Goal: Complete application form

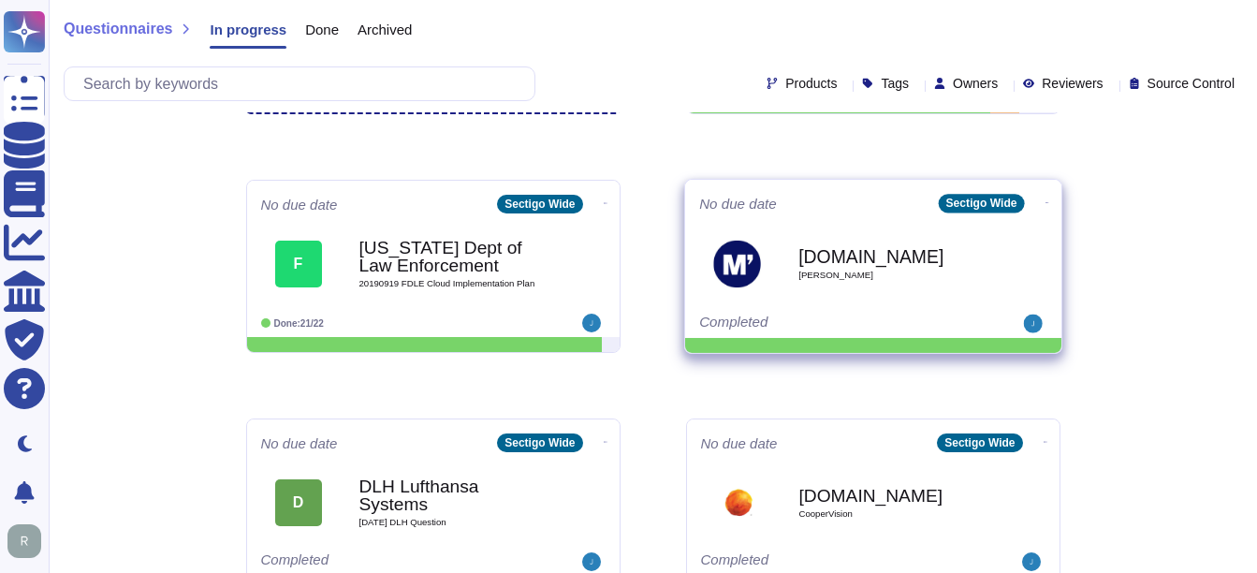
scroll to position [187, 0]
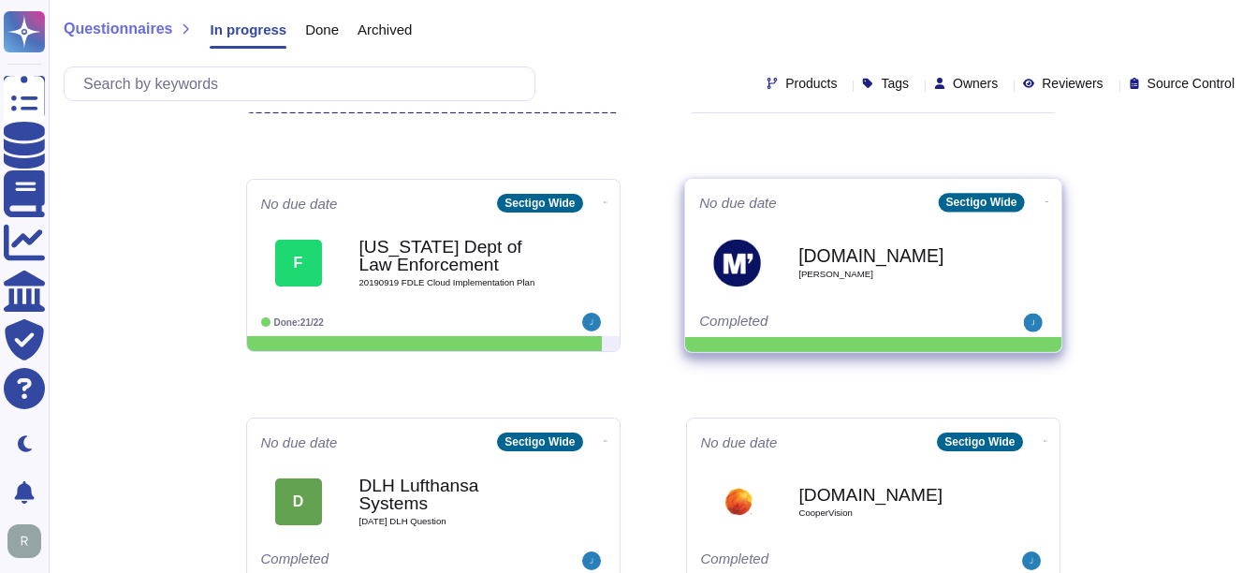
click at [887, 259] on b "[DOMAIN_NAME]" at bounding box center [892, 255] width 189 height 18
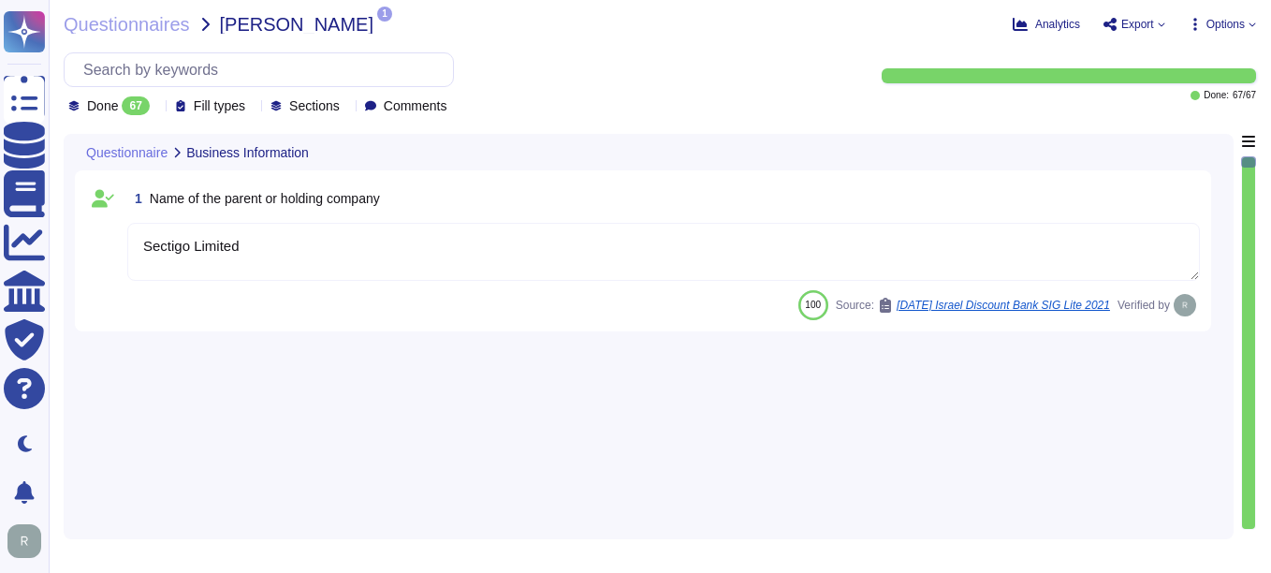
type textarea "Sectigo Limited"
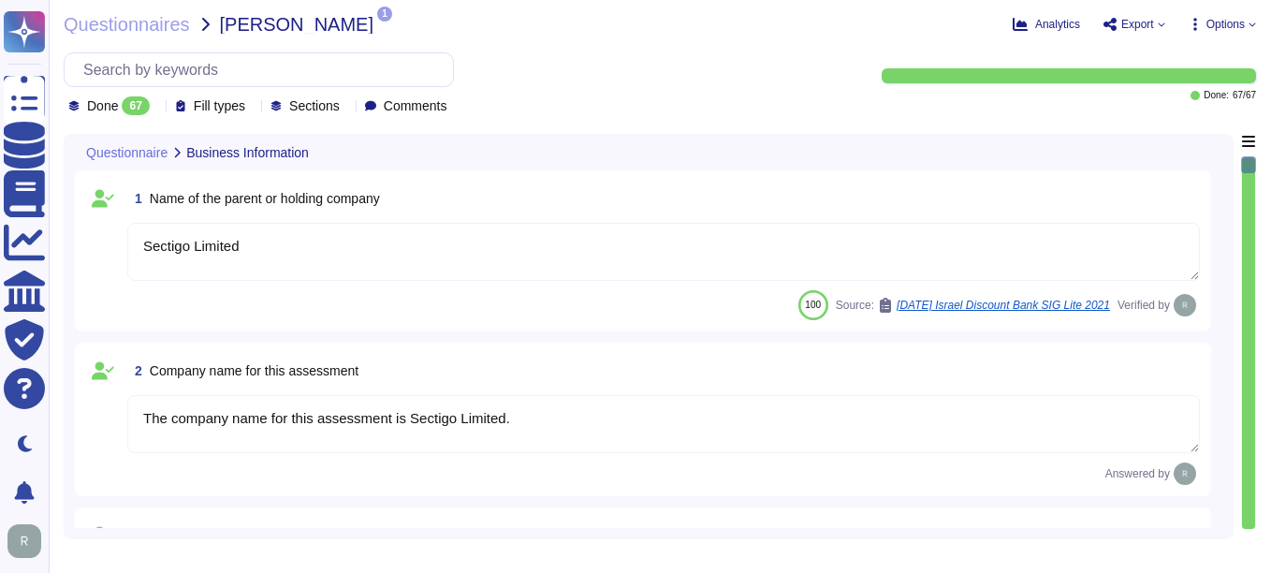
type textarea "The company name for this assessment is Sectigo Limited."
type textarea "The company has been in business for more than 25 years."
type textarea "The company currently has over 500 employees."
type textarea "No, there are no material claims or judgments against the company."
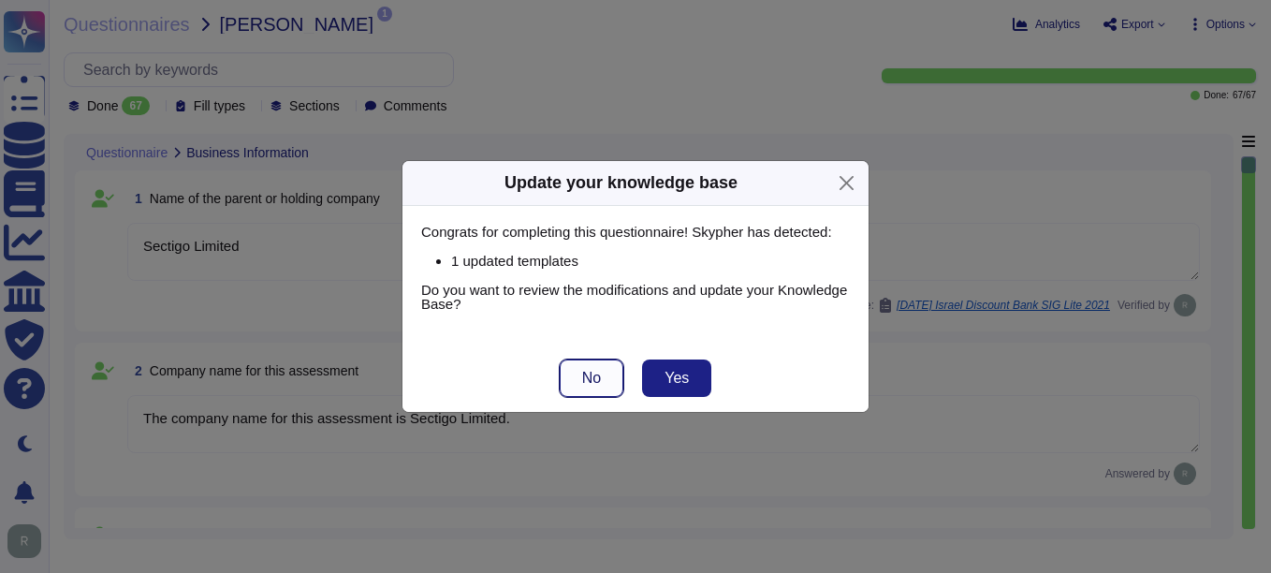
click at [596, 371] on span "No" at bounding box center [591, 378] width 19 height 15
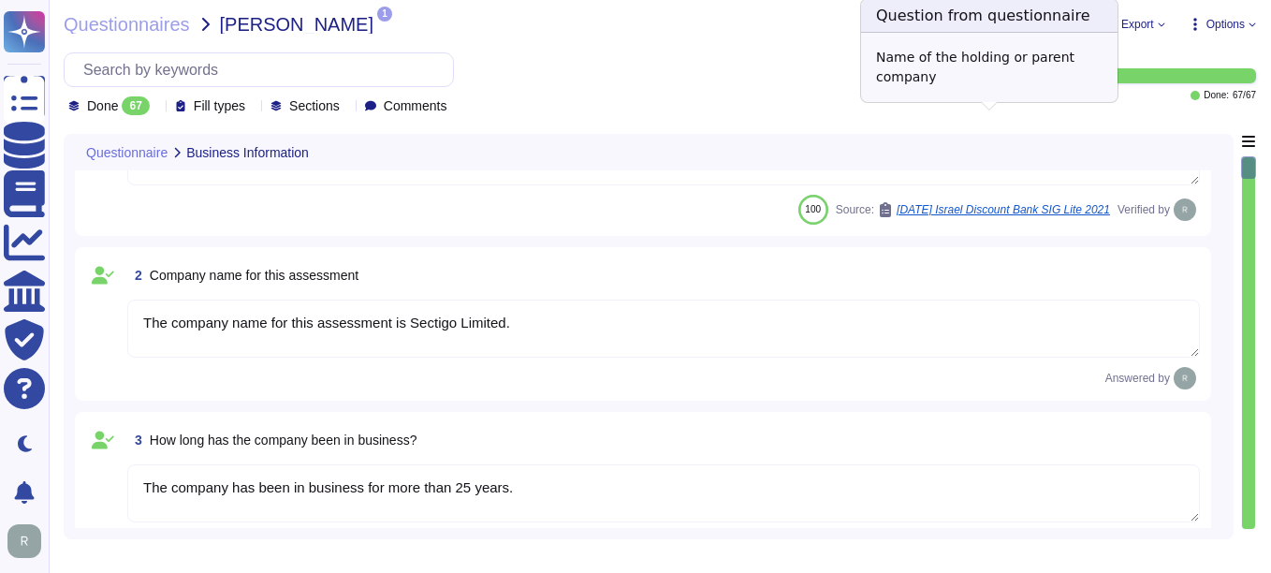
type textarea "The answers in this questionnaire pertain to multiple facilities and geographic…"
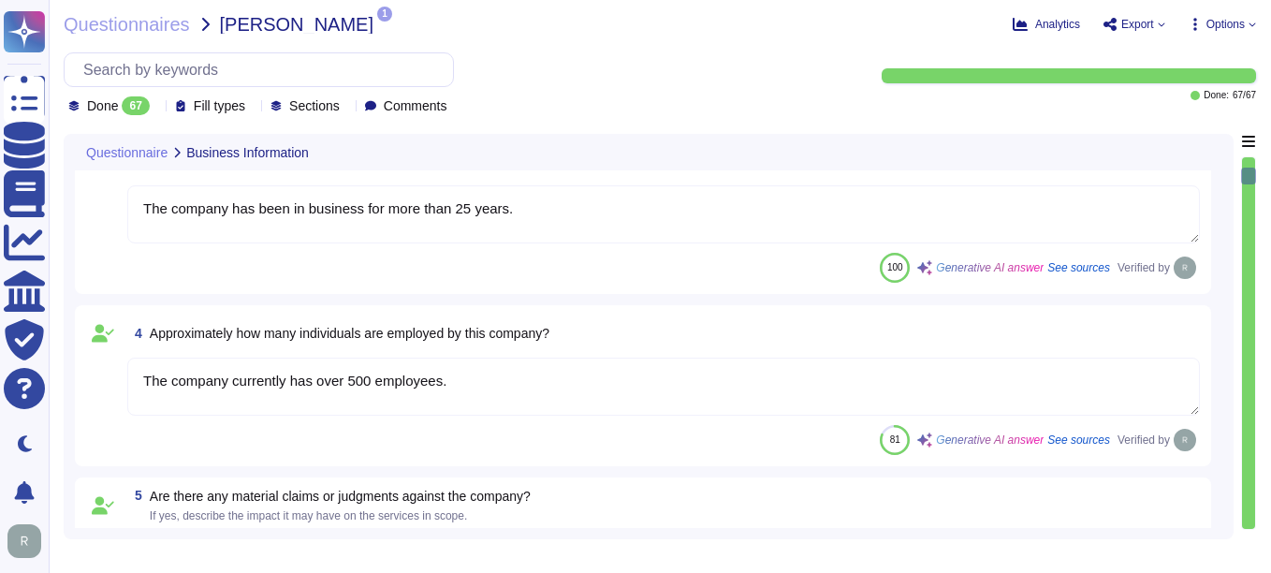
type textarea "Scoped Systems and Data are stored in the following locations: - [GEOGRAPHIC_DA…"
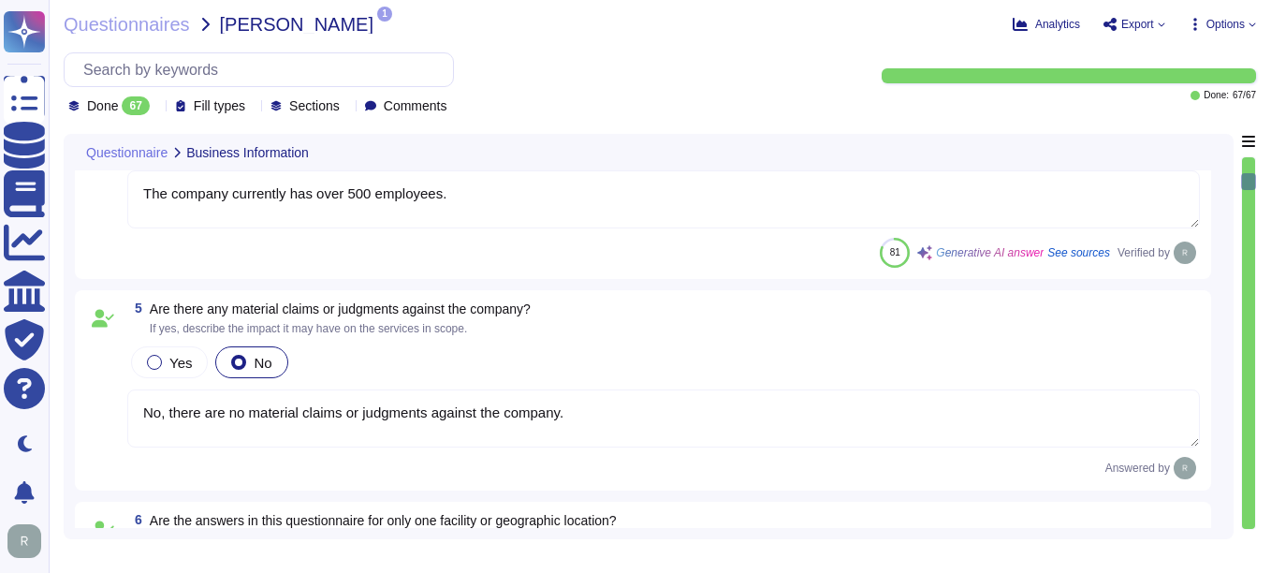
type textarea "Yes, the service being provided is a Software as a Service (SaaS). It involves …"
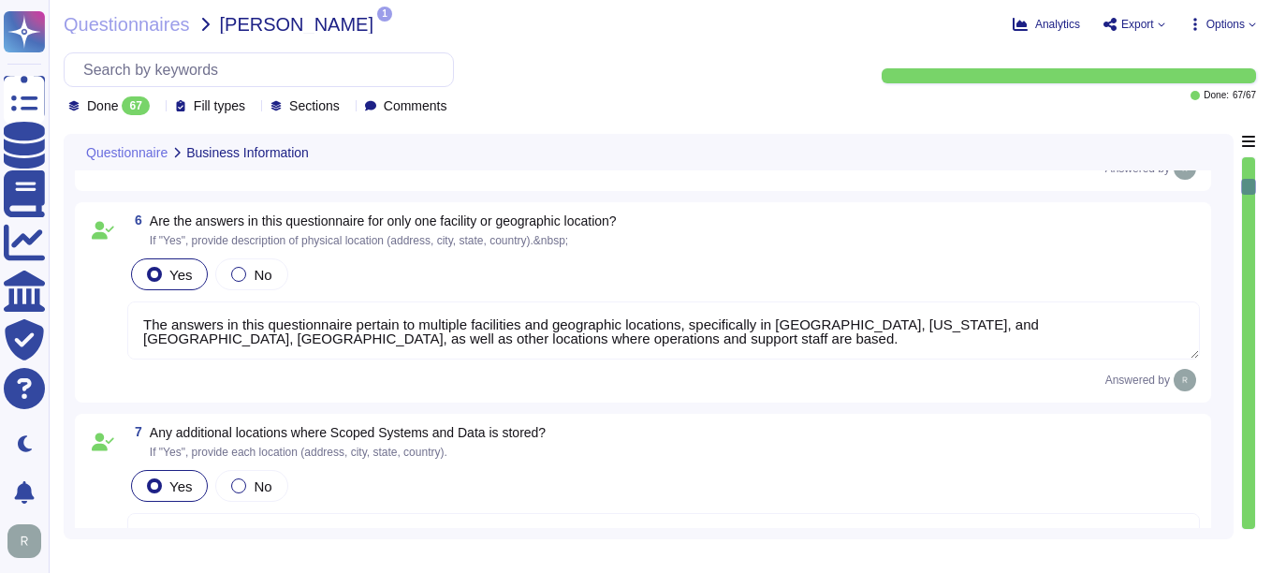
type textarea "Yes, we provide software applications as part of our service, which we develop …"
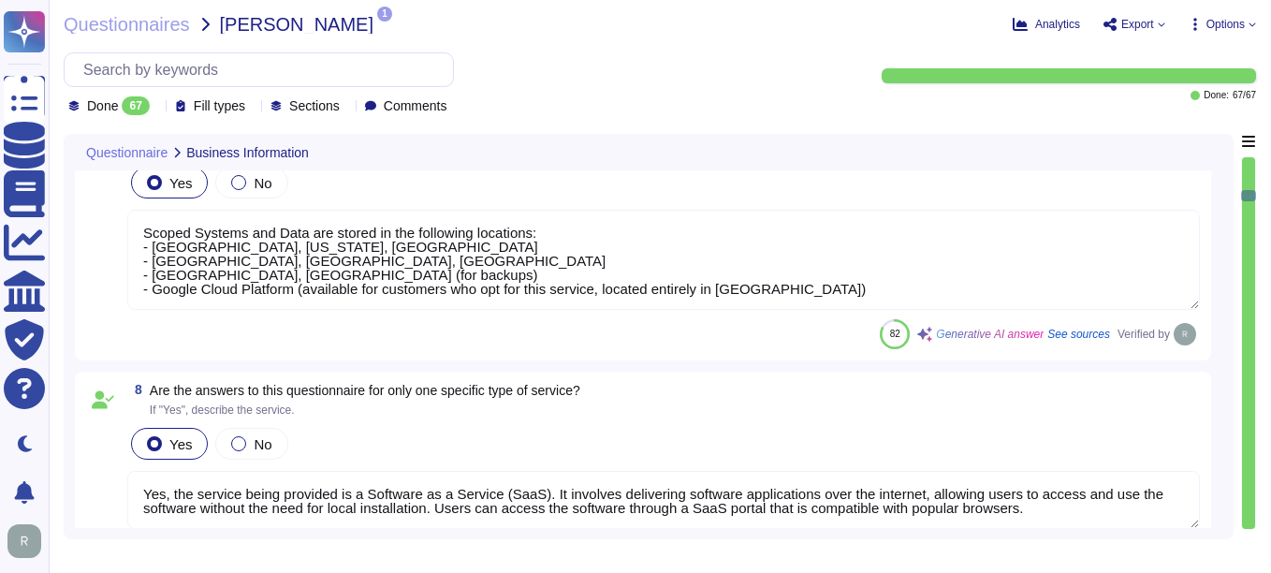
type textarea "The service hosting models provided are: 1. Software as a Service (SaaS) hosted…"
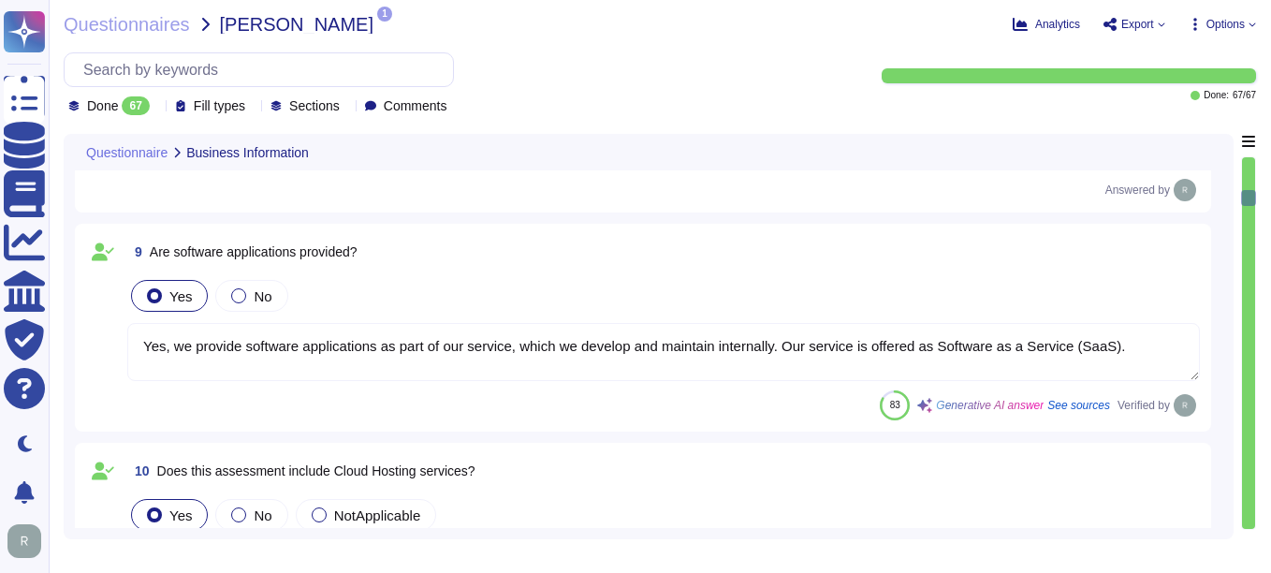
scroll to position [1497, 0]
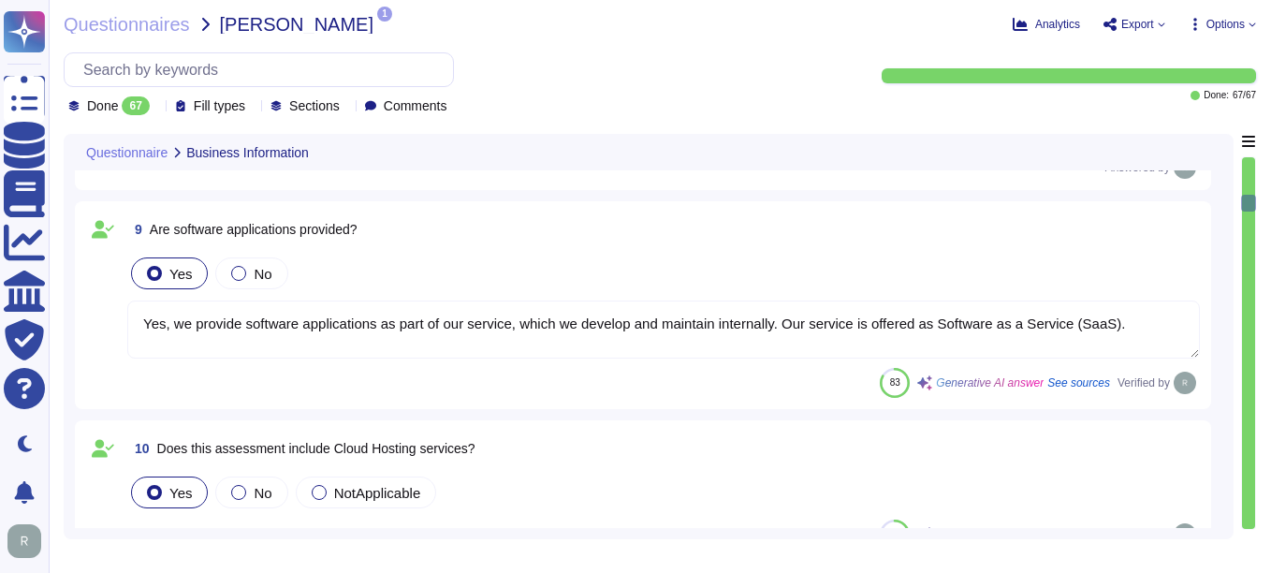
type textarea "The service provides two cloud hosting options: 1. Software as a Service (SaaS)…"
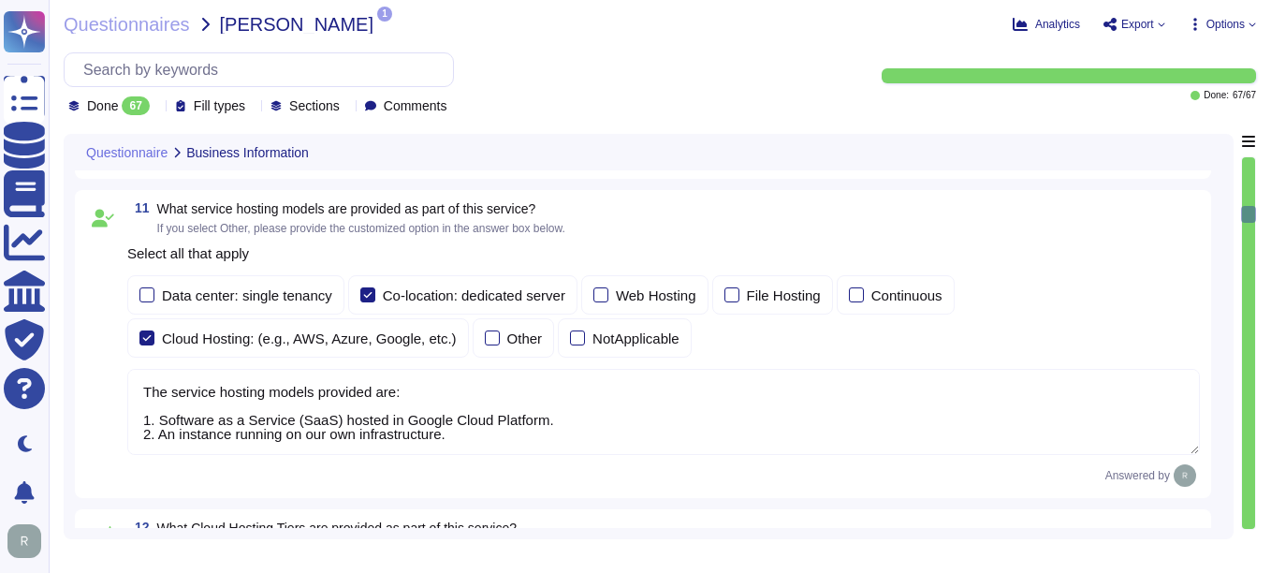
type textarea "The provided deployment models are: 1. Software as a Service (SaaS) hosted in G…"
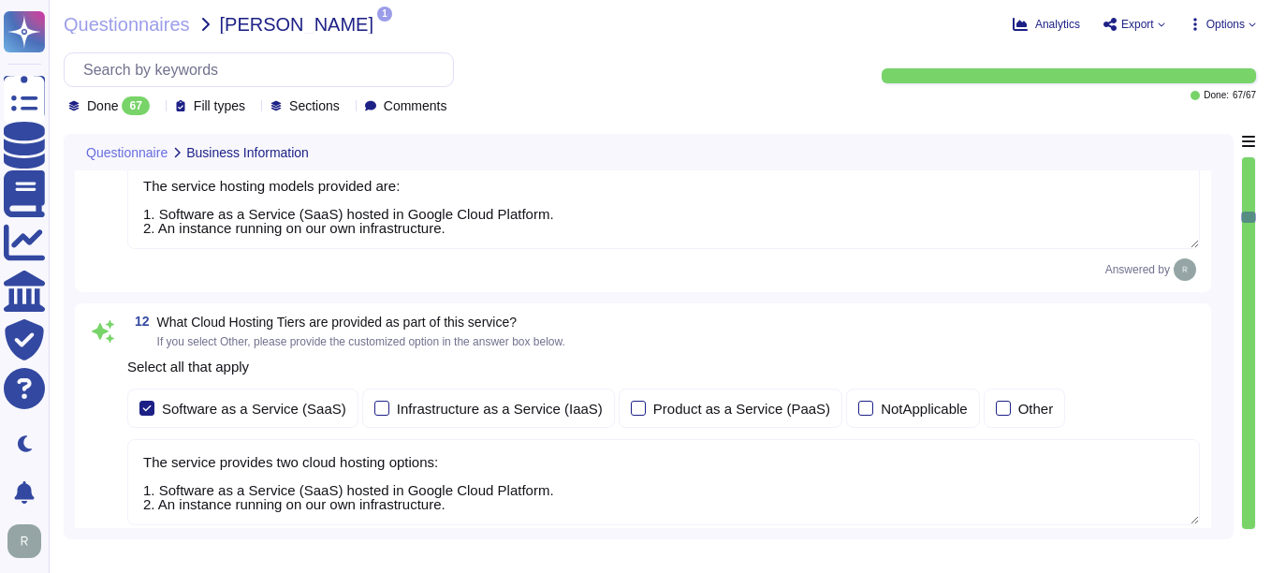
type textarea "Yes, our company requires approval from the Chief Compliance Officer prior to t…"
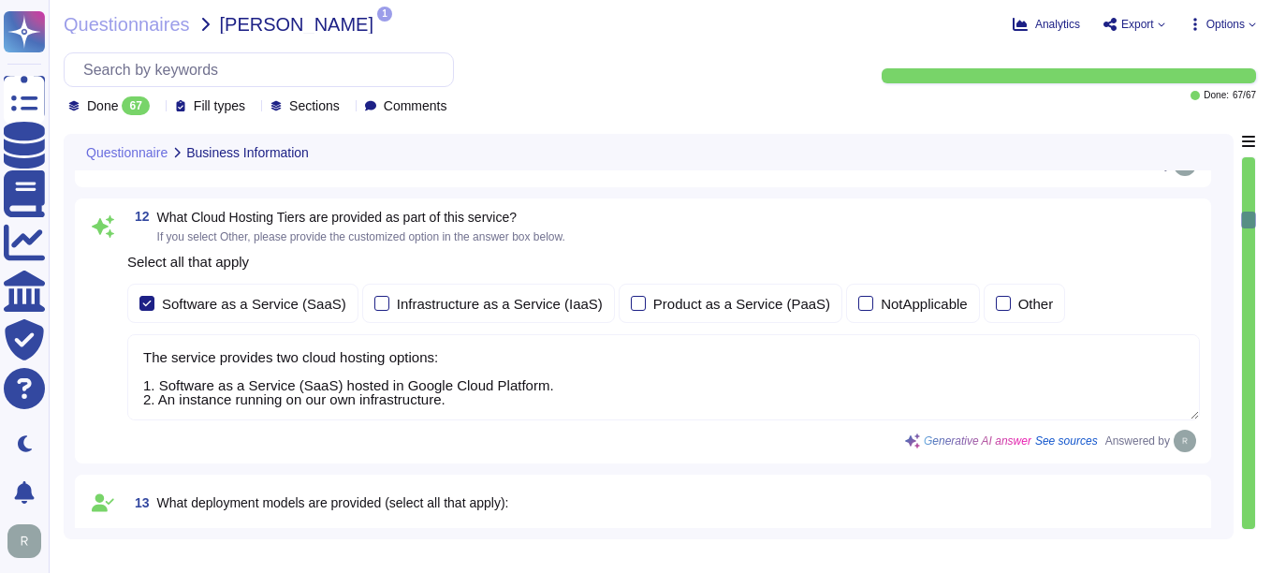
scroll to position [2, 0]
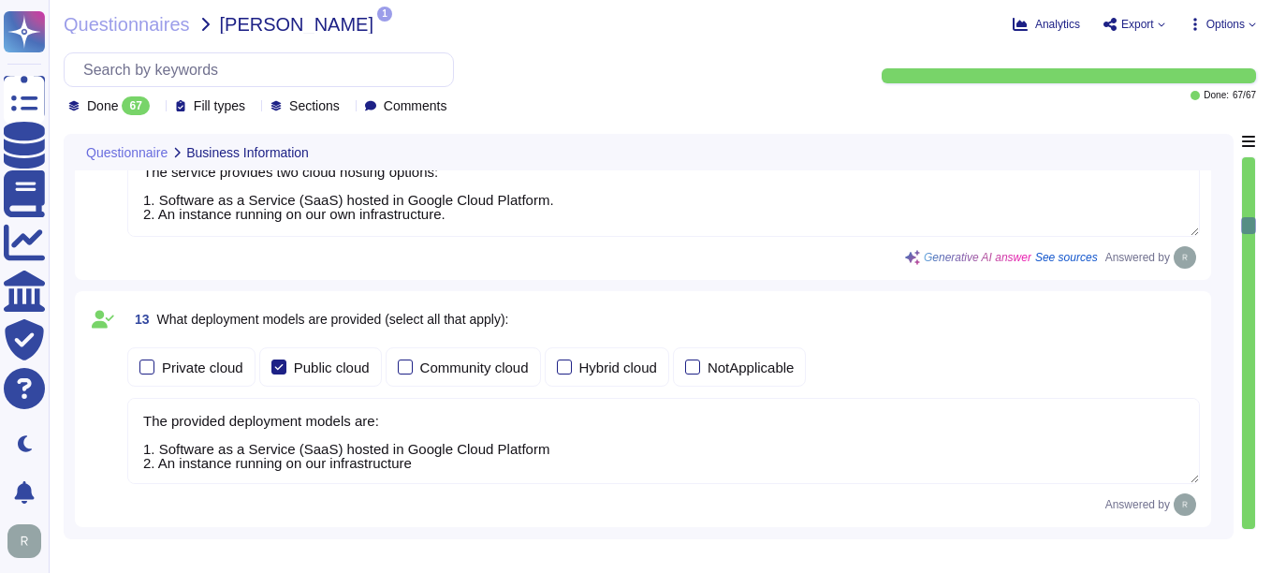
type textarea "we have a SOC 2 Type 2 report available."
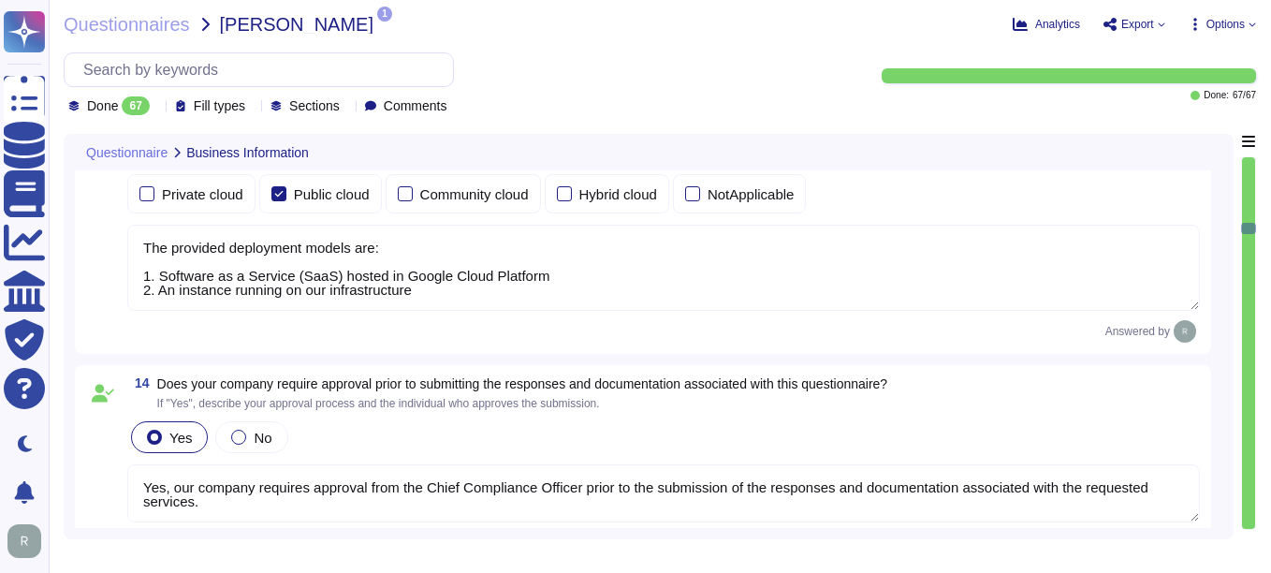
type textarea "Yes, the most recent penetration test was completed on [DATE], and we conduct a…"
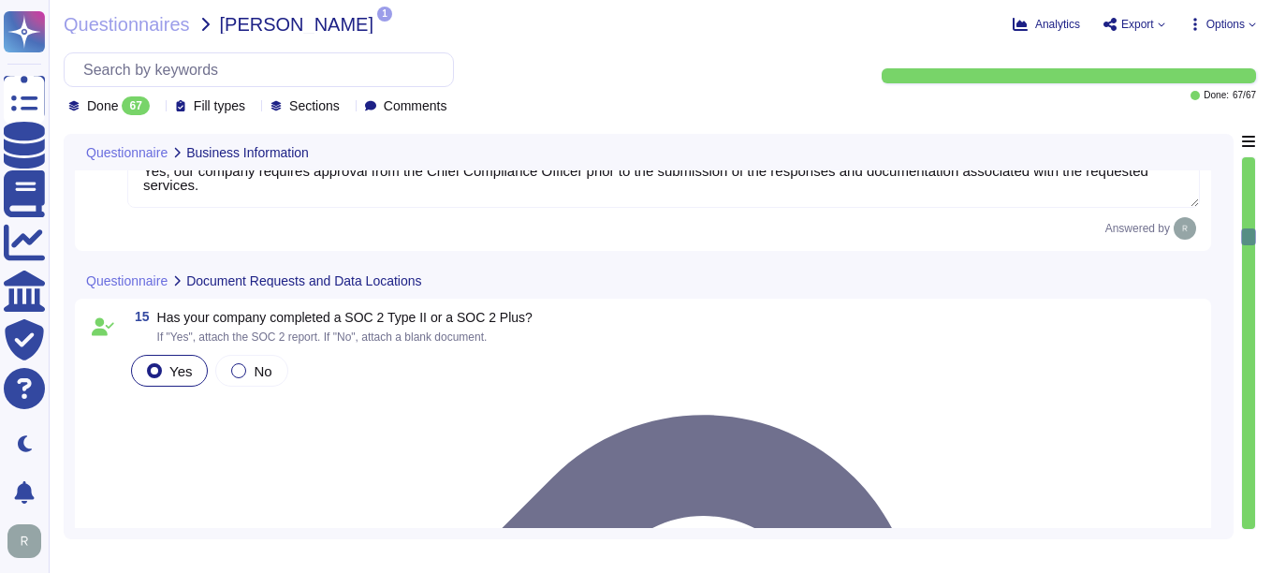
scroll to position [2901, 0]
type textarea "Yes, our organization is ISO 27001 certified and holds a valid ISO/IEC 27001 ce…"
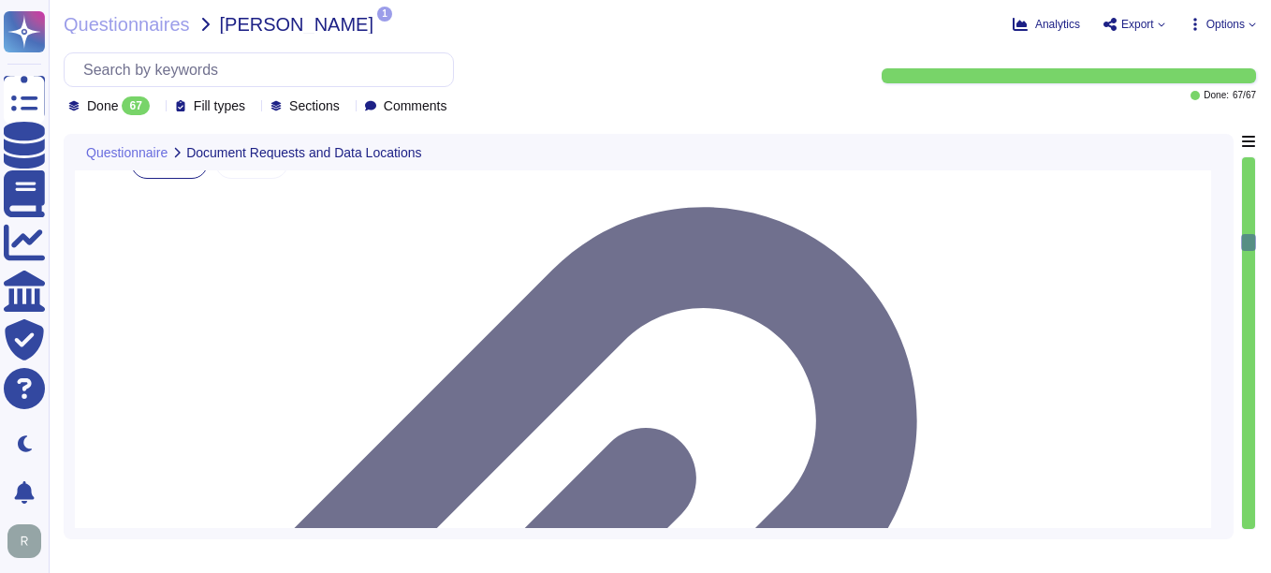
scroll to position [2994, 0]
type textarea "N/A, we do not use cloud based services in the implementation of our Certificat…"
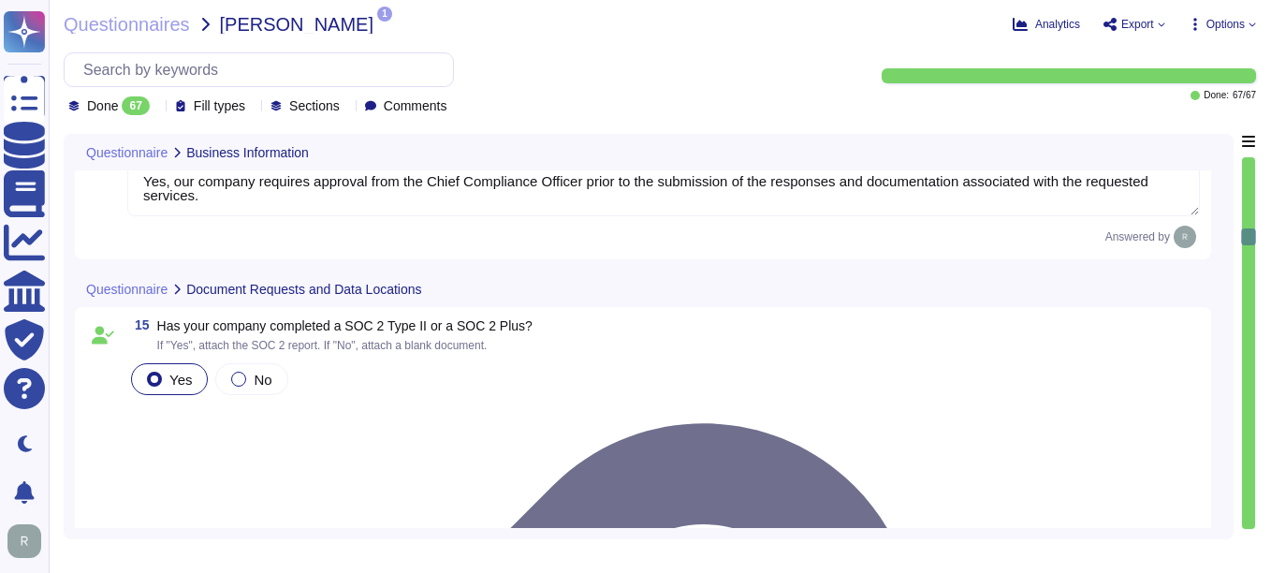
type textarea "The service provides two cloud hosting options: 1. Software as a Service (SaaS)…"
type textarea "The provided deployment models are: 1. Software as a Service (SaaS) hosted in G…"
type textarea "Yes, our company requires approval from the Chief Compliance Officer prior to t…"
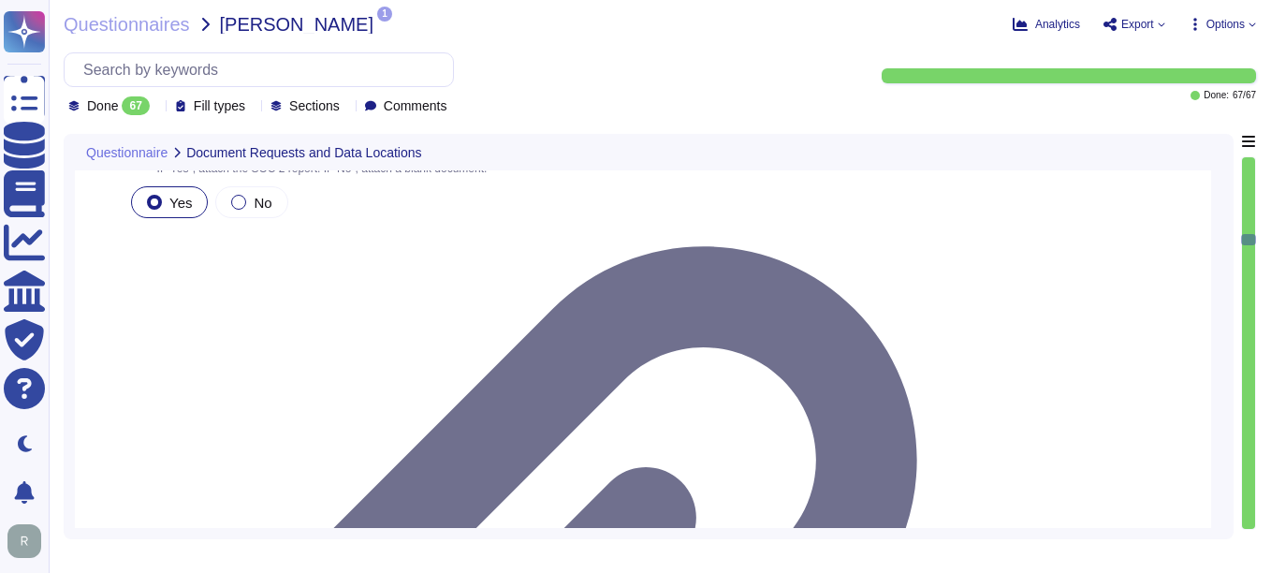
scroll to position [2983, 0]
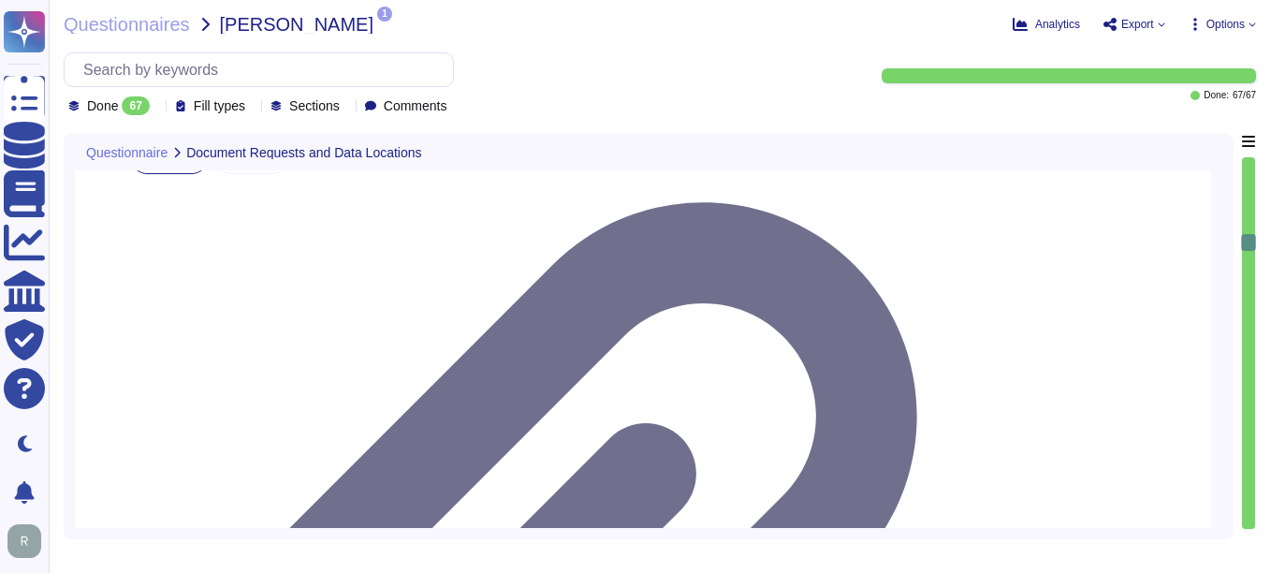
type textarea "N/A, we do not use cloud based services in the implementation of our Certificat…"
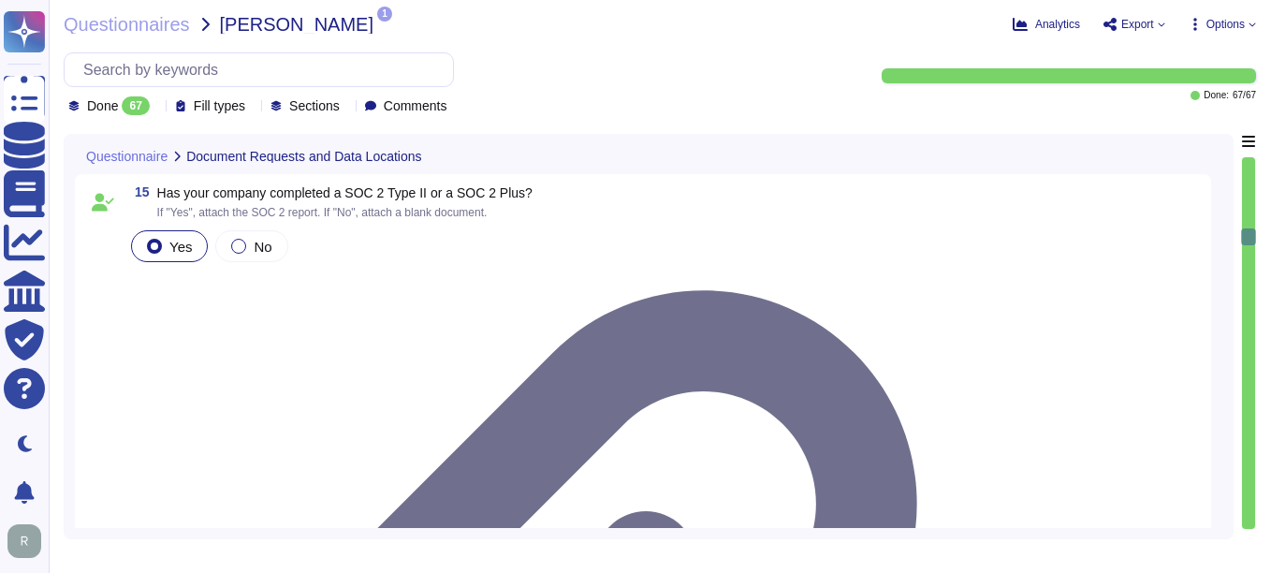
type textarea "The provided deployment models are: 1. Software as a Service (SaaS) hosted in G…"
type textarea "Yes, our company requires approval from the Chief Compliance Officer prior to t…"
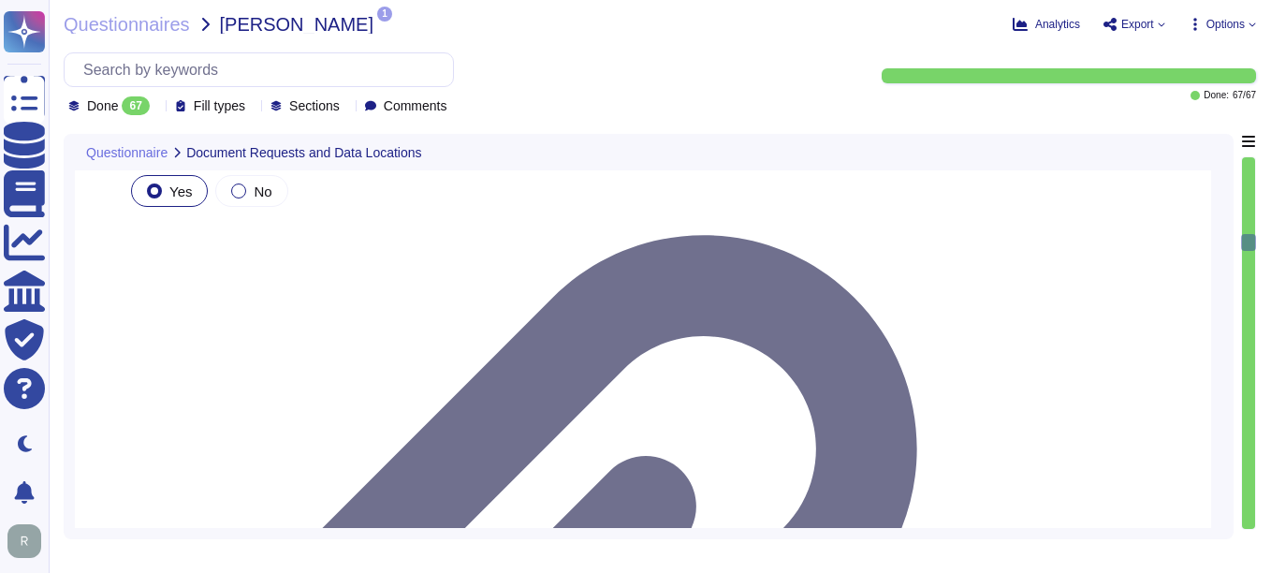
type textarea "N/A, we do not use cloud based services in the implementation of our Certificat…"
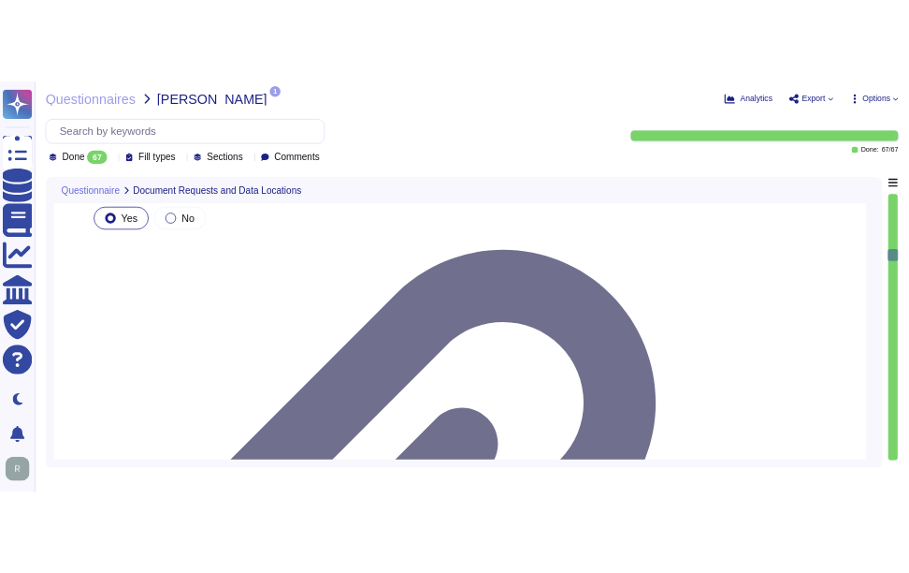
scroll to position [2983, 0]
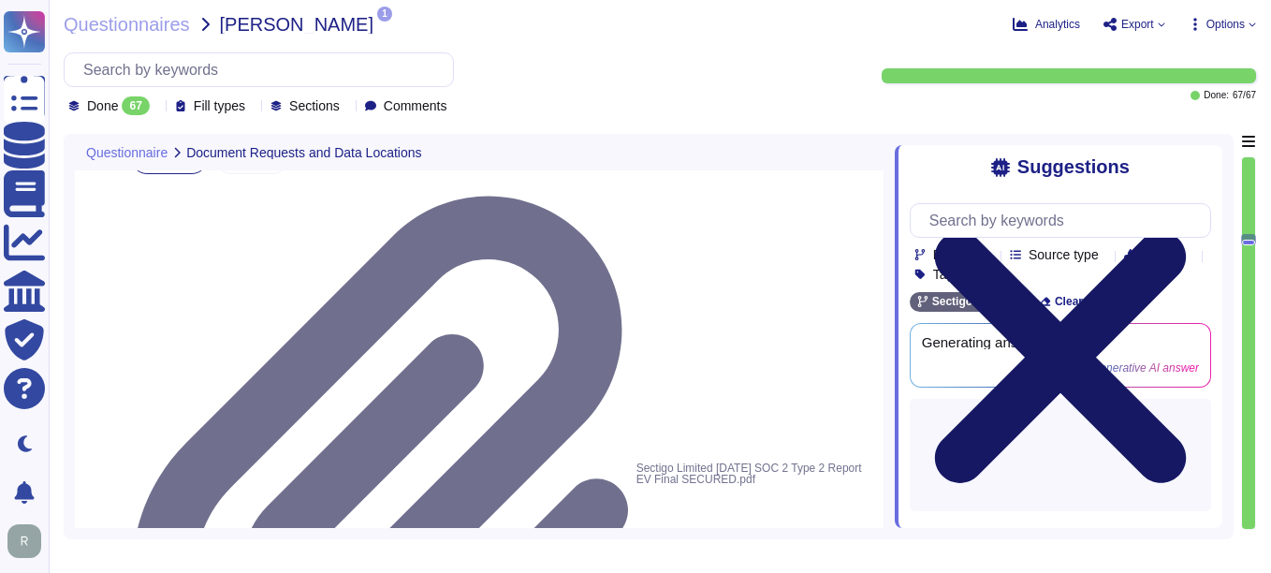
click at [1186, 232] on icon at bounding box center [1061, 358] width 252 height 252
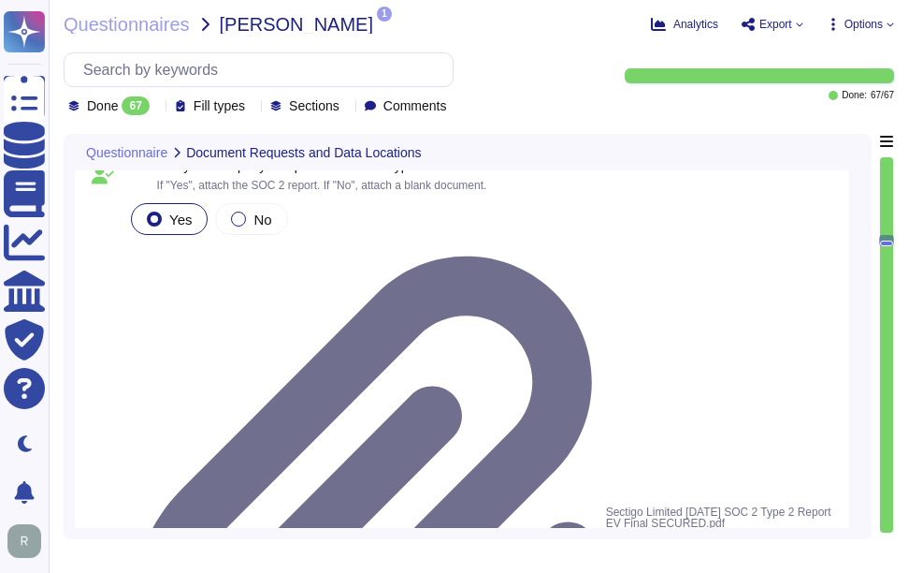
scroll to position [2901, 0]
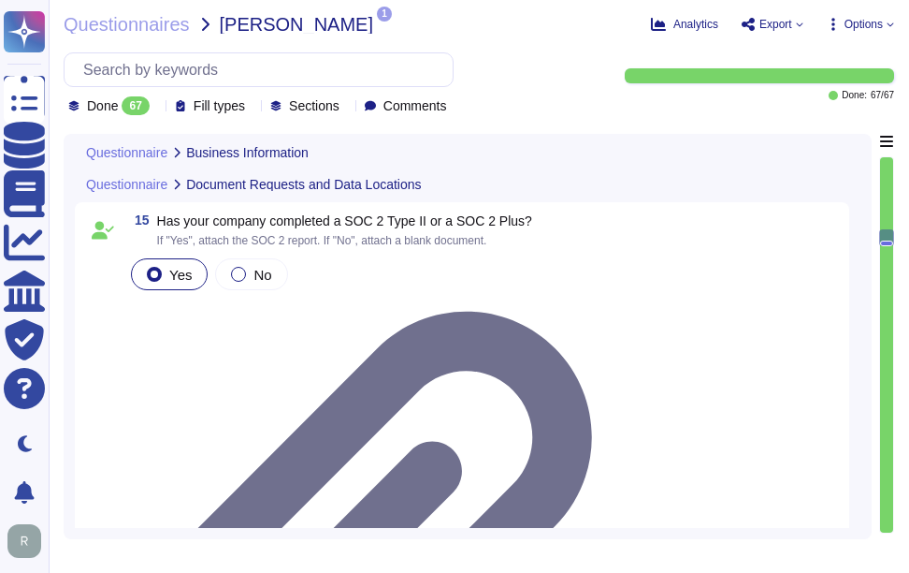
type textarea "The provided deployment models are: 1. Software as a Service (SaaS) hosted in G…"
type textarea "Yes, our company requires approval from the Chief Compliance Officer prior to t…"
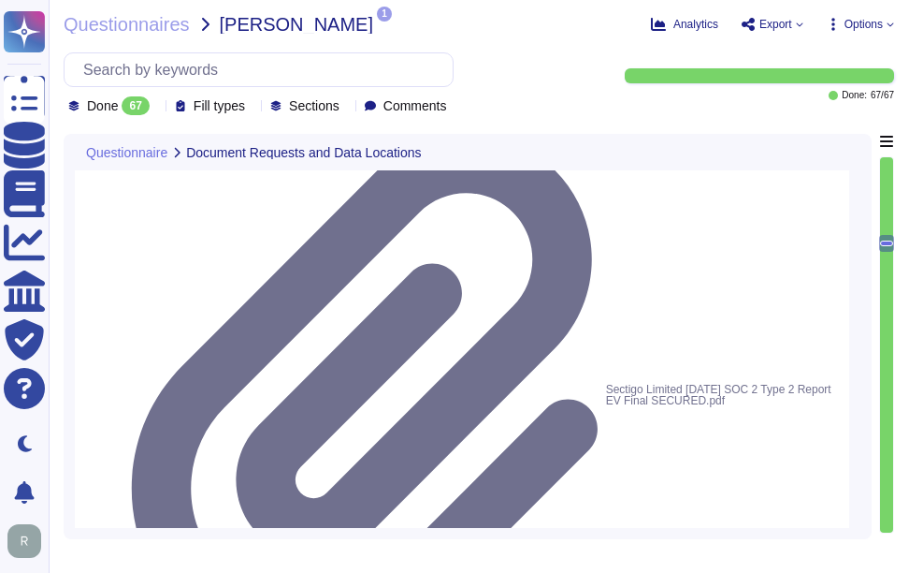
type textarea "N/A, we do not use cloud based services in the implementation of our Certificat…"
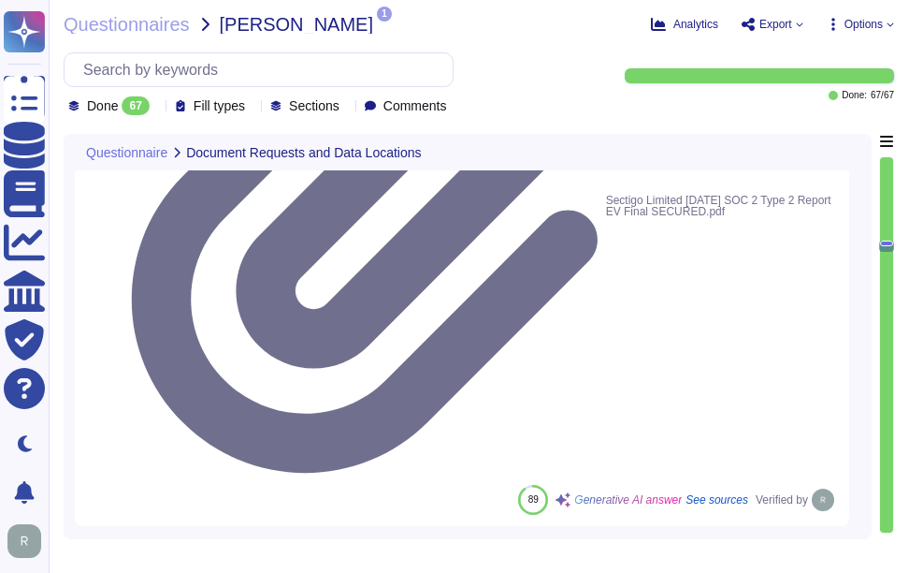
scroll to position [3275, 0]
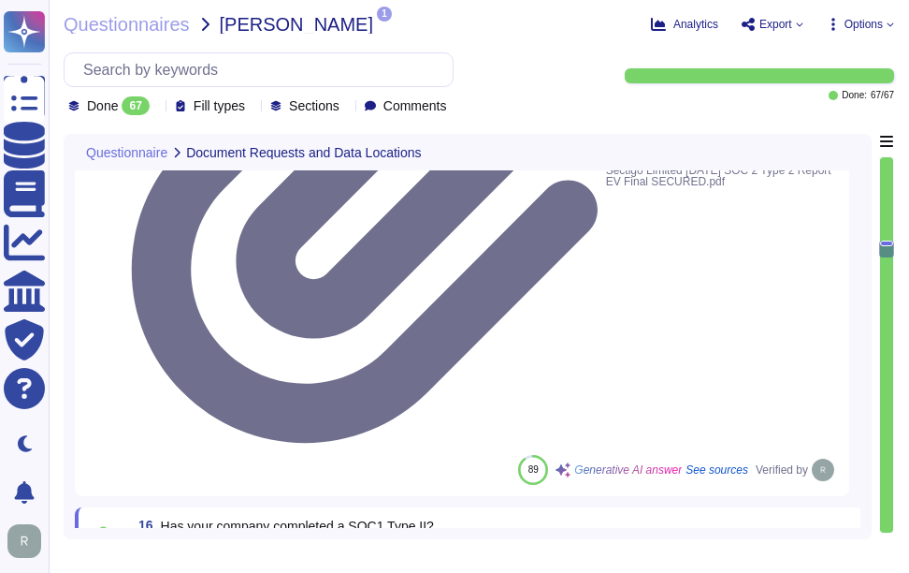
type textarea "The data centers are physically located in [GEOGRAPHIC_DATA], [US_STATE], and […"
drag, startPoint x: 157, startPoint y: 288, endPoint x: 516, endPoint y: 288, distance: 359.3
drag, startPoint x: 160, startPoint y: 209, endPoint x: 519, endPoint y: 209, distance: 359.3
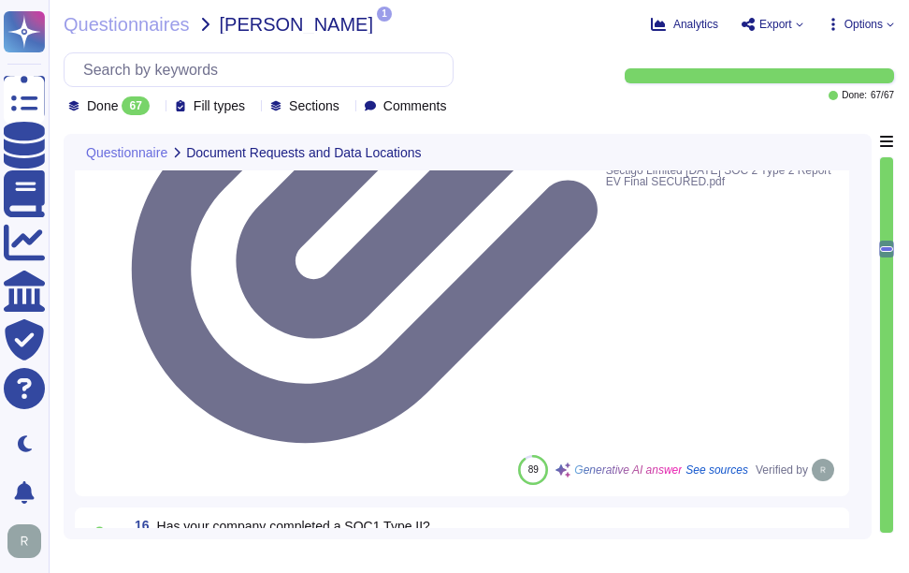
type textarea "The data centers are physically located in [GEOGRAPHIC_DATA], [US_STATE], and […"
drag, startPoint x: 139, startPoint y: 210, endPoint x: 487, endPoint y: 216, distance: 347.2
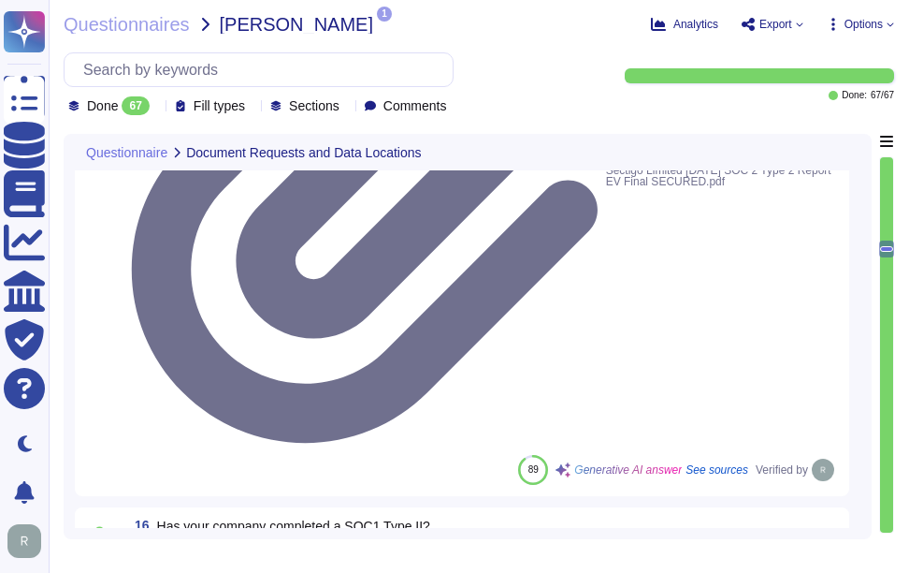
drag, startPoint x: 487, startPoint y: 216, endPoint x: 503, endPoint y: 213, distance: 17.1
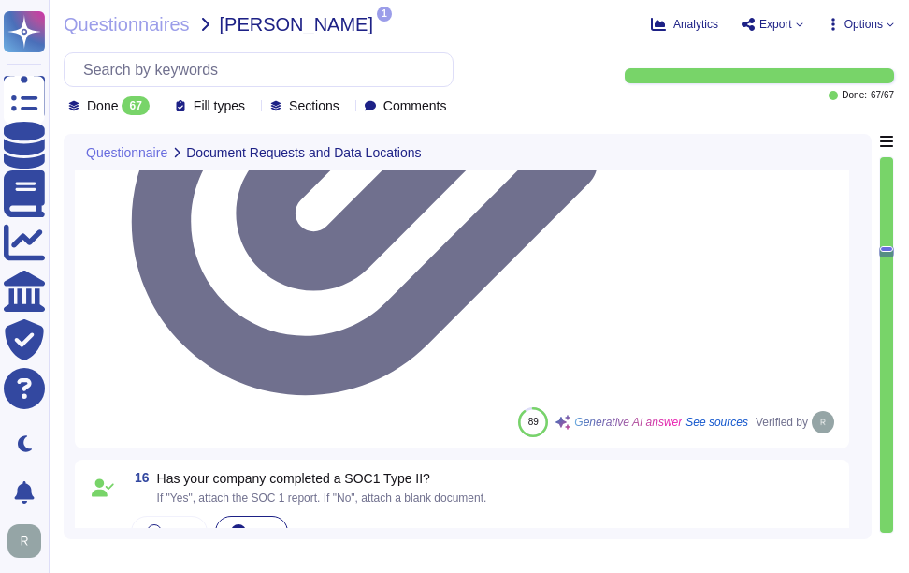
type textarea "The data centers are physically located in [GEOGRAPHIC_DATA], [US_STATE], and […"
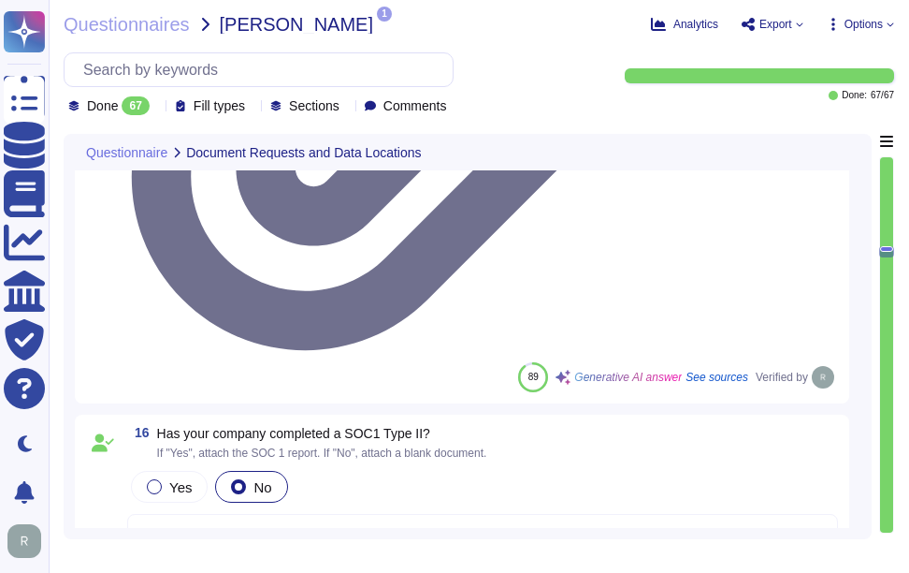
scroll to position [3368, 0]
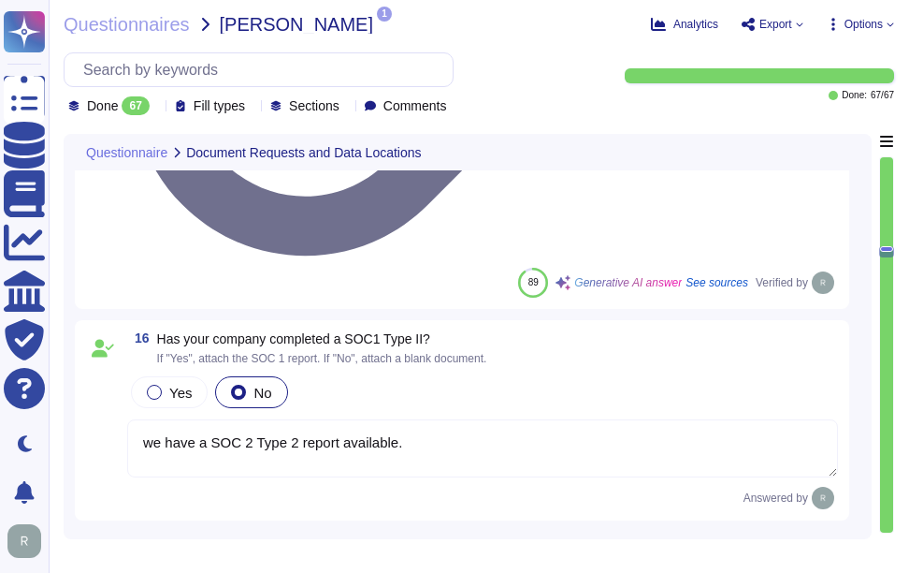
type textarea "Yes, our company utilizes third-party operated data centers, specifically Equin…"
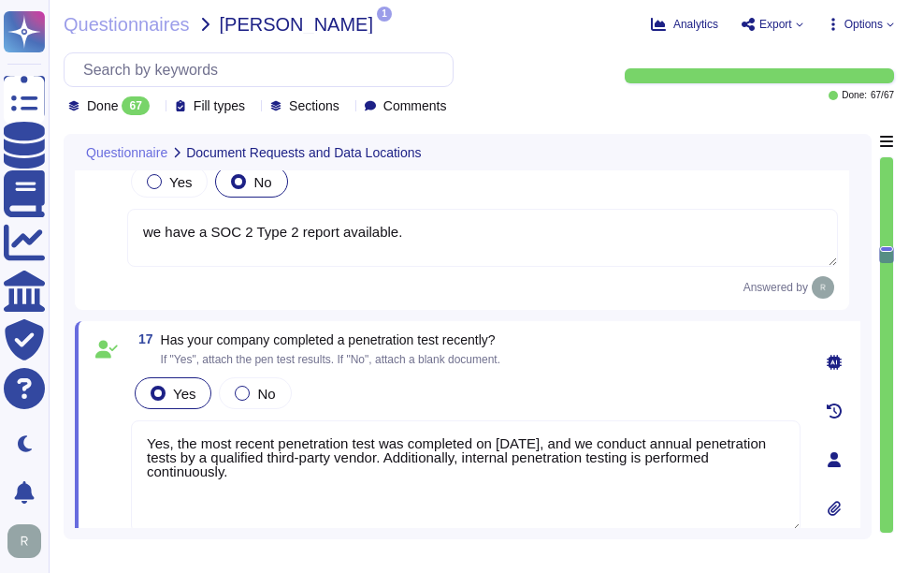
scroll to position [3743, 0]
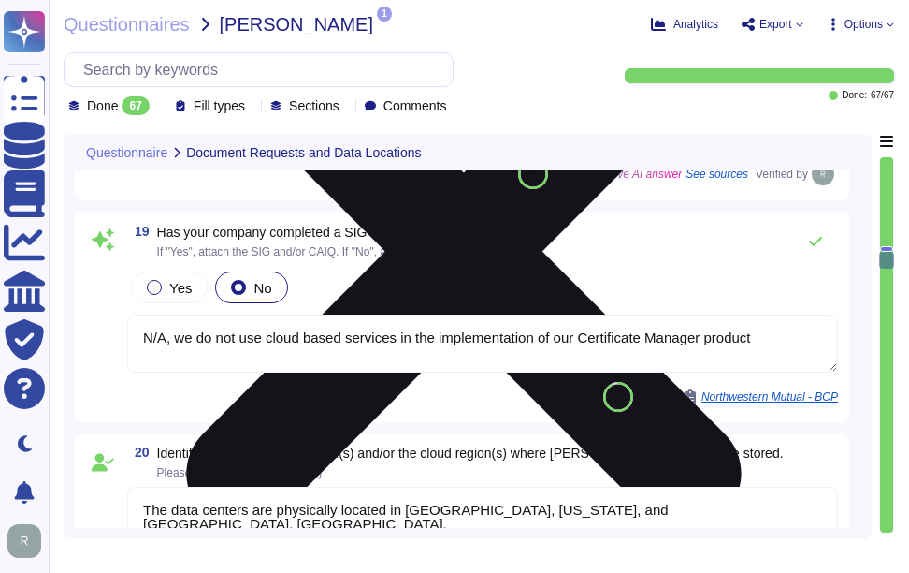
type textarea "No, external parties, including third party vendors, do not have access to scop…"
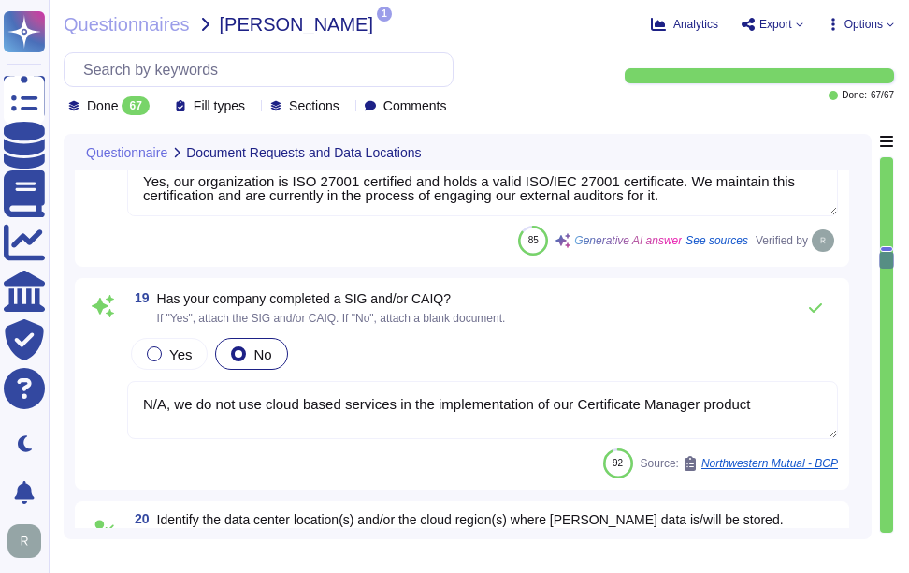
scroll to position [3649, 0]
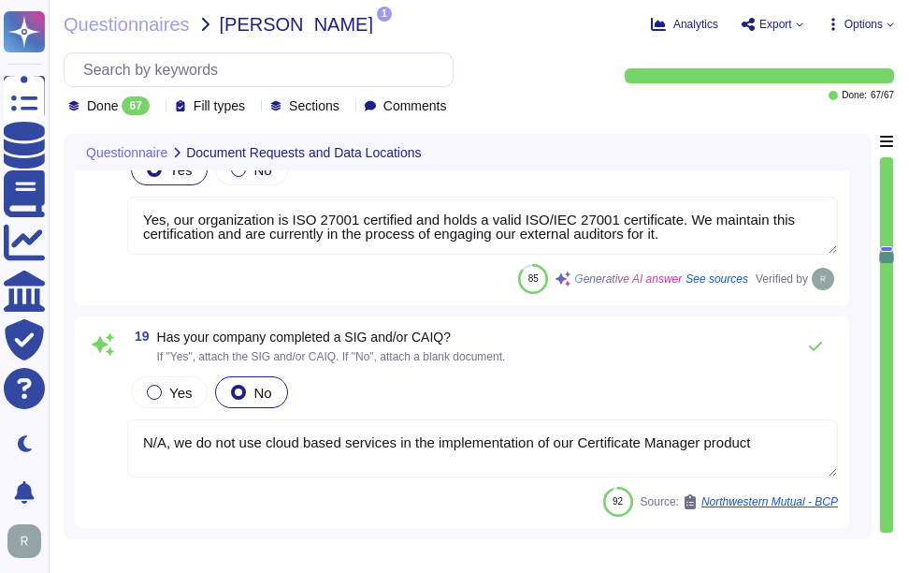
type textarea "we have a SOC 2 Type 2 report available."
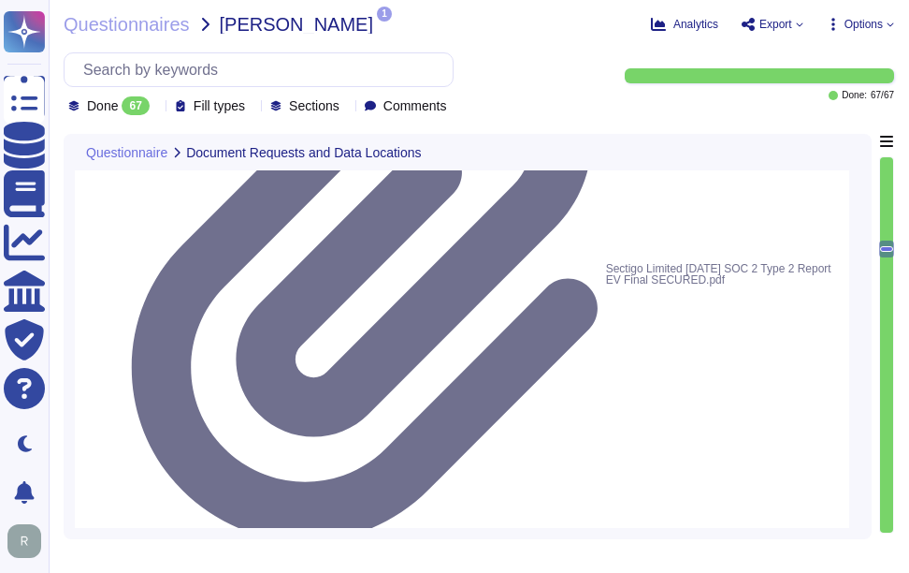
scroll to position [3283, 0]
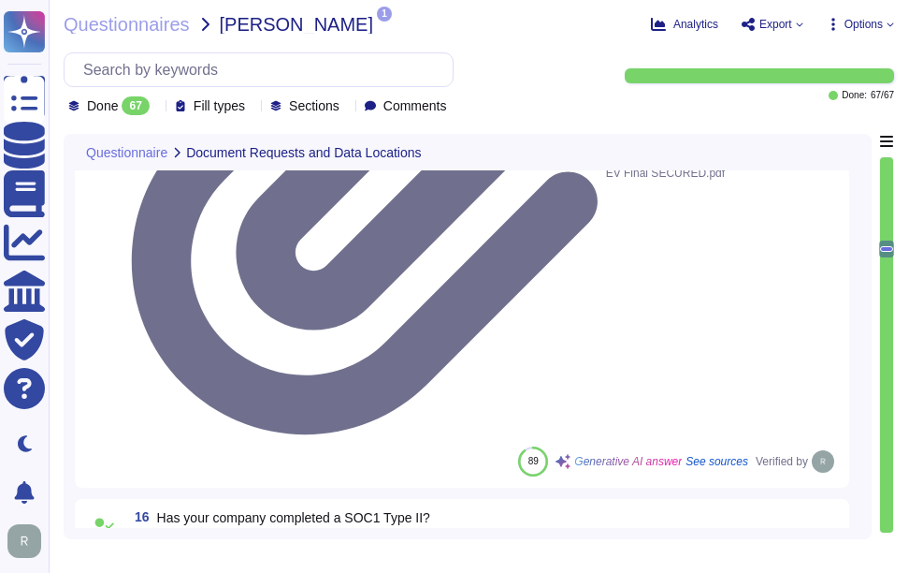
drag, startPoint x: 165, startPoint y: 202, endPoint x: 502, endPoint y: 198, distance: 337.8
drag, startPoint x: 139, startPoint y: 198, endPoint x: 410, endPoint y: 199, distance: 270.4
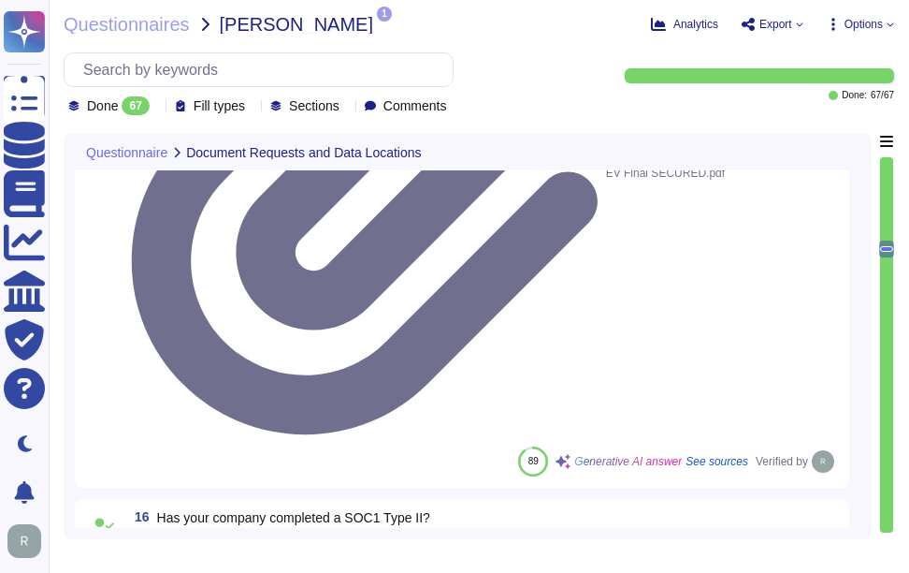
drag, startPoint x: 410, startPoint y: 199, endPoint x: 495, endPoint y: 200, distance: 85.2
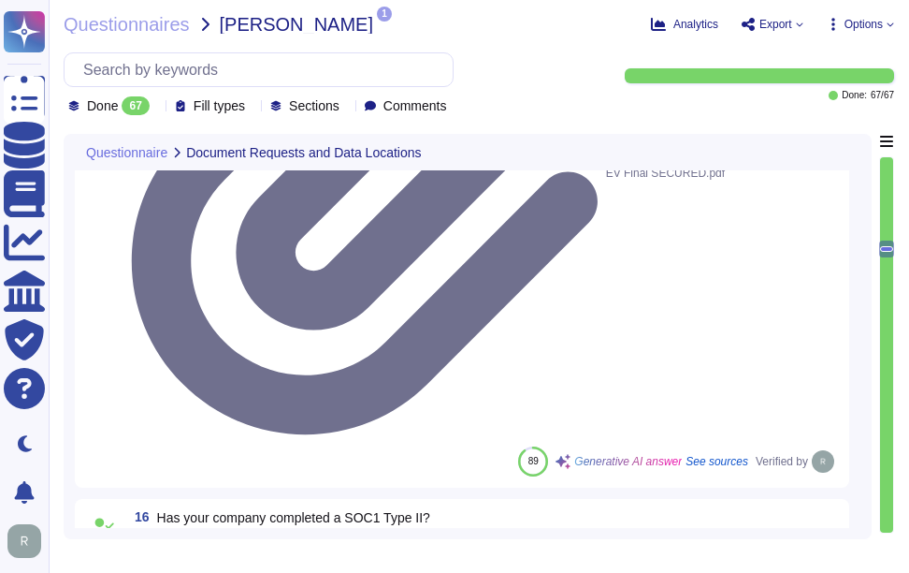
drag, startPoint x: 505, startPoint y: 201, endPoint x: 173, endPoint y: 197, distance: 332.2
drag, startPoint x: 173, startPoint y: 197, endPoint x: 136, endPoint y: 197, distance: 37.4
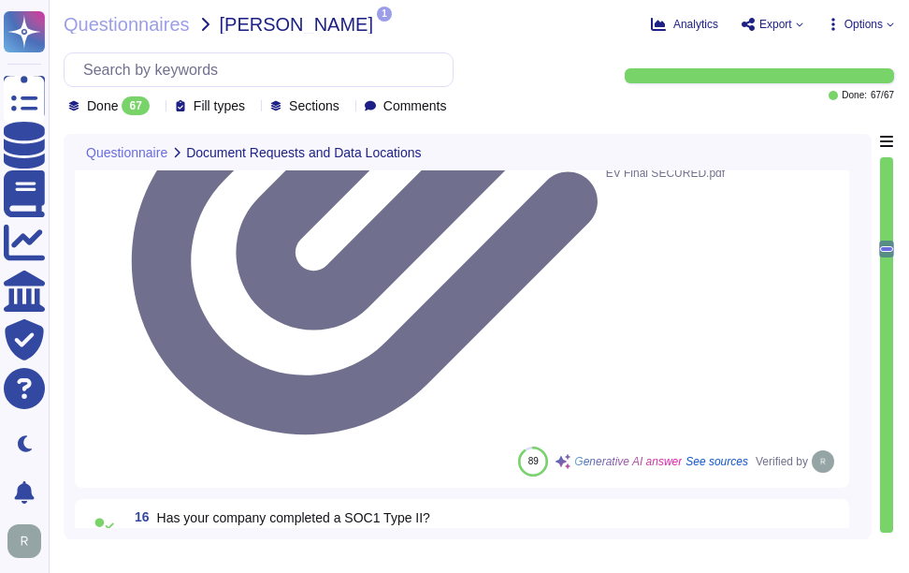
drag, startPoint x: 133, startPoint y: 197, endPoint x: 145, endPoint y: 211, distance: 17.9
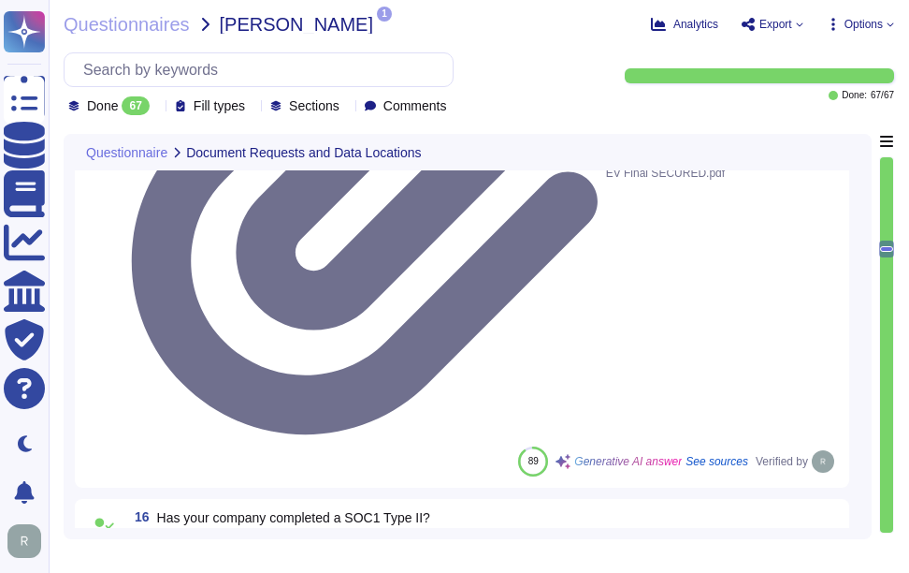
drag, startPoint x: 141, startPoint y: 200, endPoint x: 397, endPoint y: 200, distance: 255.4
drag, startPoint x: 397, startPoint y: 200, endPoint x: 515, endPoint y: 205, distance: 118.0
drag, startPoint x: 515, startPoint y: 205, endPoint x: 384, endPoint y: 197, distance: 131.2
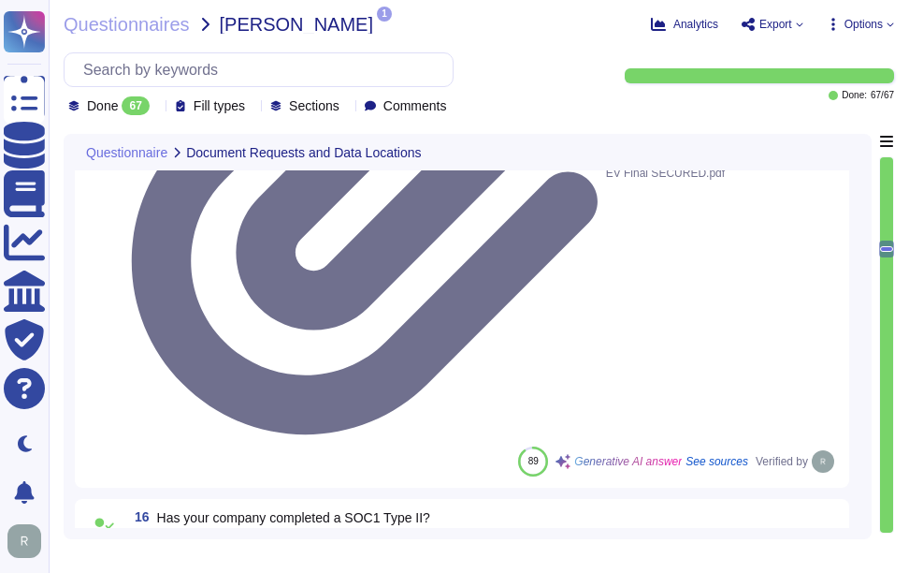
copy span "Has your company completed a penetration test recently?"
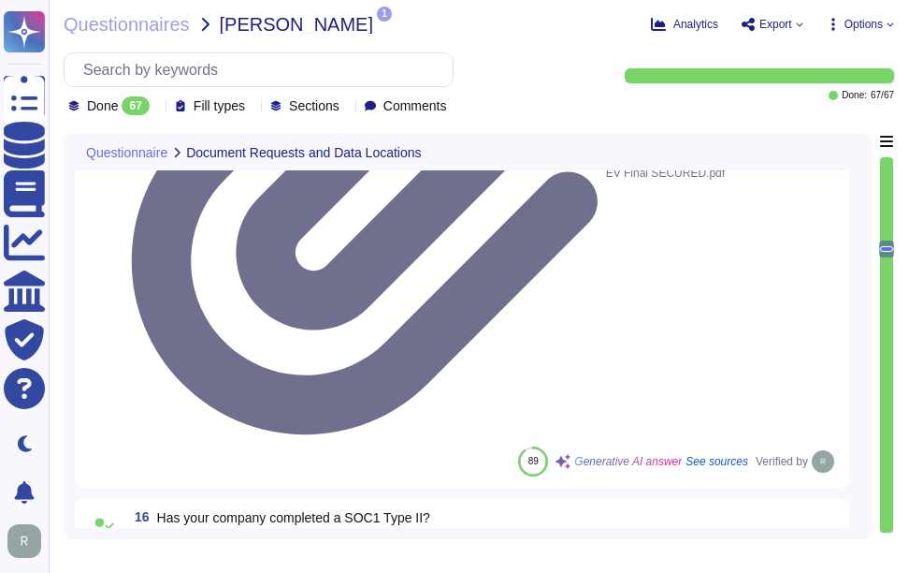
type textarea "The data centers are physically located in [GEOGRAPHIC_DATA], [US_STATE], and […"
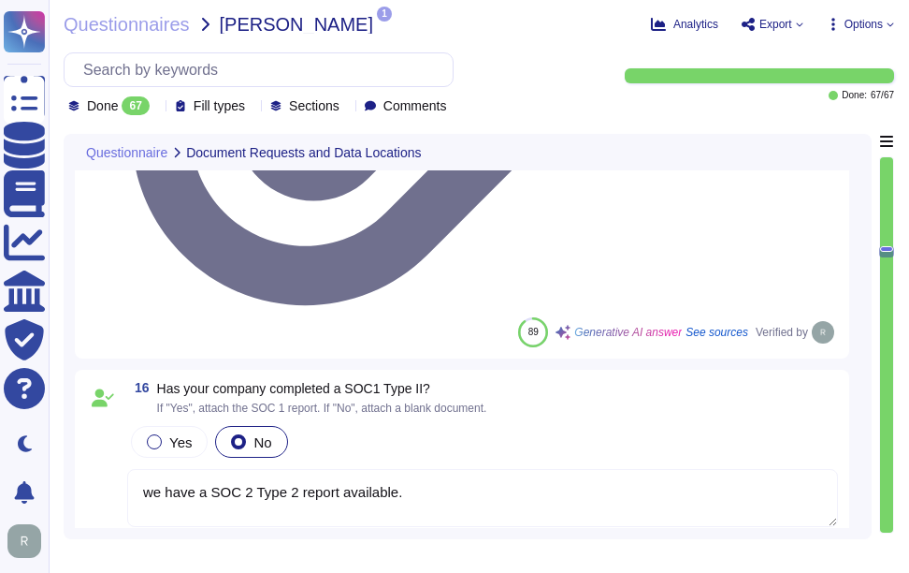
scroll to position [3470, 0]
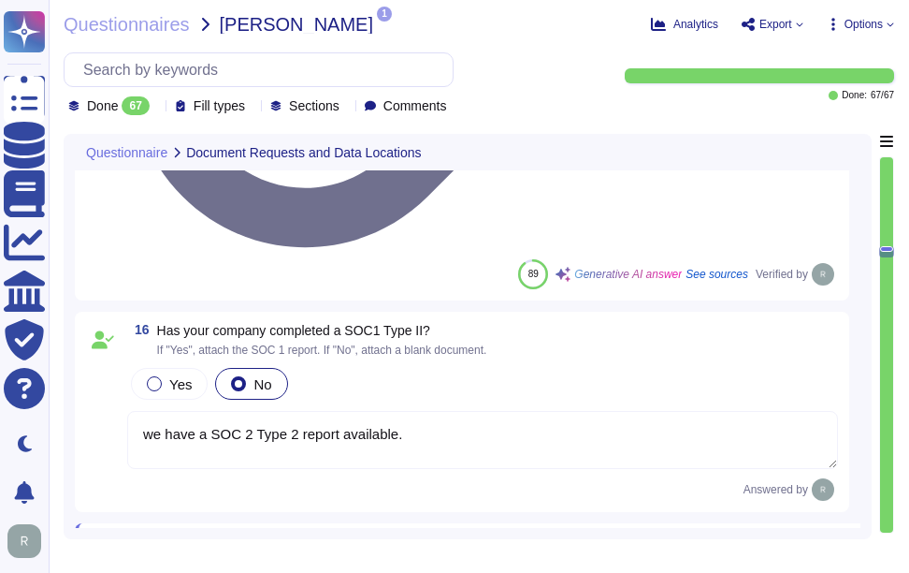
type textarea "Yes, our company utilizes third-party operated data centers, specifically Equin…"
drag, startPoint x: 158, startPoint y: 350, endPoint x: 558, endPoint y: 350, distance: 399.5
drag, startPoint x: 162, startPoint y: 234, endPoint x: 459, endPoint y: 237, distance: 297.6
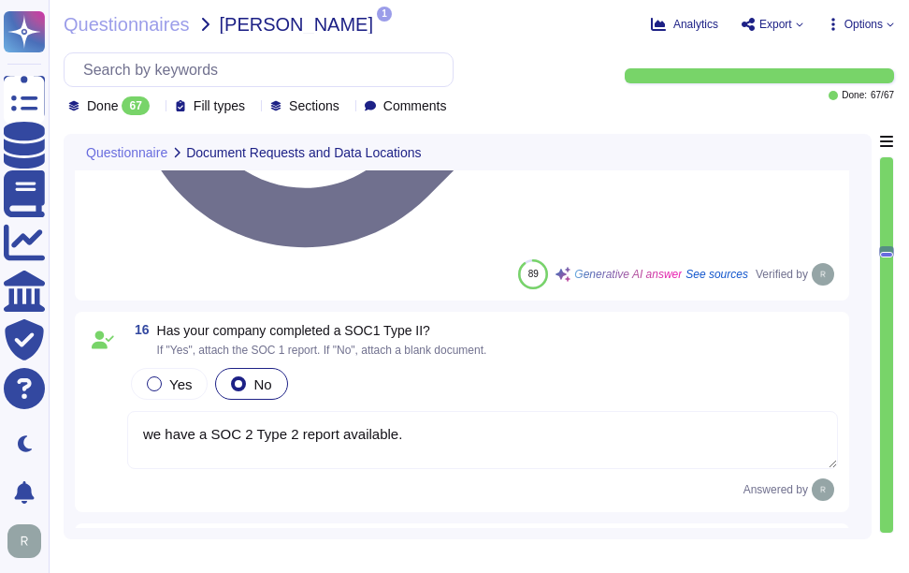
drag, startPoint x: 255, startPoint y: 234, endPoint x: 525, endPoint y: 234, distance: 270.4
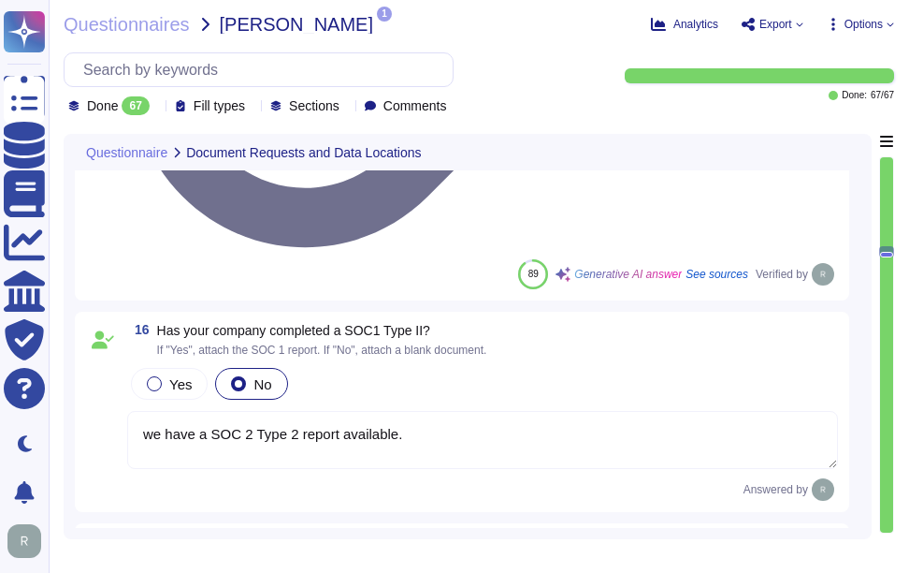
drag, startPoint x: 300, startPoint y: 233, endPoint x: 411, endPoint y: 239, distance: 110.6
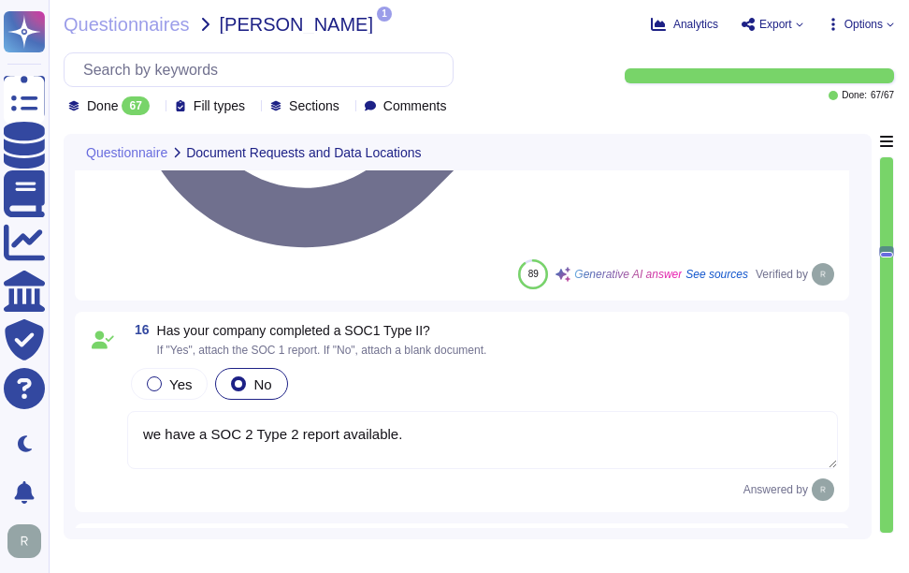
drag, startPoint x: 435, startPoint y: 240, endPoint x: 422, endPoint y: 233, distance: 14.6
copy span "Has your company obtained an ISO 27001 certification?"
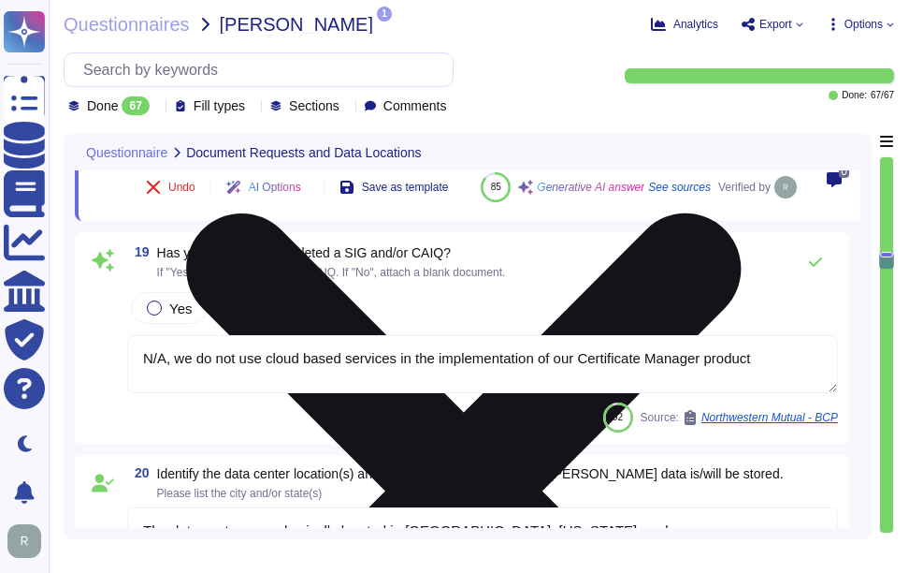
type textarea "No, external parties, including third party vendors, do not have access to scop…"
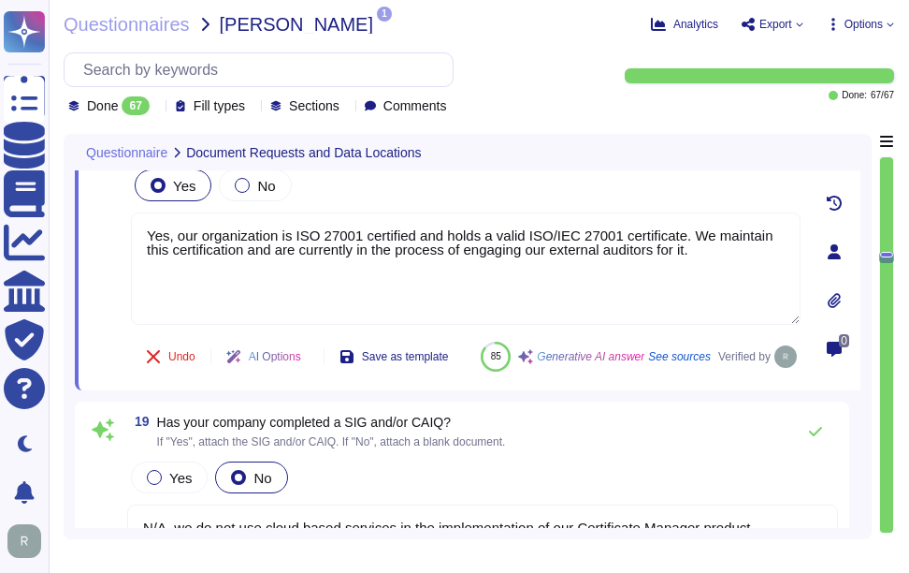
type textarea "we have a SOC 2 Type 2 report available."
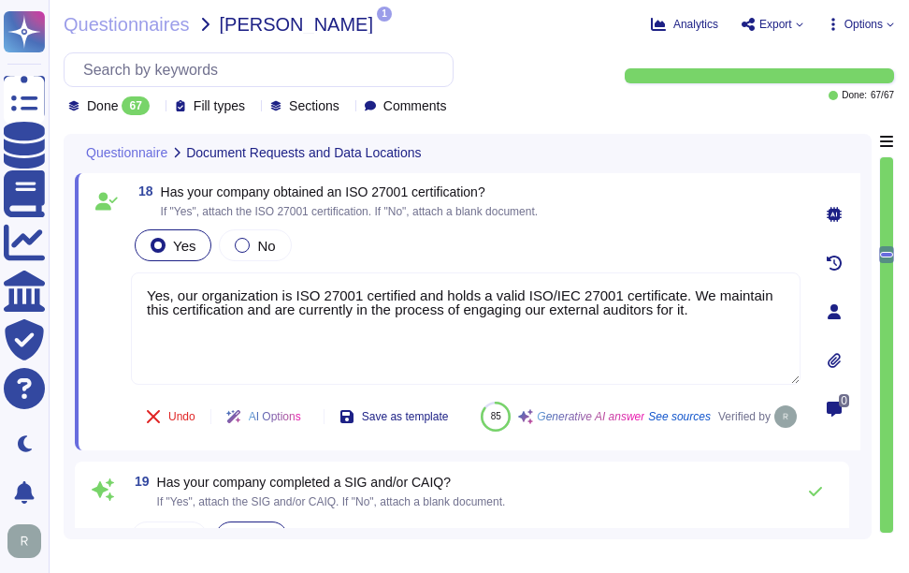
scroll to position [3470, 0]
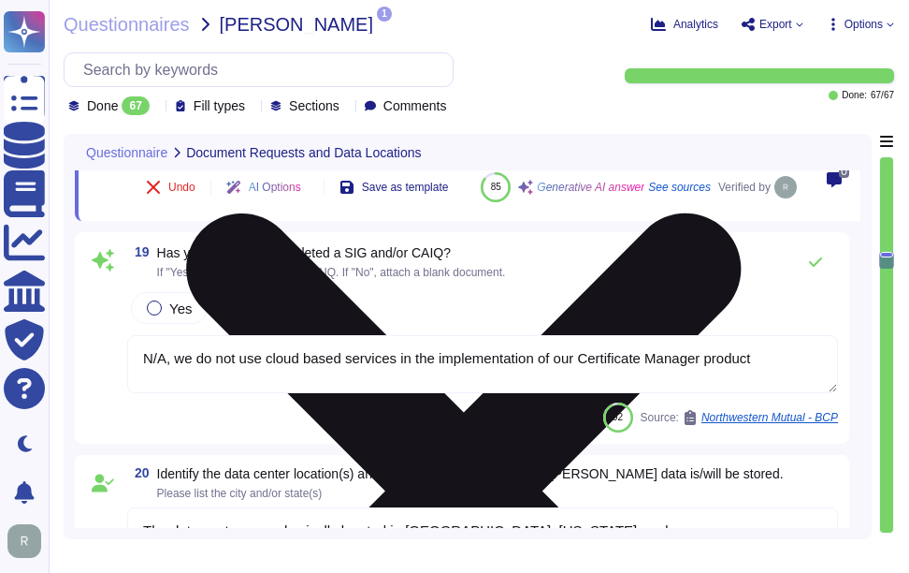
type textarea "No, external parties, including third party vendors, do not have access to scop…"
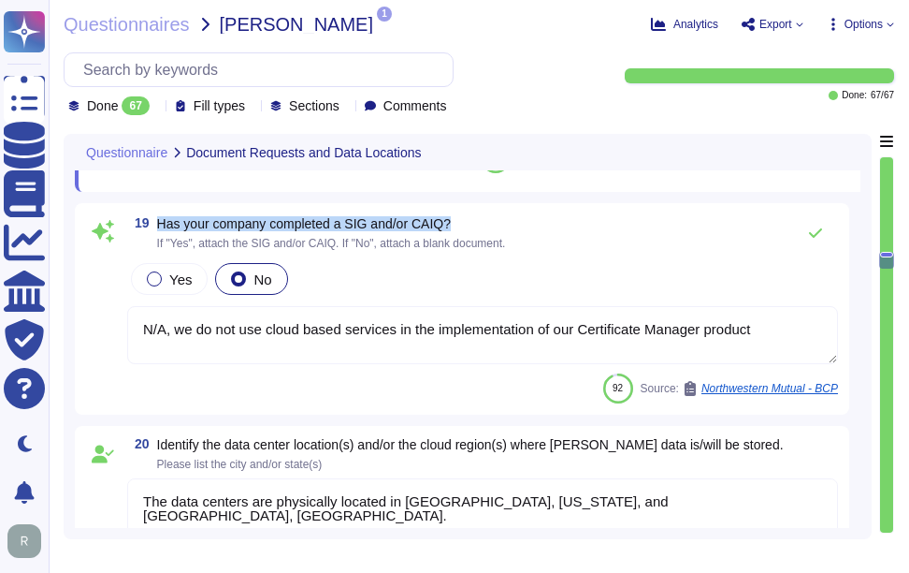
drag, startPoint x: 158, startPoint y: 265, endPoint x: 490, endPoint y: 269, distance: 332.2
click at [490, 230] on span "Has your company completed a SIG and/or CAIQ?" at bounding box center [331, 223] width 349 height 13
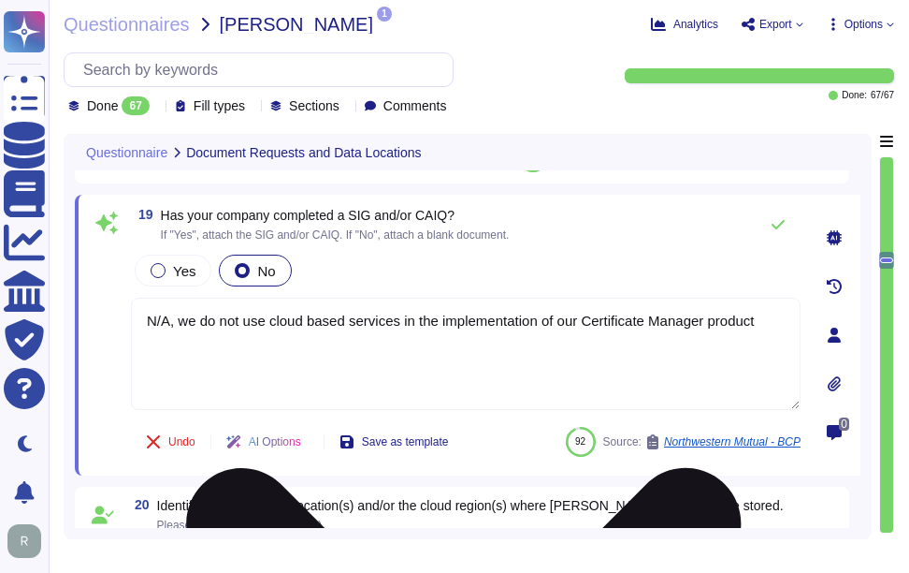
scroll to position [3658, 0]
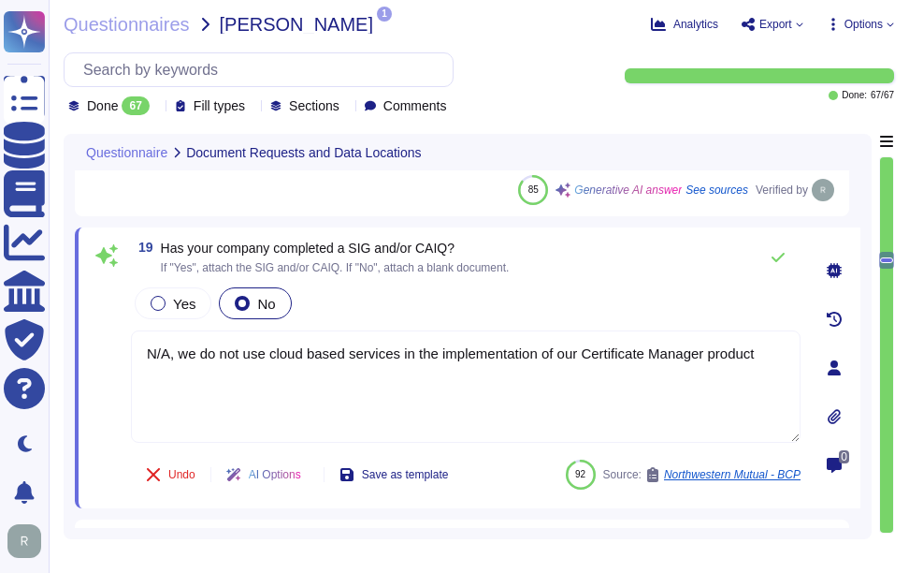
click at [161, 245] on span "Has your company completed a SIG and/or CAIQ?" at bounding box center [308, 247] width 294 height 15
drag, startPoint x: 161, startPoint y: 245, endPoint x: 330, endPoint y: 248, distance: 169.4
click at [330, 248] on span "Has your company completed a SIG and/or CAIQ?" at bounding box center [308, 247] width 294 height 15
drag, startPoint x: 330, startPoint y: 248, endPoint x: 371, endPoint y: 249, distance: 41.2
click at [368, 249] on span "Has your company completed a SIG and/or CAIQ?" at bounding box center [308, 247] width 294 height 15
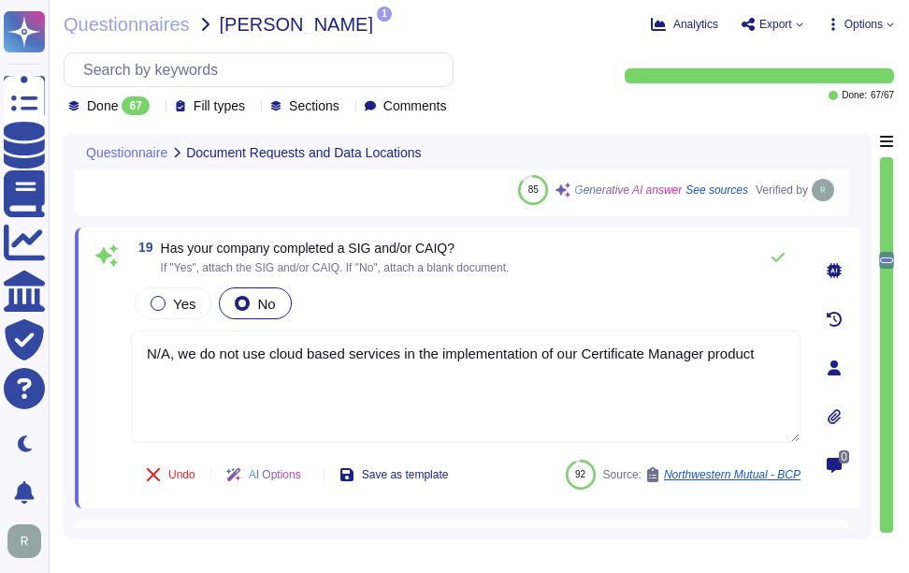
click at [163, 241] on span "Has your company completed a SIG and/or CAIQ?" at bounding box center [308, 247] width 294 height 15
drag, startPoint x: 236, startPoint y: 244, endPoint x: 304, endPoint y: 244, distance: 68.3
click at [304, 244] on span "Has your company completed a SIG and/or CAIQ?" at bounding box center [308, 247] width 294 height 15
drag, startPoint x: 372, startPoint y: 248, endPoint x: 284, endPoint y: 242, distance: 88.1
click at [313, 243] on span "Has your company completed a SIG and/or CAIQ?" at bounding box center [308, 247] width 294 height 15
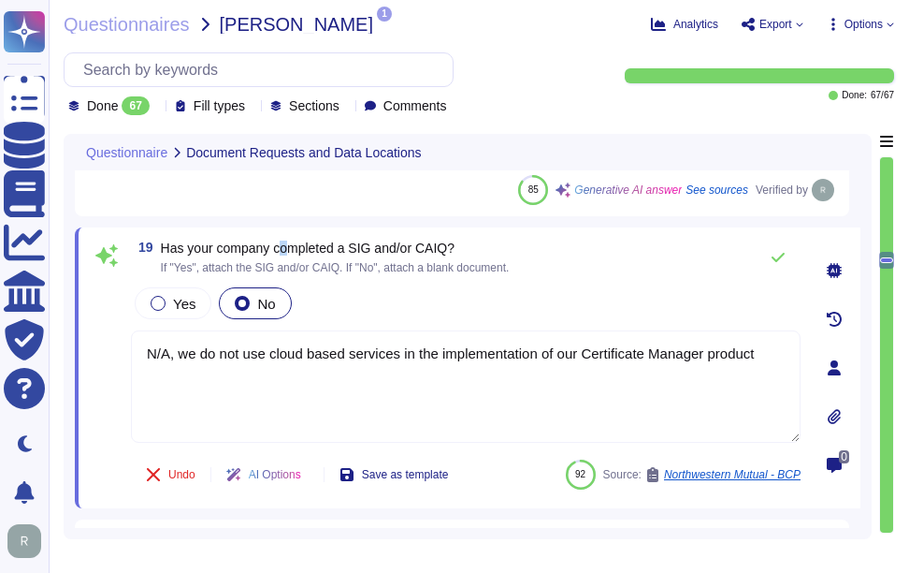
drag, startPoint x: 284, startPoint y: 242, endPoint x: 231, endPoint y: 241, distance: 53.3
click at [255, 241] on span "Has your company completed a SIG and/or CAIQ?" at bounding box center [308, 247] width 294 height 15
drag, startPoint x: 231, startPoint y: 241, endPoint x: 178, endPoint y: 241, distance: 53.3
click at [178, 241] on span "Has your company completed a SIG and/or CAIQ?" at bounding box center [308, 247] width 294 height 15
drag, startPoint x: 178, startPoint y: 241, endPoint x: 165, endPoint y: 245, distance: 13.6
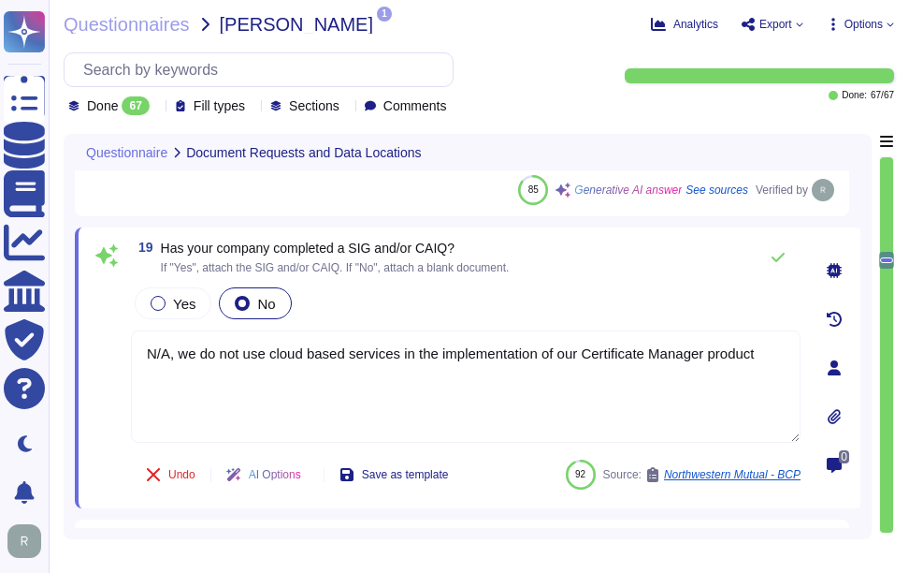
click at [165, 245] on span "Has your company completed a SIG and/or CAIQ?" at bounding box center [308, 247] width 294 height 15
drag, startPoint x: 164, startPoint y: 247, endPoint x: 267, endPoint y: 244, distance: 103.0
click at [267, 244] on span "Has your company completed a SIG and/or CAIQ?" at bounding box center [308, 247] width 294 height 15
copy span "Has your company completed a SIG"
click at [178, 246] on span "Has your company completed a SIG and/or CAIQ?" at bounding box center [308, 247] width 294 height 15
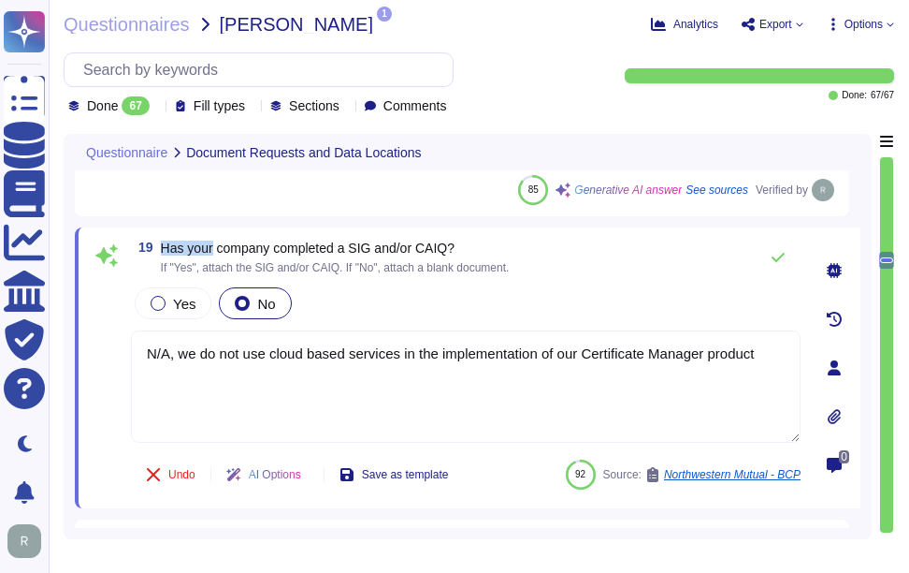
drag, startPoint x: 162, startPoint y: 244, endPoint x: 344, endPoint y: 245, distance: 182.5
click at [264, 243] on span "Has your company completed a SIG and/or CAIQ?" at bounding box center [308, 247] width 294 height 15
drag, startPoint x: 344, startPoint y: 245, endPoint x: 373, endPoint y: 247, distance: 29.1
click at [373, 247] on span "Has your company completed a SIG and/or CAIQ?" at bounding box center [308, 247] width 294 height 15
drag, startPoint x: 373, startPoint y: 247, endPoint x: 198, endPoint y: 248, distance: 175.0
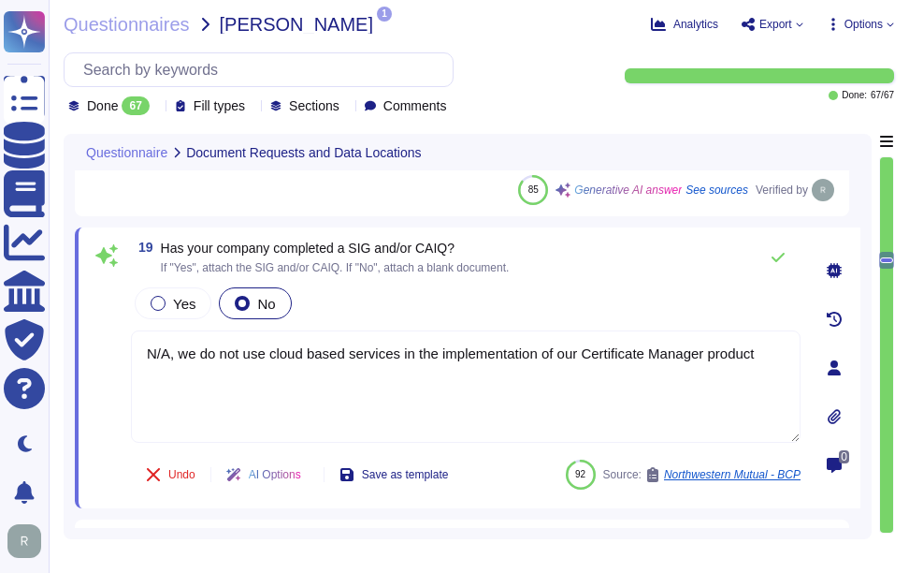
click at [198, 248] on span "Has your company completed a SIG and/or CAIQ?" at bounding box center [308, 247] width 294 height 15
click at [165, 248] on span "Has your company completed a SIG and/or CAIQ?" at bounding box center [308, 247] width 294 height 15
click at [182, 245] on span "Has your company completed a SIG and/or CAIQ?" at bounding box center [308, 247] width 294 height 15
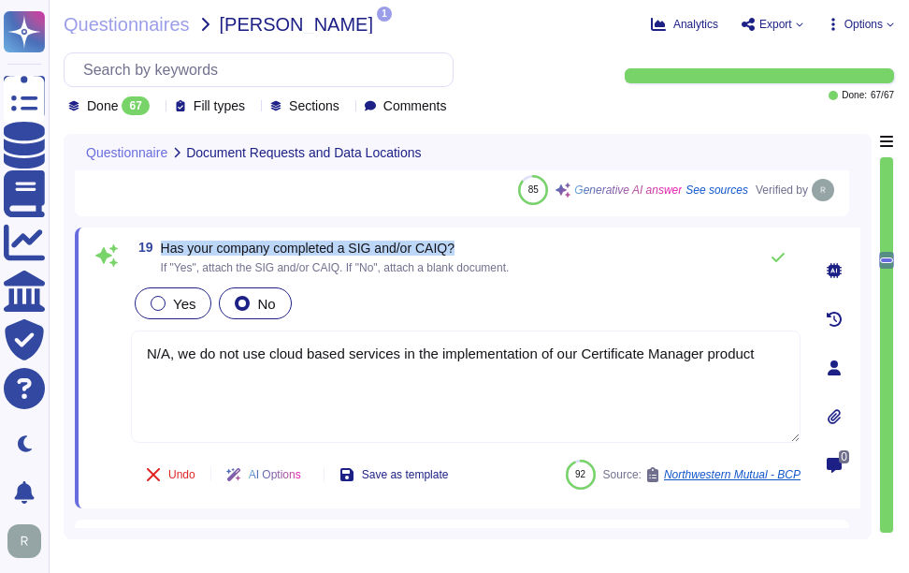
click at [159, 304] on div at bounding box center [158, 303] width 15 height 15
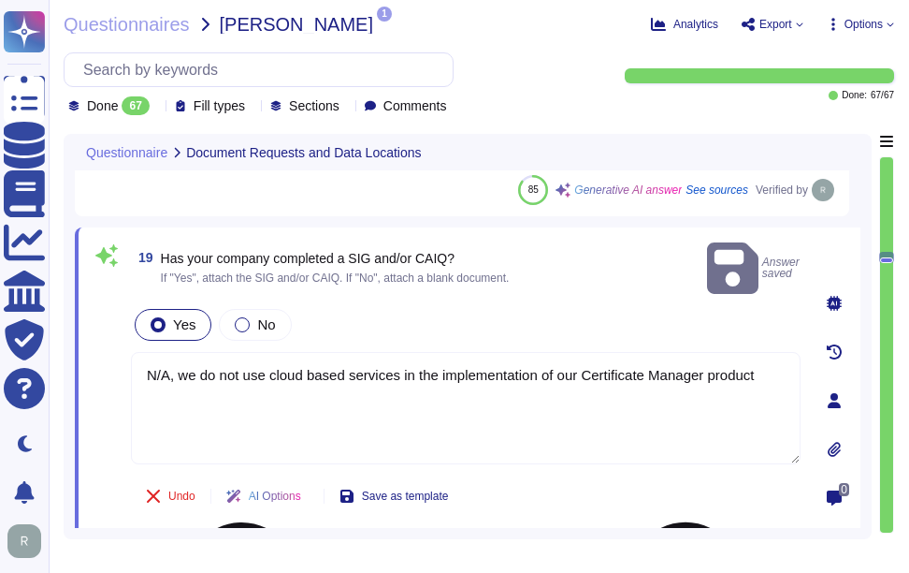
drag, startPoint x: 292, startPoint y: 360, endPoint x: 488, endPoint y: 347, distance: 196.9
click at [488, 352] on textarea "N/A, we do not use cloud based services in the implementation of our Certificat…" at bounding box center [466, 408] width 670 height 112
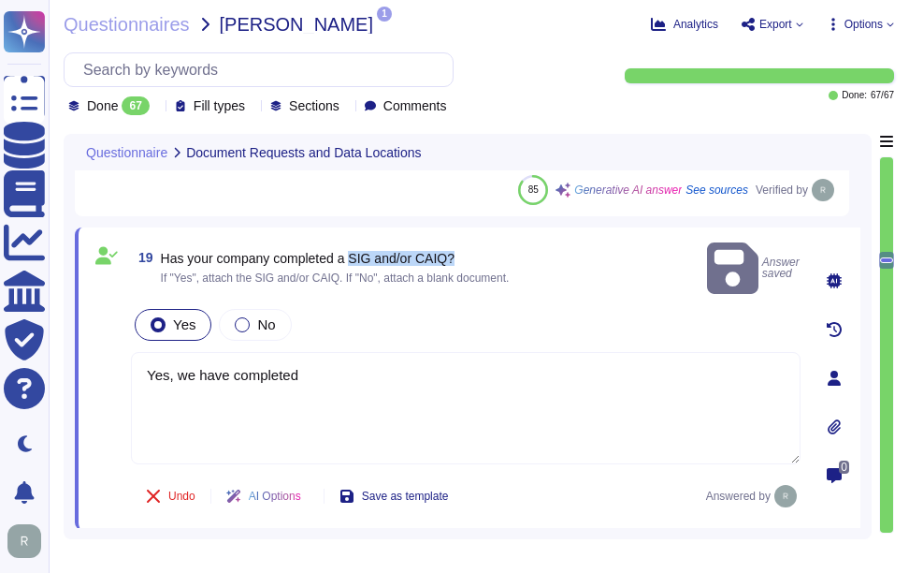
drag, startPoint x: 355, startPoint y: 246, endPoint x: 468, endPoint y: 246, distance: 113.2
click at [468, 252] on span "Has your company completed a SIG and/or CAIQ?" at bounding box center [335, 258] width 349 height 13
copy span "SIG and/or CAIQ?"
click at [377, 360] on textarea "Yes, we have completed" at bounding box center [466, 408] width 670 height 112
paste textarea "SIG and/or CAIQ?"
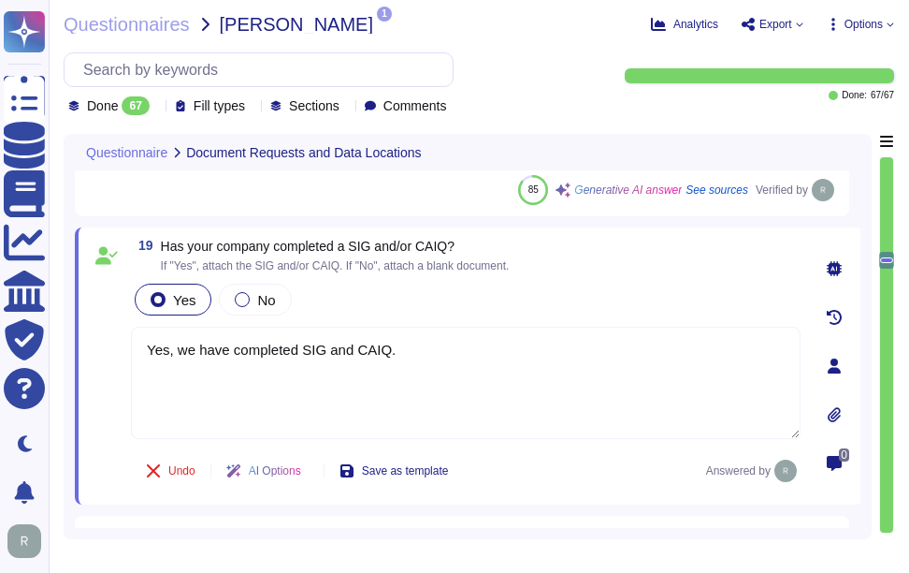
type textarea "Yes, we have completed SIG and CAIQ."
click at [530, 282] on div "Yes No" at bounding box center [466, 299] width 670 height 39
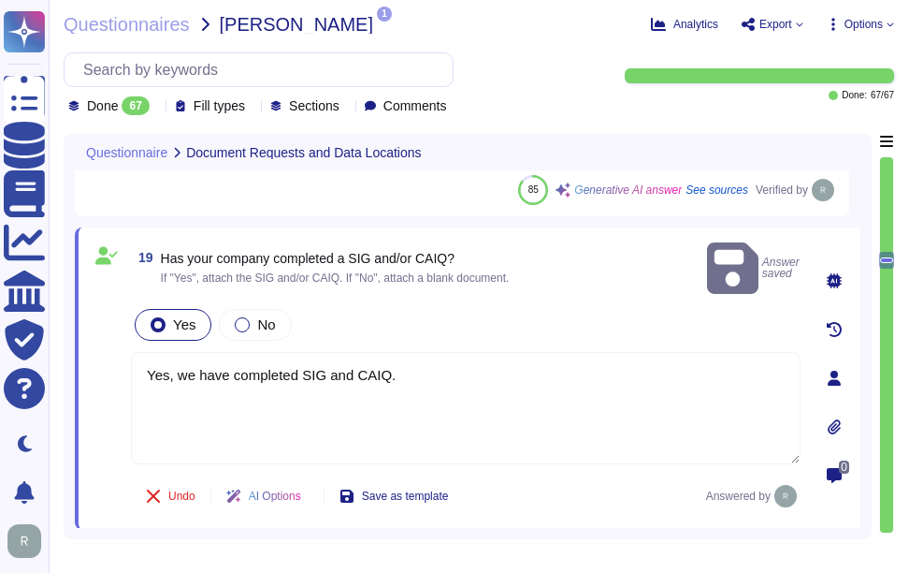
click at [299, 251] on span "Has your company completed a SIG and/or CAIQ?" at bounding box center [308, 258] width 294 height 15
copy span "Has your company completed a SIG and/or CAIQ?"
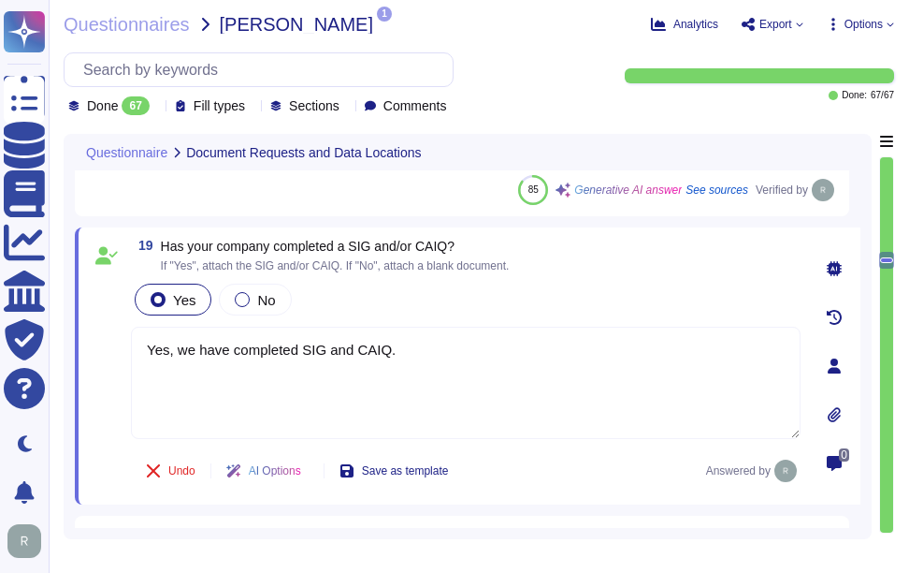
click at [539, 276] on div "19 Has your company completed a SIG and/or CAIQ? If "Yes", attach the SIG and/o…" at bounding box center [445, 366] width 711 height 255
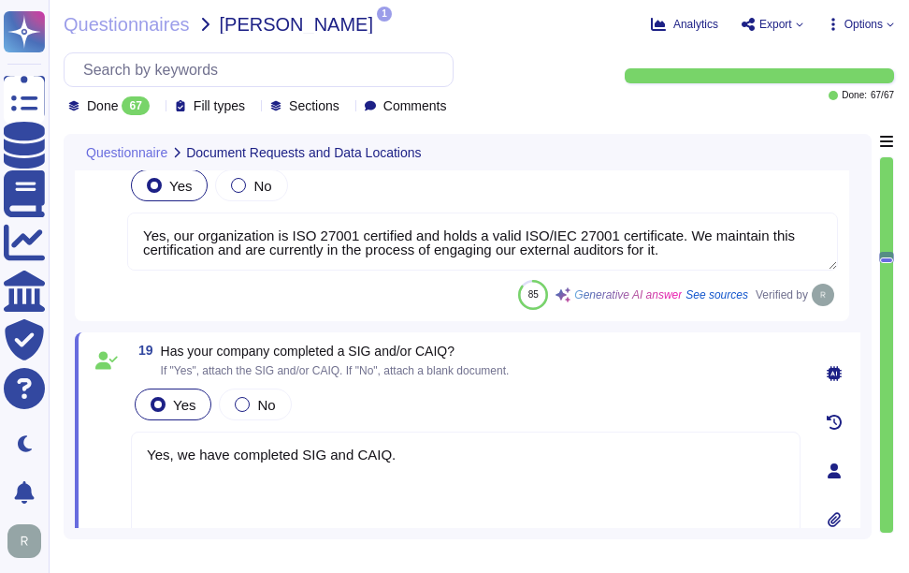
type textarea "we have a SOC 2 Type 2 report available."
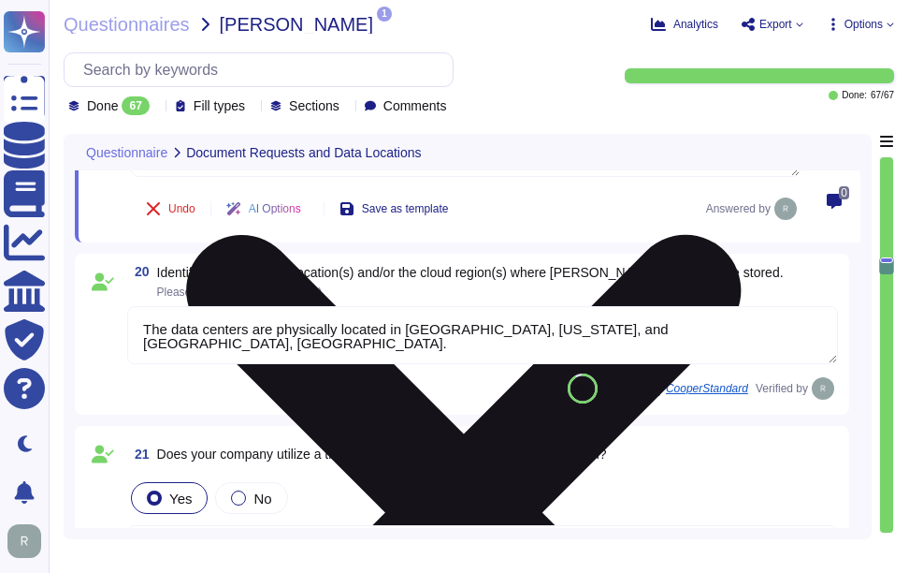
scroll to position [3938, 0]
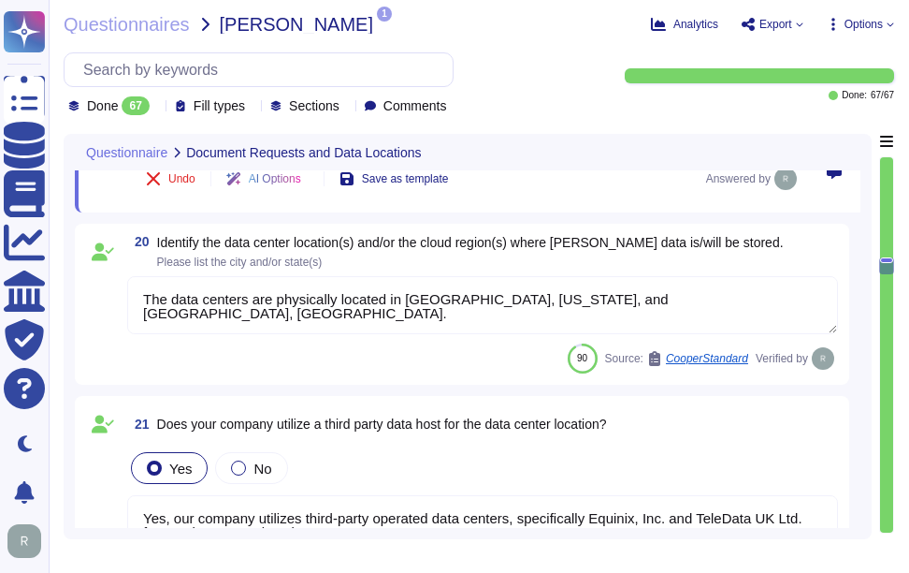
click at [158, 238] on span "Identify the data center location(s) and/or the cloud region(s) where [PERSON_N…" at bounding box center [470, 242] width 627 height 15
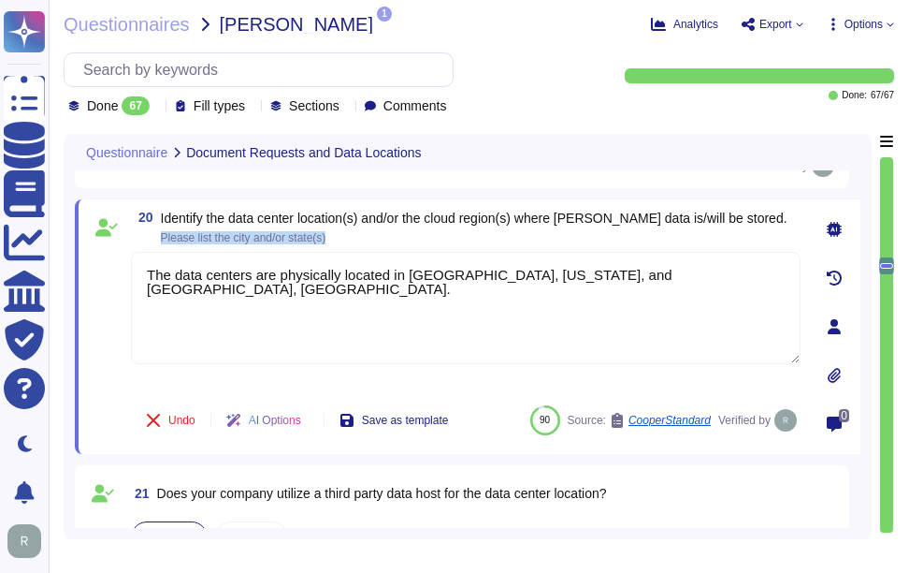
drag, startPoint x: 158, startPoint y: 238, endPoint x: 602, endPoint y: 241, distance: 443.5
click at [602, 241] on span "20 Identify the data center location(s) and/or the cloud region(s) where [PERSO…" at bounding box center [459, 228] width 657 height 34
click at [354, 216] on span "Identify the data center location(s) and/or the cloud region(s) where [PERSON_N…" at bounding box center [474, 218] width 627 height 15
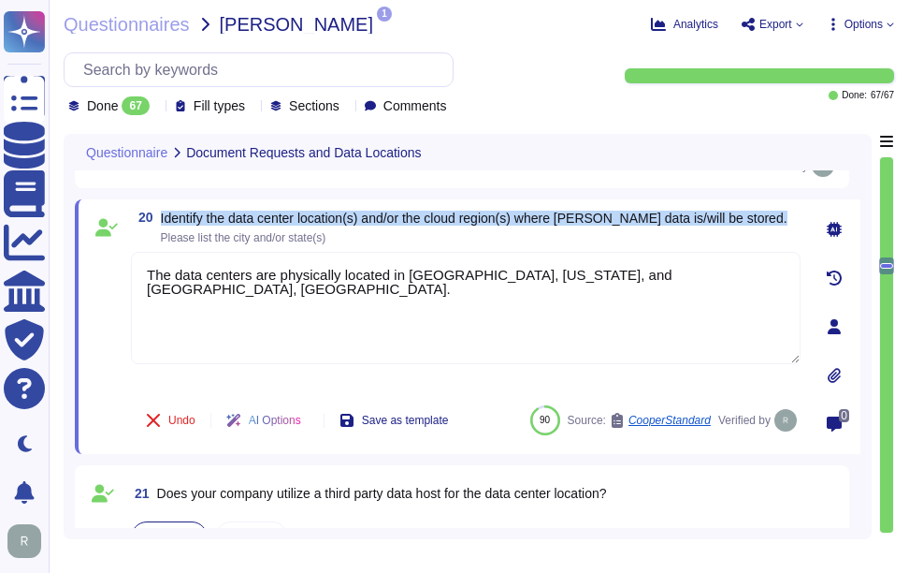
click at [354, 216] on span "Identify the data center location(s) and/or the cloud region(s) where [PERSON_N…" at bounding box center [474, 218] width 627 height 15
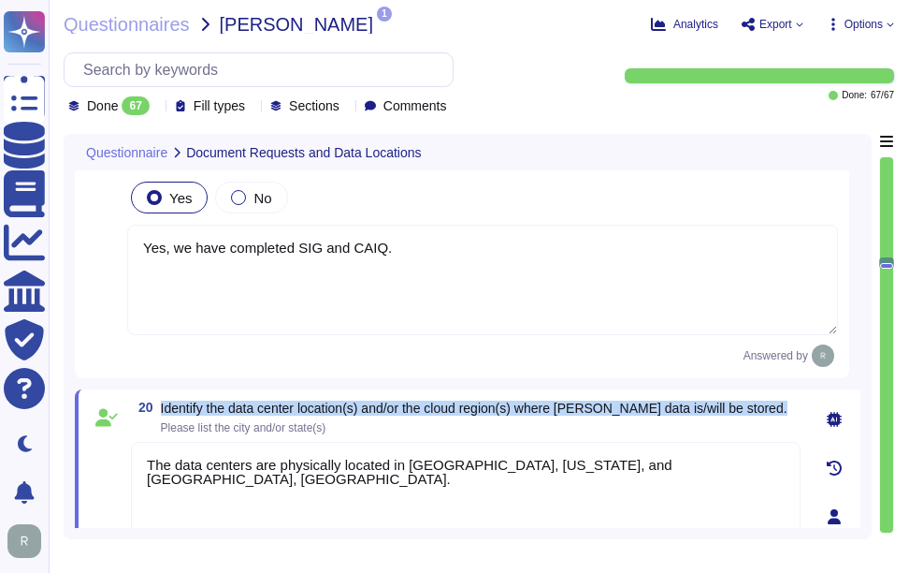
type textarea "Yes, the most recent penetration test was completed on [DATE], and we conduct a…"
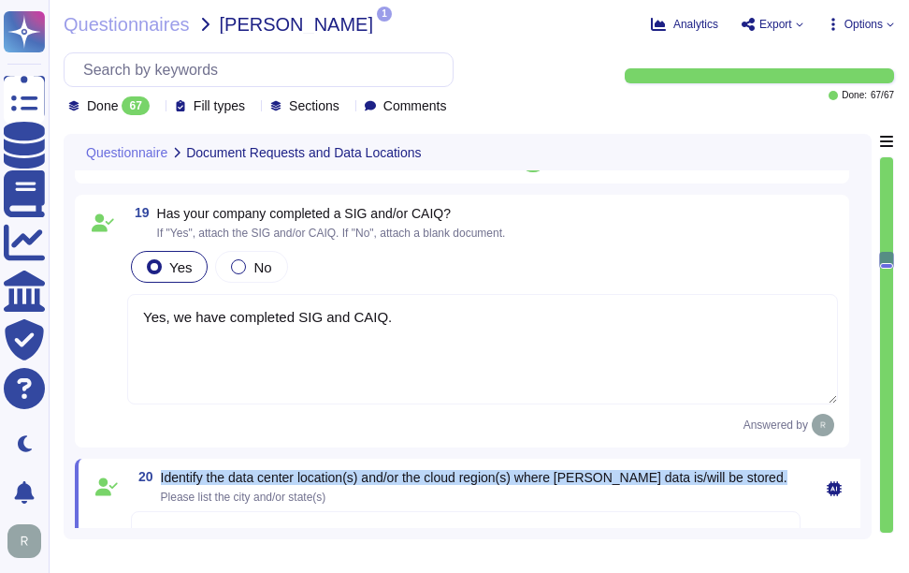
type textarea "we have a SOC 2 Type 2 report available."
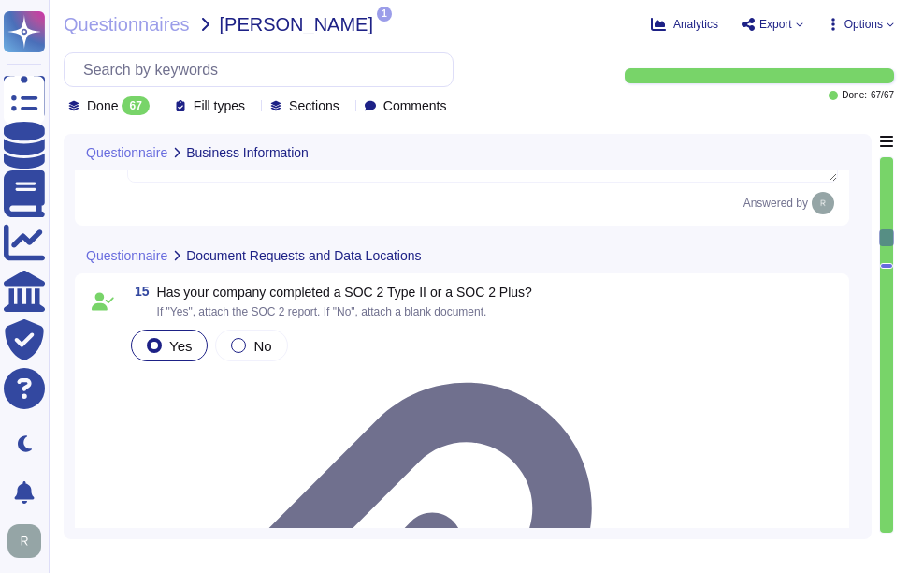
type textarea "The provided deployment models are: 1. Software as a Service (SaaS) hosted in G…"
type textarea "Yes, our company requires approval from the Chief Compliance Officer prior to t…"
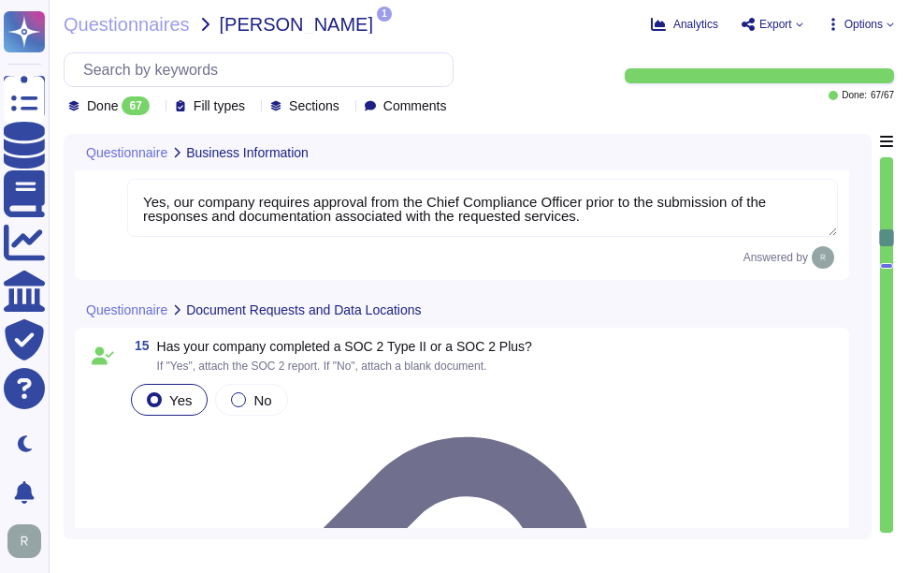
type textarea "The service provides two cloud hosting options: 1. Software as a Service (SaaS)…"
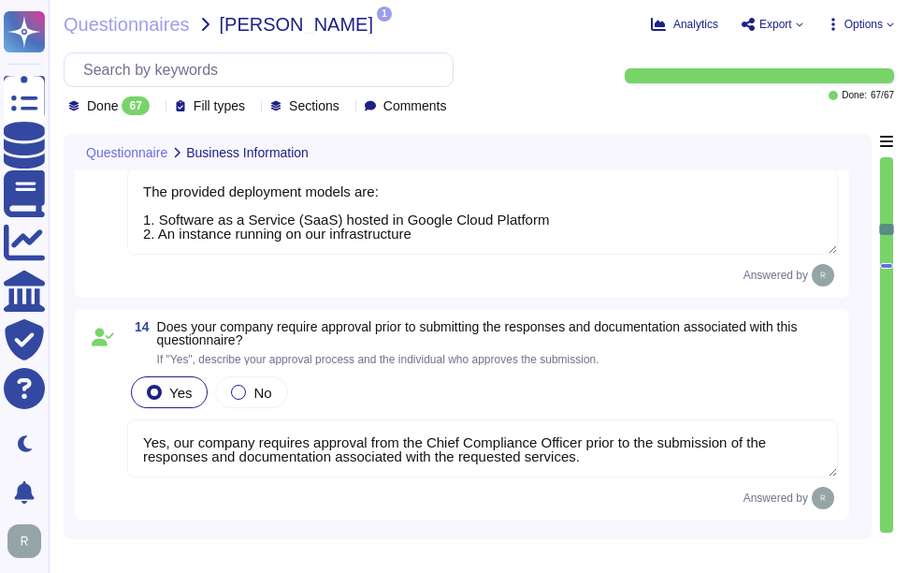
scroll to position [2495, 0]
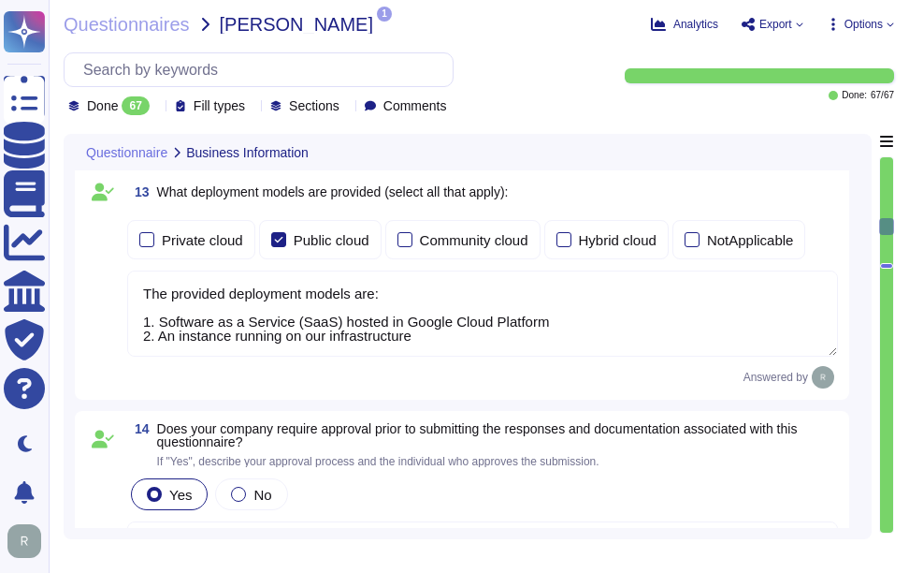
type textarea "The service hosting models provided are: 1. Software as a Service (SaaS) hosted…"
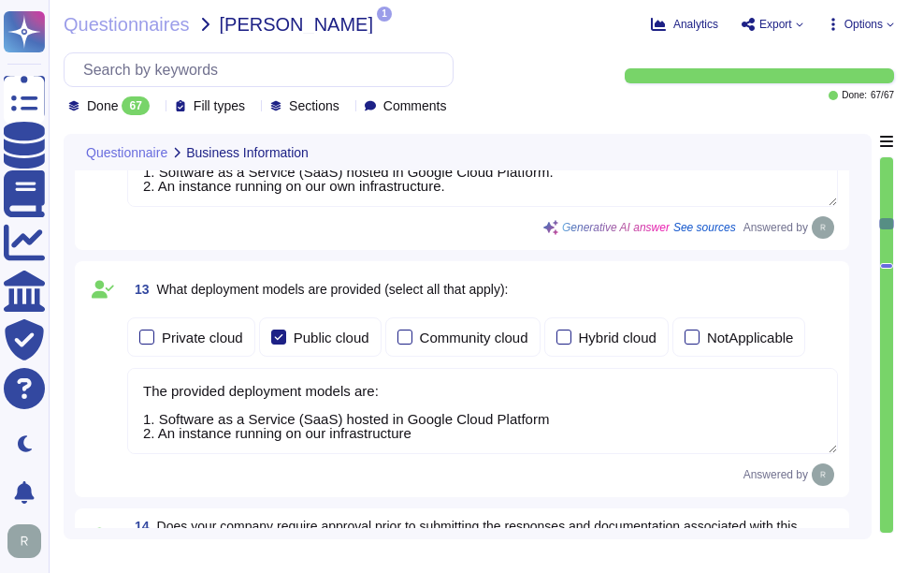
scroll to position [2307, 0]
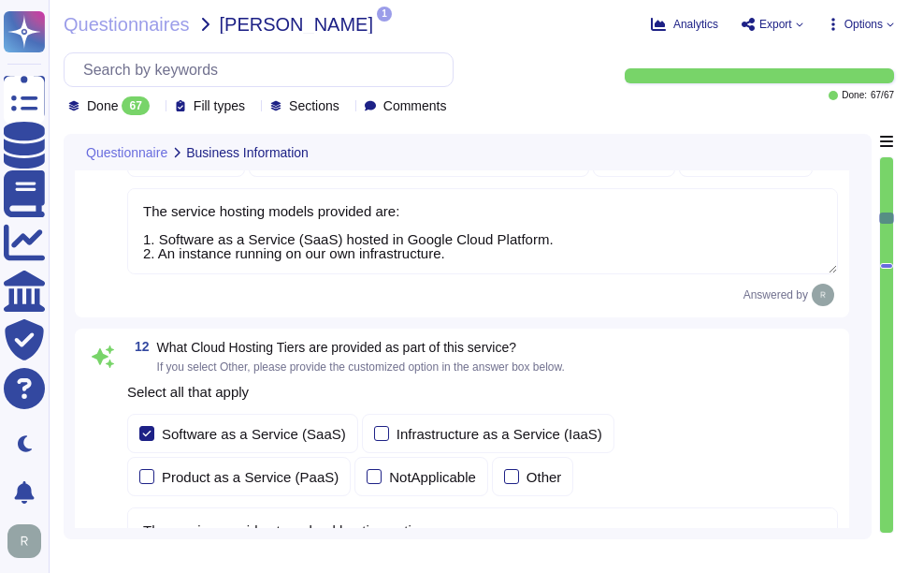
type textarea "Yes, we provide software applications as part of our service, which we develop …"
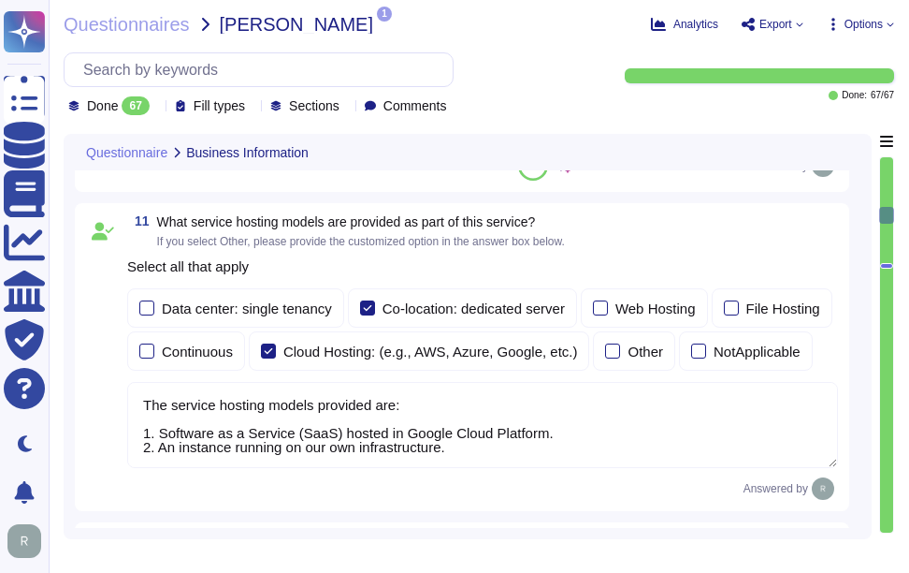
type textarea "Yes, the service being provided is a Software as a Service (SaaS). It involves …"
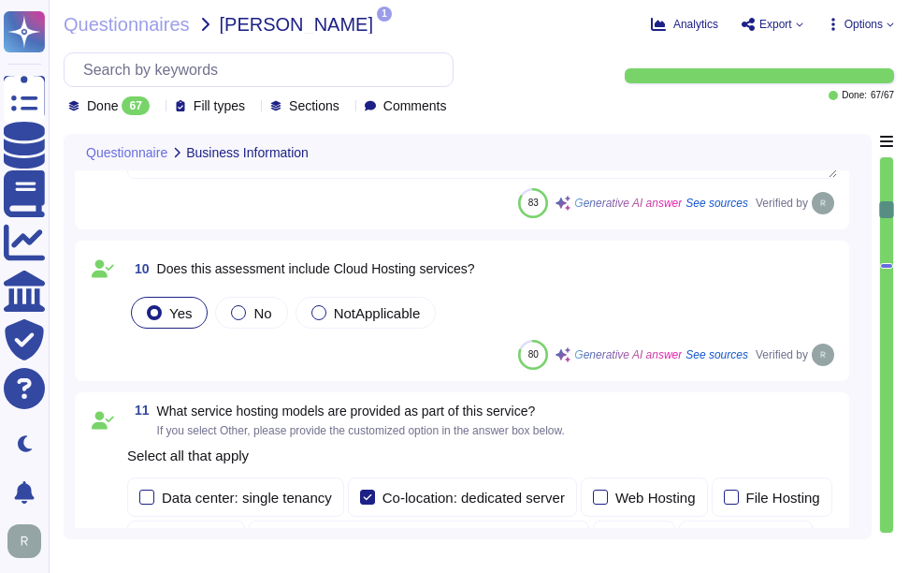
type textarea "Scoped Systems and Data are stored in the following locations: - [GEOGRAPHIC_DA…"
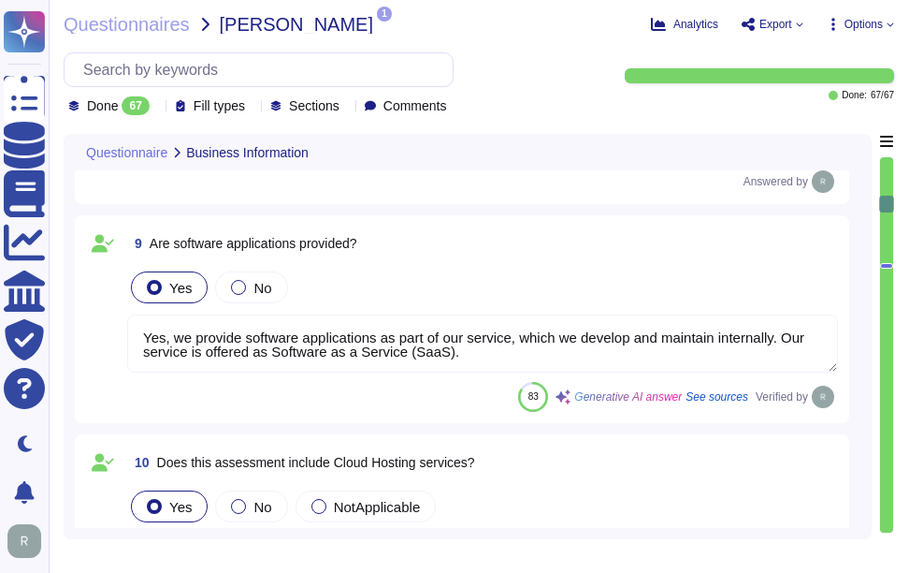
scroll to position [1392, 0]
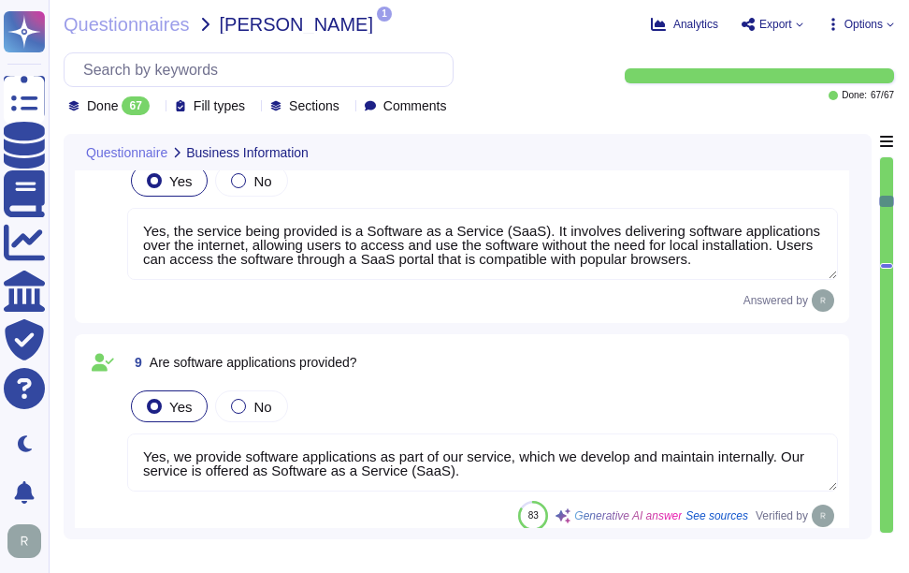
type textarea "The answers in this questionnaire pertain to multiple facilities and geographic…"
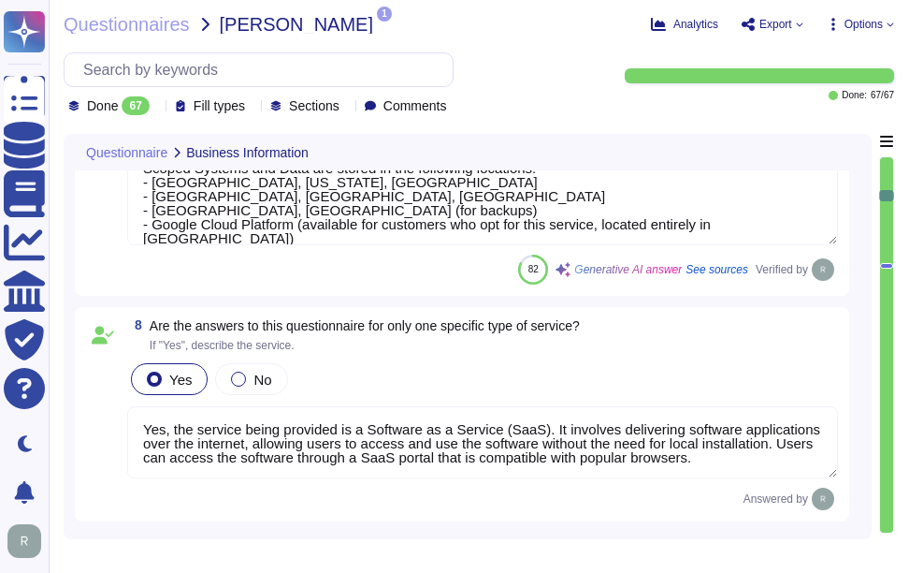
type textarea "No, there are no material claims or judgments against the company."
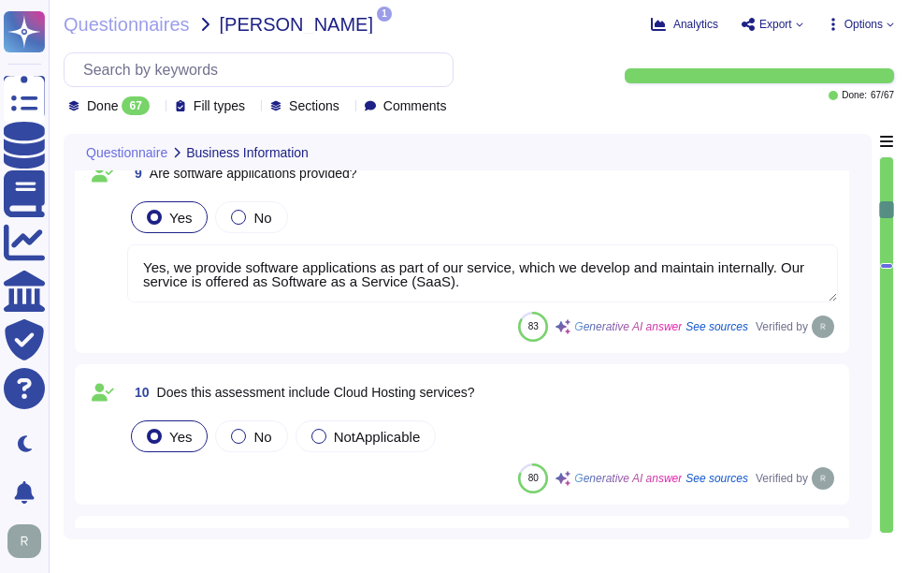
type textarea "The service provides two cloud hosting options: 1. Software as a Service (SaaS)…"
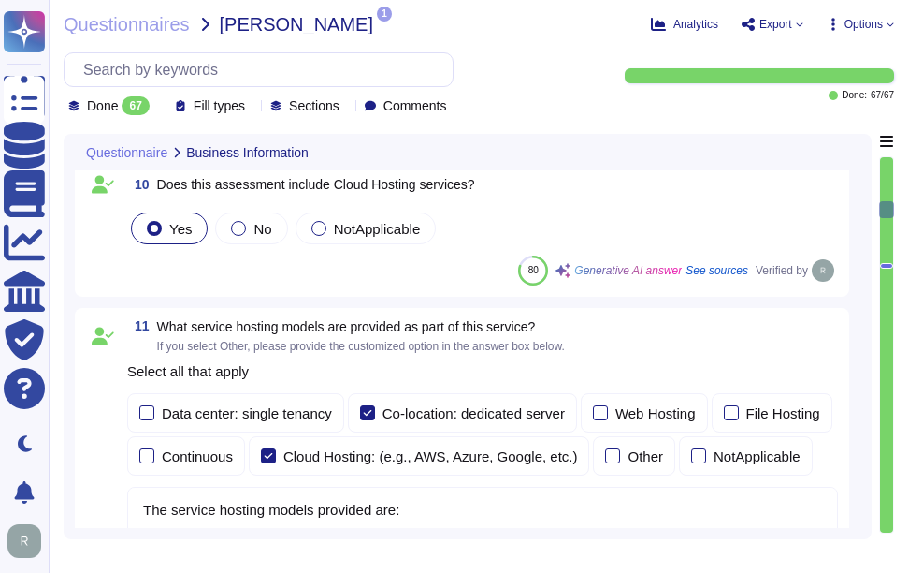
type textarea "The provided deployment models are: 1. Software as a Service (SaaS) hosted in G…"
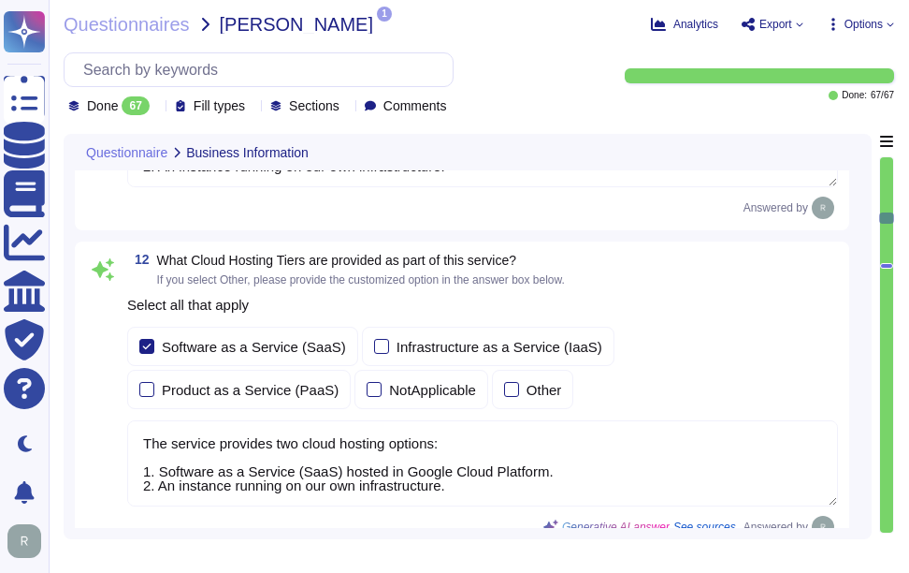
type textarea "Yes, our company requires approval from the Chief Compliance Officer prior to t…"
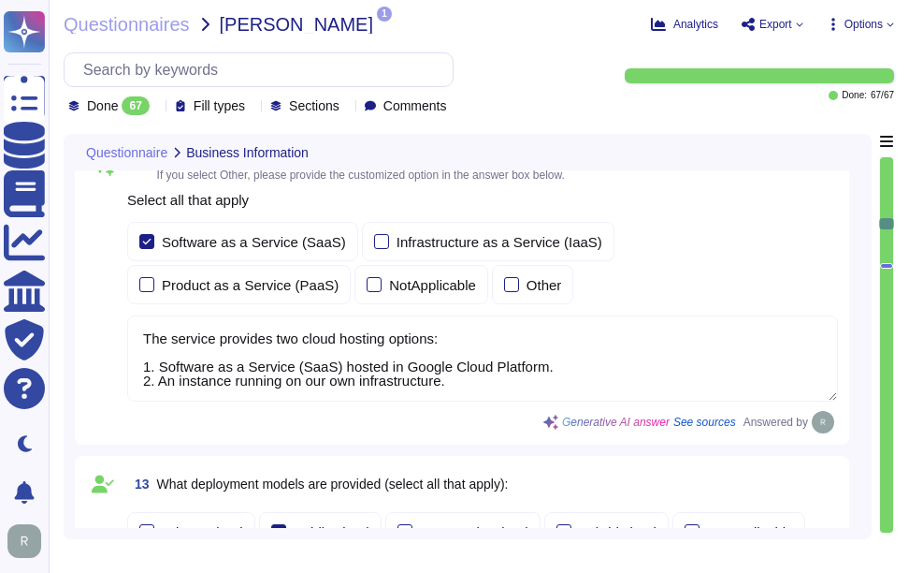
scroll to position [2, 0]
drag, startPoint x: 461, startPoint y: 376, endPoint x: 225, endPoint y: 346, distance: 238.6
click at [233, 348] on textarea "The service provides two cloud hosting options: 1. Software as a Service (SaaS)…" at bounding box center [482, 358] width 711 height 86
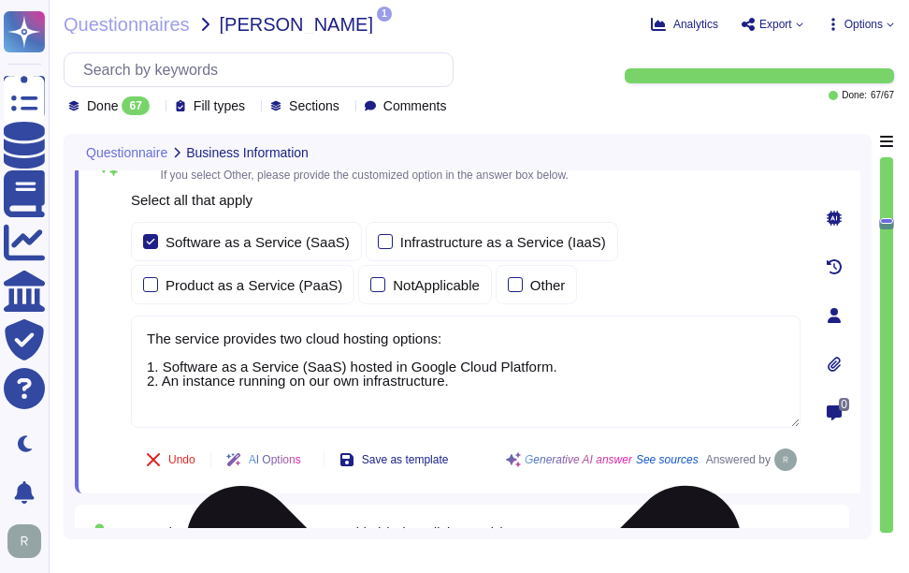
scroll to position [0, 0]
click at [220, 345] on textarea "The service provides two cloud hosting options: 1. Software as a Service (SaaS)…" at bounding box center [466, 371] width 670 height 112
drag, startPoint x: 214, startPoint y: 339, endPoint x: 200, endPoint y: 329, distance: 16.9
click at [211, 334] on textarea "The service provides two cloud hosting options: 1. Software as a Service (SaaS)…" at bounding box center [466, 371] width 670 height 112
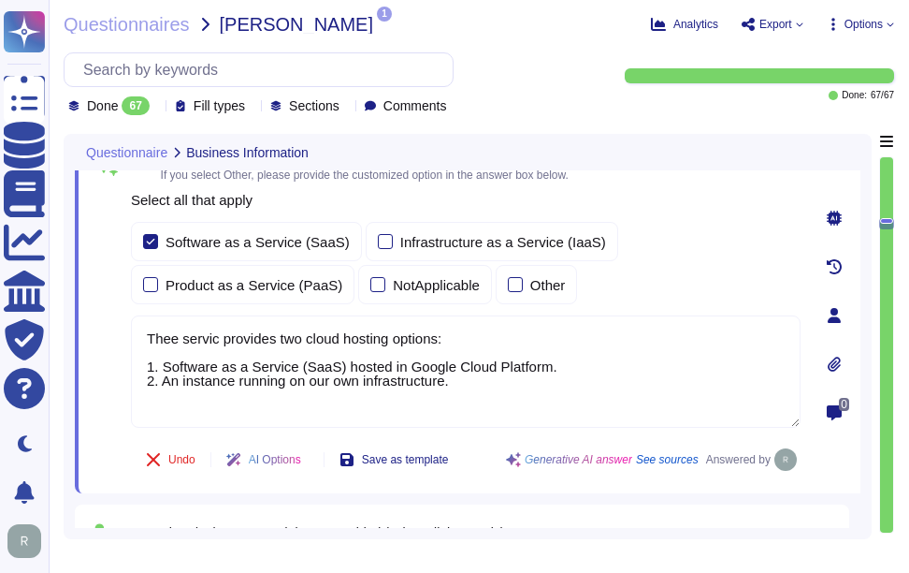
type textarea "Thee servic provides two cloud hosting options: 1. Software as a Service (SaaS)…"
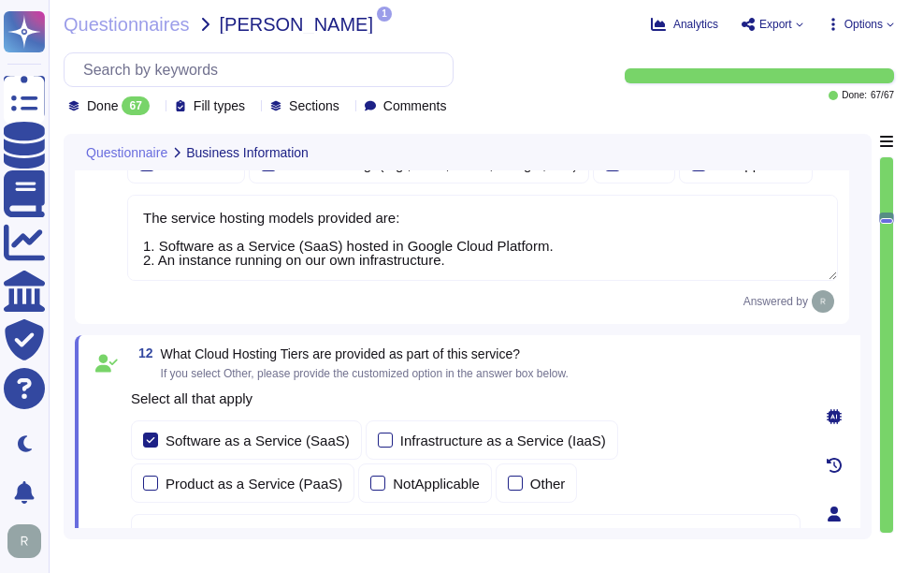
type textarea "Yes, we provide software applications as part of our service, which we develop …"
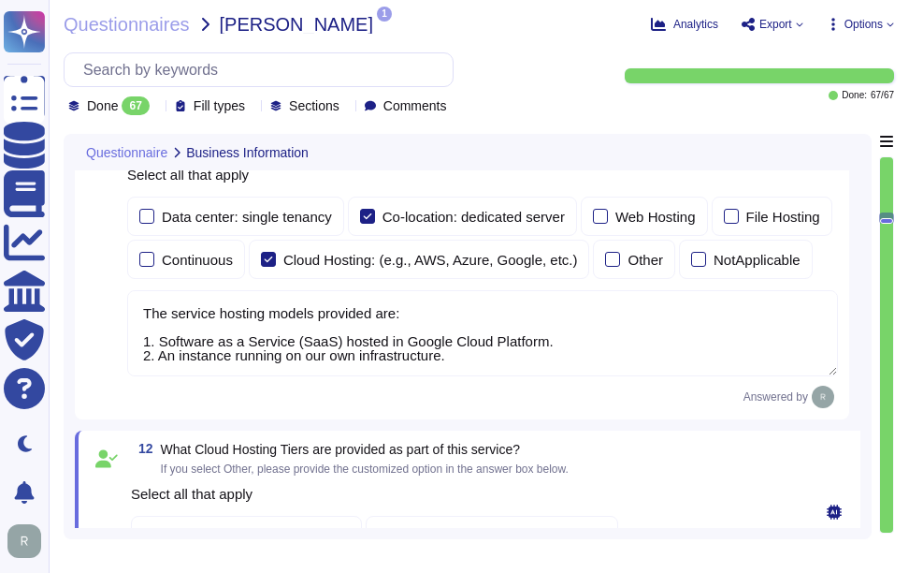
scroll to position [1856, 0]
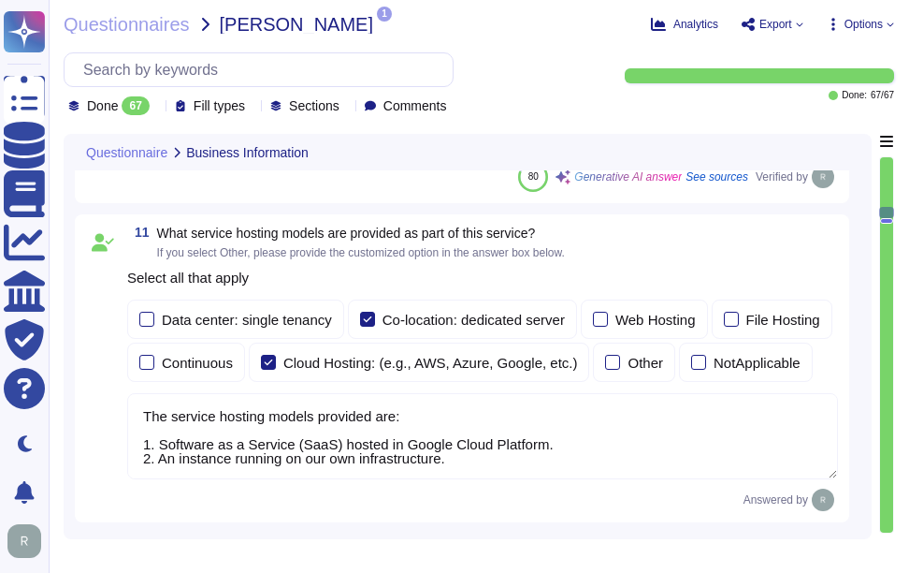
type textarea "Yes, the service being provided is a Software as a Service (SaaS). It involves …"
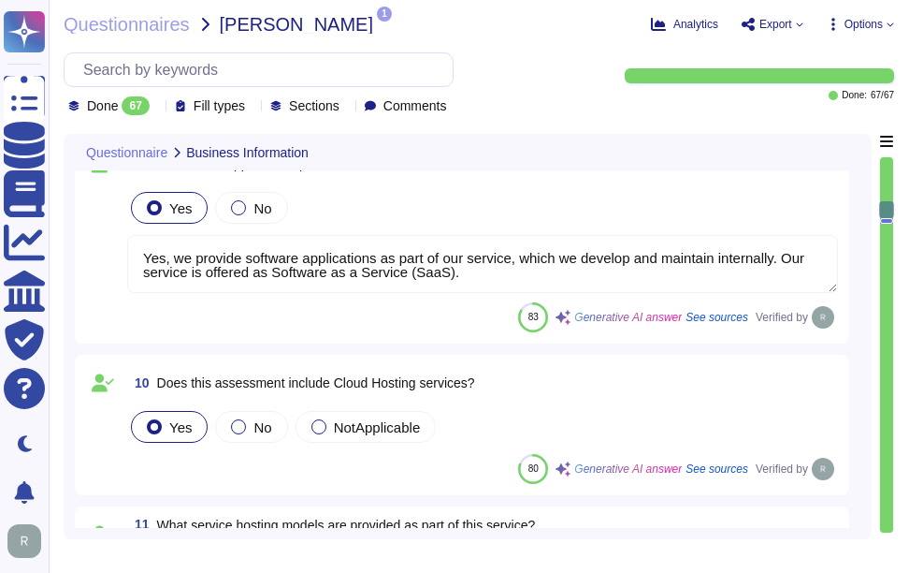
type textarea "Scoped Systems and Data are stored in the following locations: - [GEOGRAPHIC_DA…"
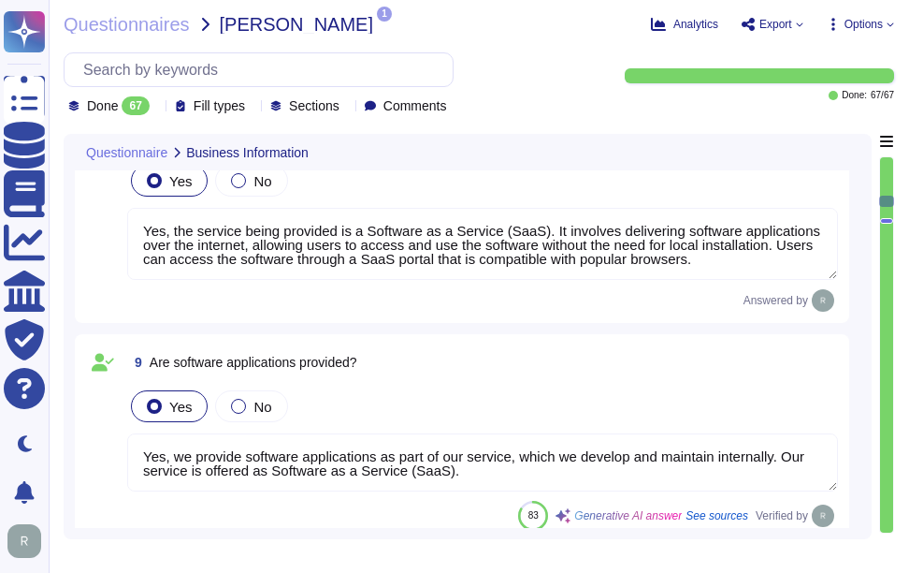
type textarea "The answers in this questionnaire pertain to multiple facilities and geographic…"
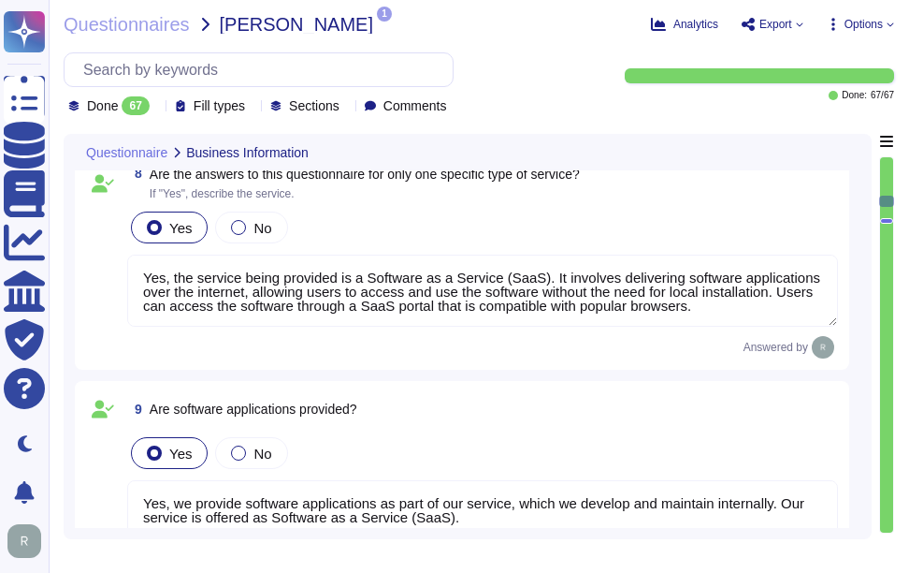
scroll to position [1295, 0]
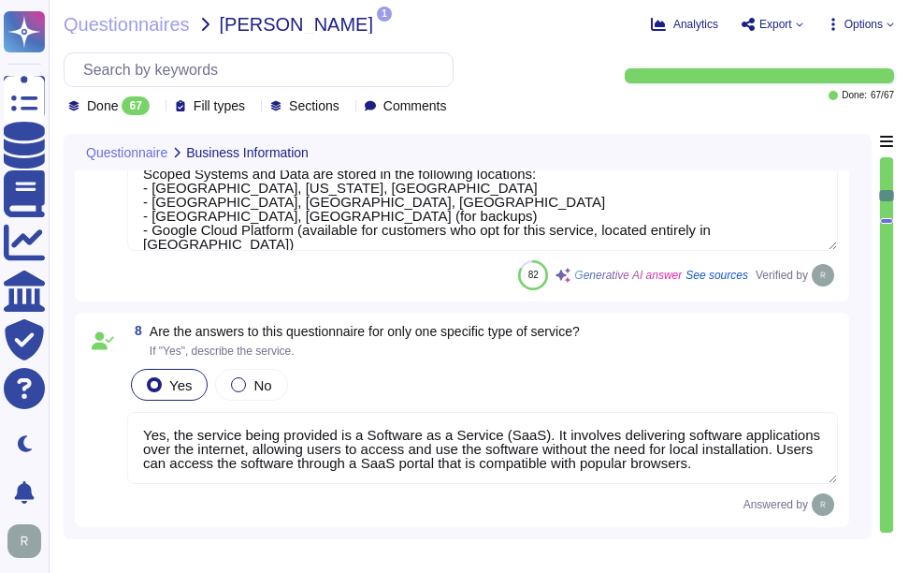
type textarea "No, there are no material claims or judgments against the company."
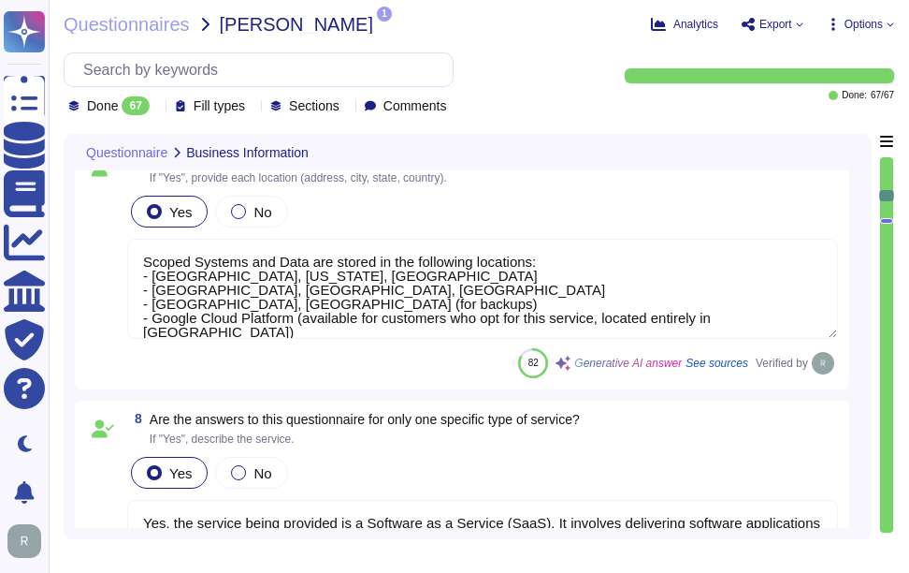
drag, startPoint x: 153, startPoint y: 275, endPoint x: 212, endPoint y: 270, distance: 60.1
click at [212, 270] on textarea "Scoped Systems and Data are stored in the following locations: - [GEOGRAPHIC_DA…" at bounding box center [482, 289] width 711 height 100
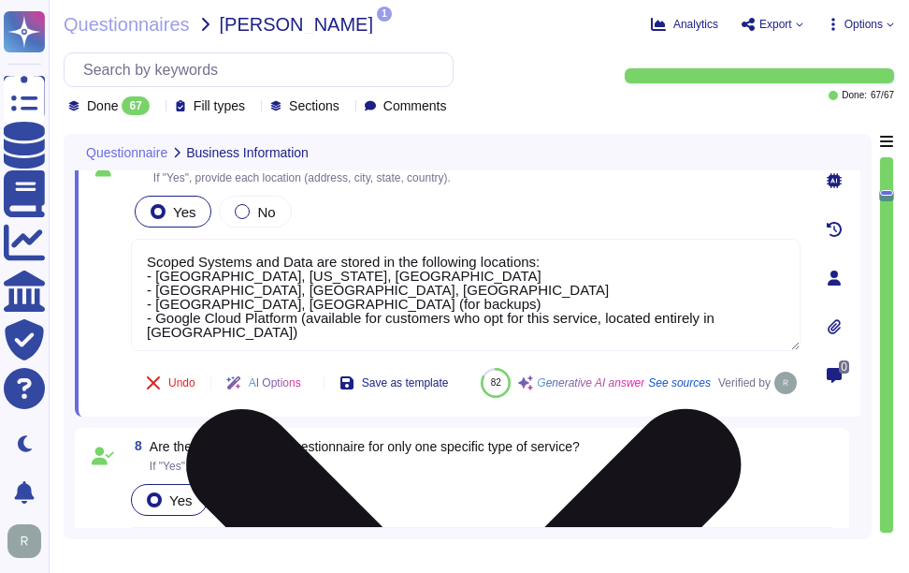
click at [203, 293] on textarea "Scoped Systems and Data are stored in the following locations: - [GEOGRAPHIC_DA…" at bounding box center [466, 295] width 670 height 112
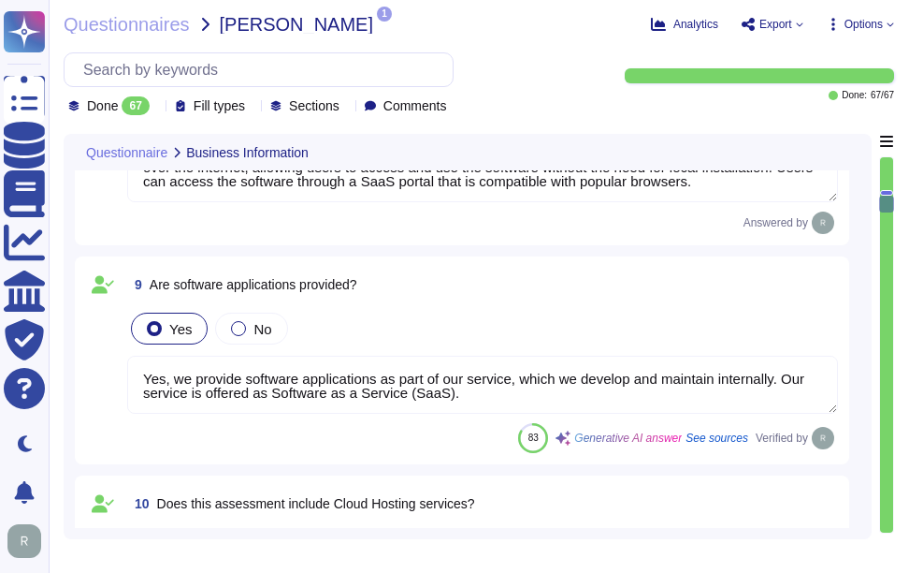
type textarea "The service hosting models provided are: 1. Software as a Service (SaaS) hosted…"
type textarea "Thee servic provides two cloud hosting options: 1. Software as a Service (SaaS)…"
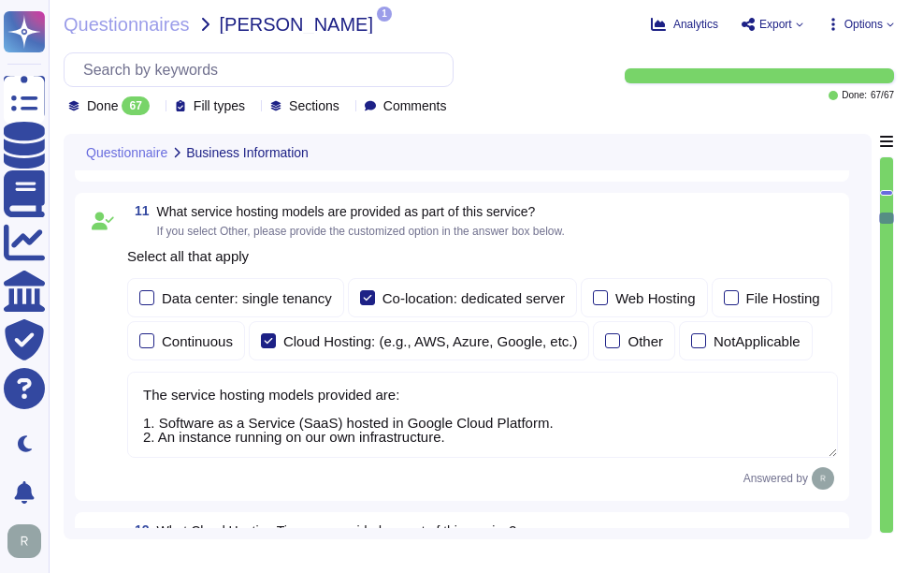
type textarea "The provided deployment models are: 1. Software as a Service (SaaS) hosted in G…"
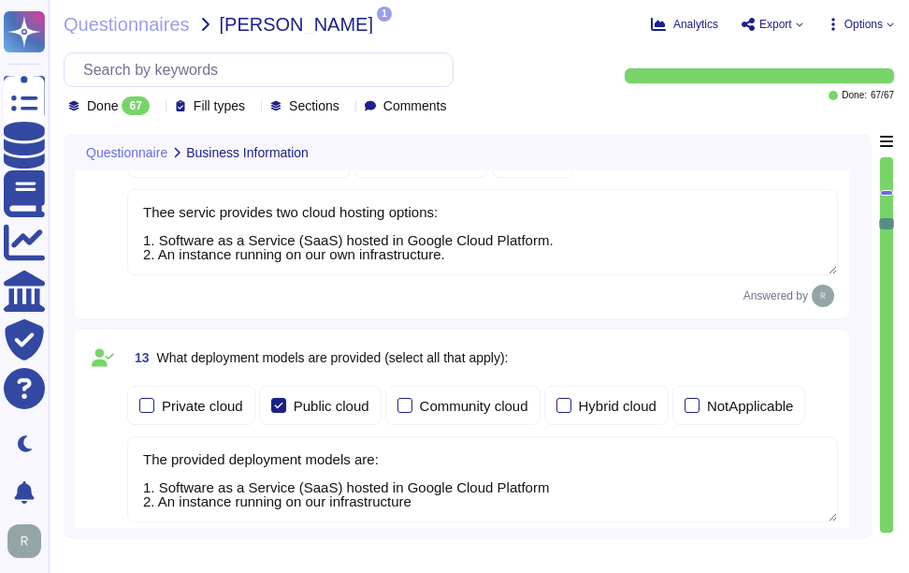
type textarea "Yes, our company requires approval from the Chief Compliance Officer prior to t…"
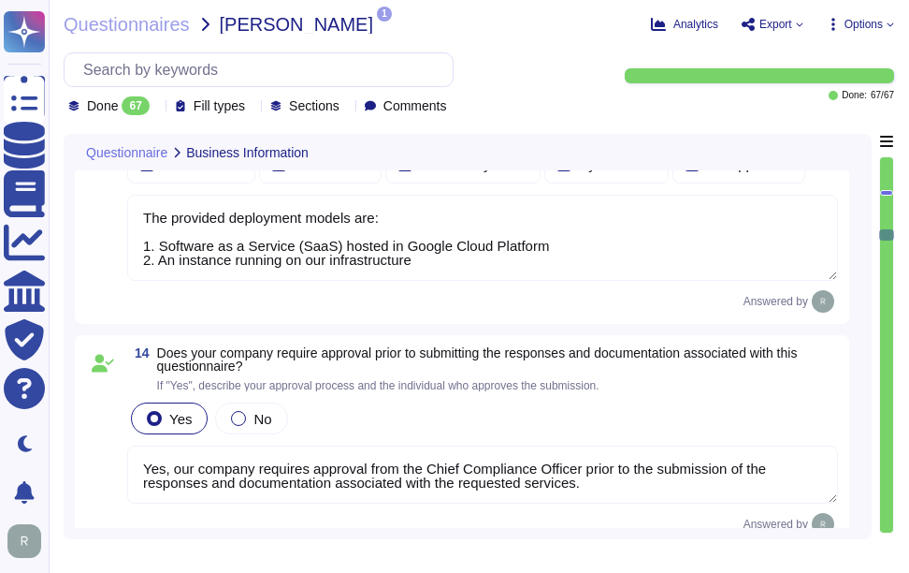
type textarea "we have a SOC 2 Type 2 report available."
type textarea "Yes, the most recent penetration test was completed on [DATE], and we conduct a…"
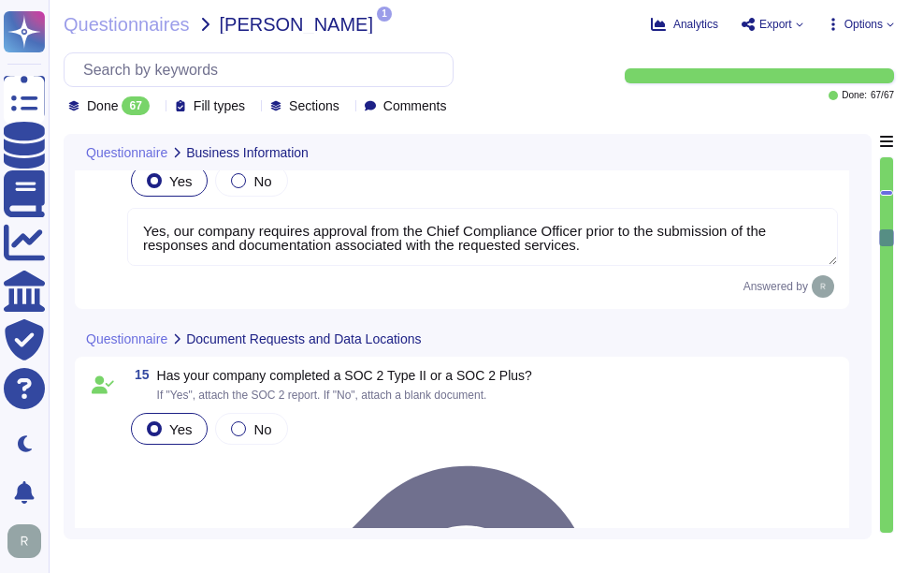
type textarea "Yes, our organization is ISO 27001 certified and holds a valid ISO/IEC 27001 ce…"
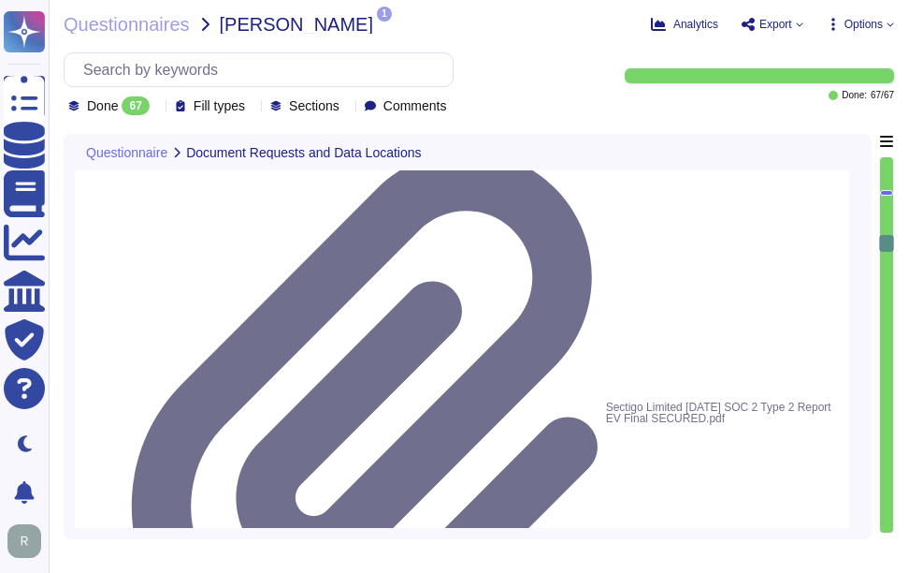
type textarea "Yes, we have completed SIG and CAIQ."
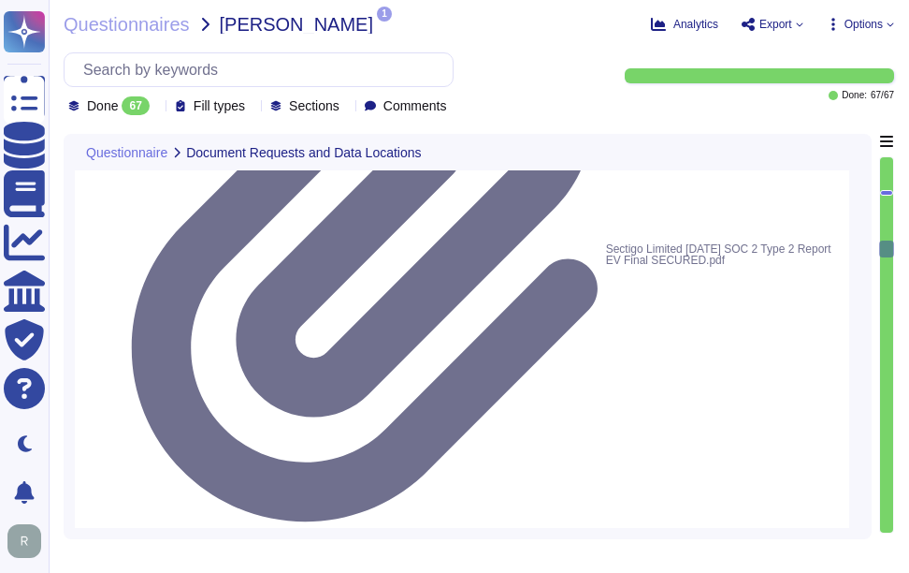
type textarea "The data centers are physically located in [GEOGRAPHIC_DATA], [US_STATE], and […"
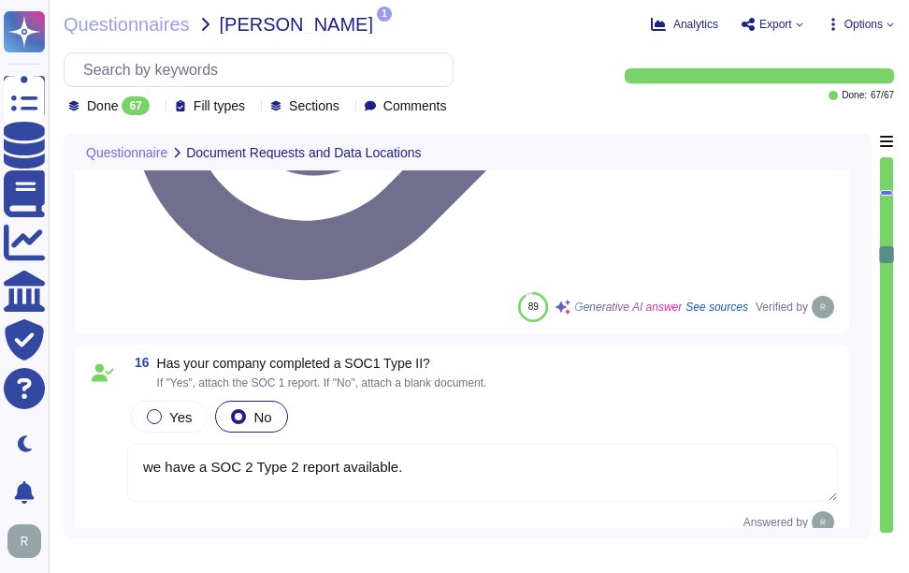
type textarea "Yes, our company utilizes third-party operated data centers, specifically Equin…"
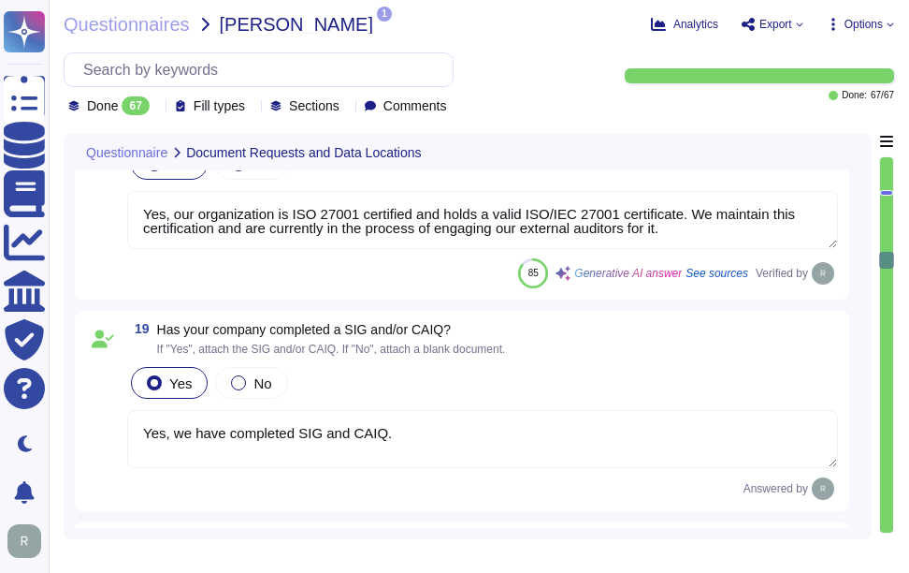
type textarea "No, external parties, including third party vendors, do not have access to scop…"
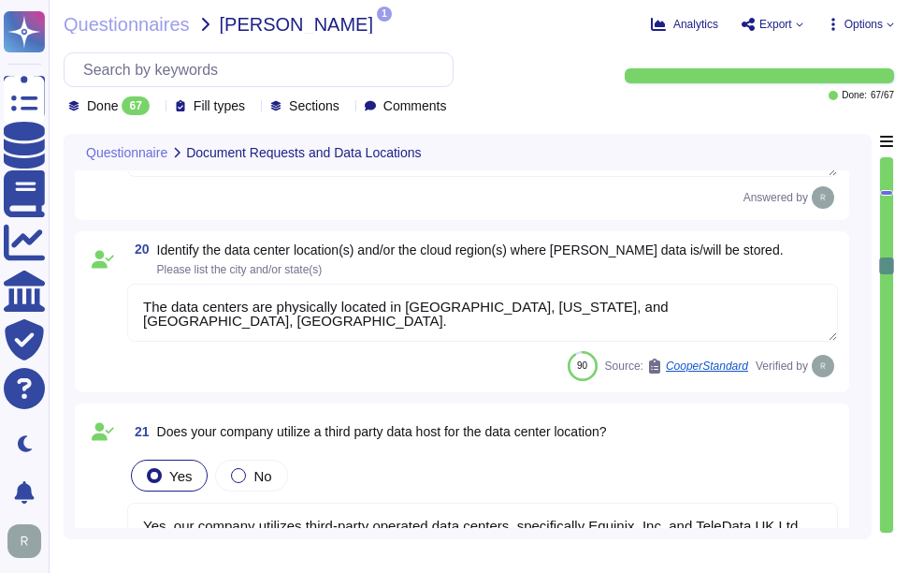
scroll to position [4008, 0]
click at [453, 302] on textarea "The data centers are physically located in [GEOGRAPHIC_DATA], [US_STATE], and […" at bounding box center [482, 312] width 711 height 58
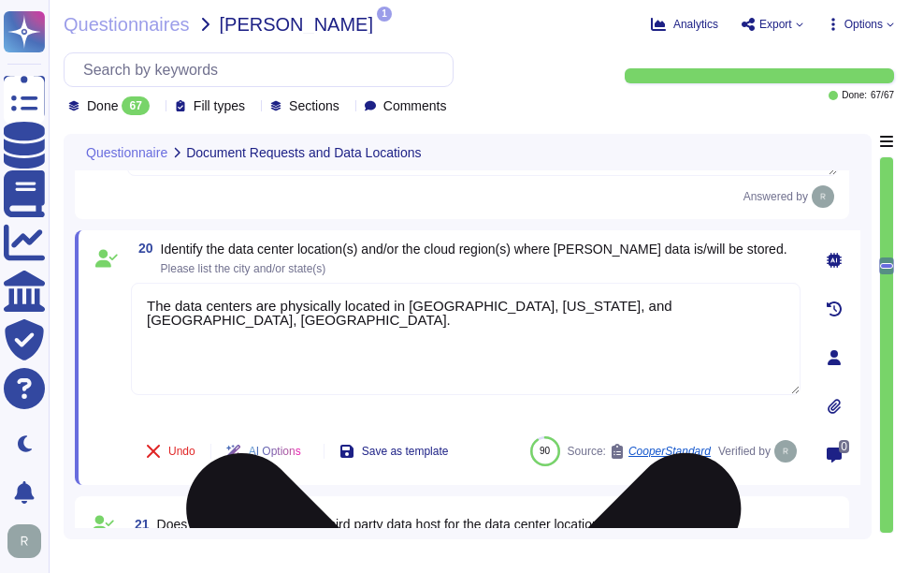
drag, startPoint x: 731, startPoint y: 299, endPoint x: 547, endPoint y: 298, distance: 183.4
click at [547, 298] on textarea "The data centers are physically located in [GEOGRAPHIC_DATA], [US_STATE], and […" at bounding box center [466, 339] width 670 height 112
click at [395, 341] on textarea "The data centers are physically located in [GEOGRAPHIC_DATA], [US_STATE], and […" at bounding box center [466, 339] width 670 height 112
click at [392, 300] on textarea "The data centers are physically located in [GEOGRAPHIC_DATA], [US_STATE], and […" at bounding box center [466, 339] width 670 height 112
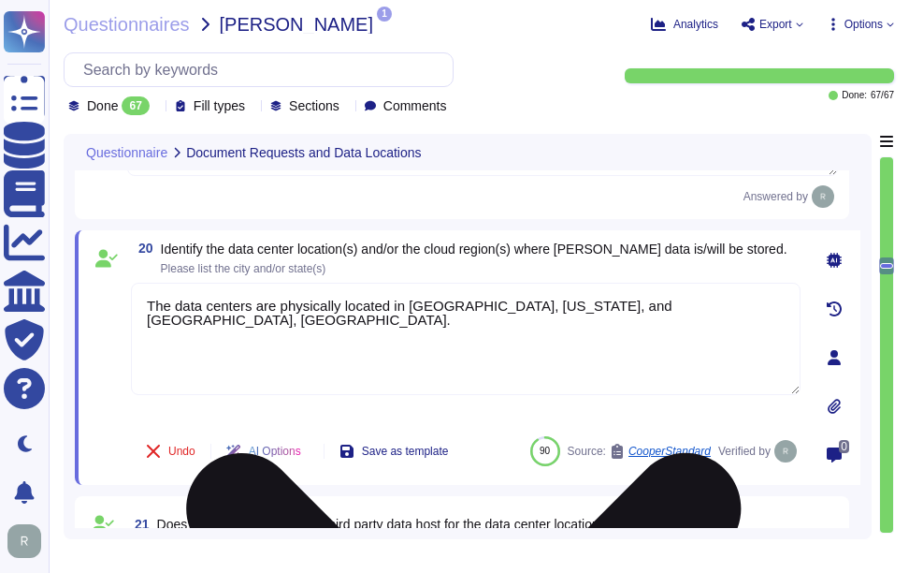
click at [392, 300] on textarea "The data centers are physically located in [GEOGRAPHIC_DATA], [US_STATE], and […" at bounding box center [466, 339] width 670 height 112
click at [575, 339] on textarea "The data centers are physically located in [GEOGRAPHIC_DATA], [US_STATE], and […" at bounding box center [466, 339] width 670 height 112
click at [735, 306] on textarea "The data centers are physically located in [GEOGRAPHIC_DATA], [US_STATE], and […" at bounding box center [466, 339] width 670 height 112
paste textarea "Our GCP offering holds all platform data for SCM in [GEOGRAPHIC_DATA]. Our on-p…"
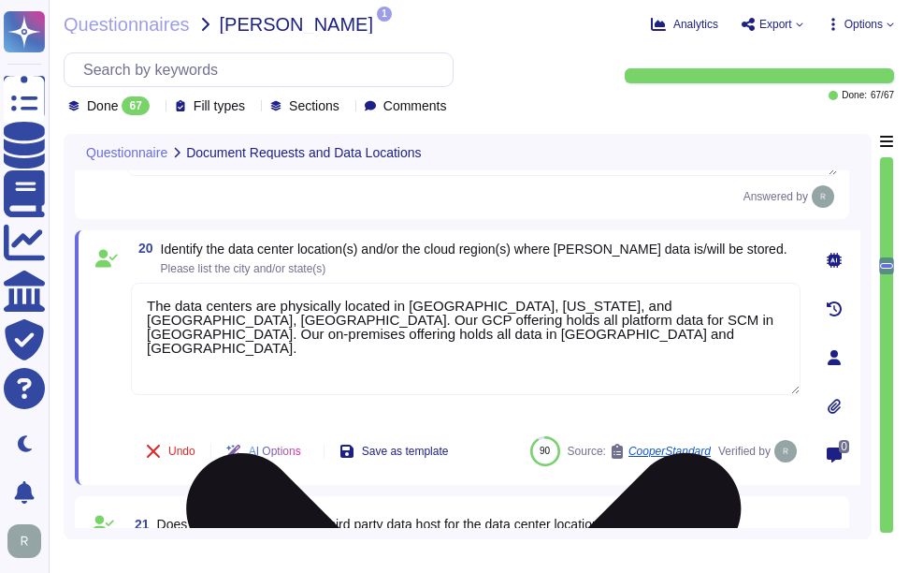
drag, startPoint x: 646, startPoint y: 303, endPoint x: 134, endPoint y: 300, distance: 511.8
click at [134, 300] on textarea "The data centers are physically located in [GEOGRAPHIC_DATA], [US_STATE], and […" at bounding box center [466, 339] width 670 height 112
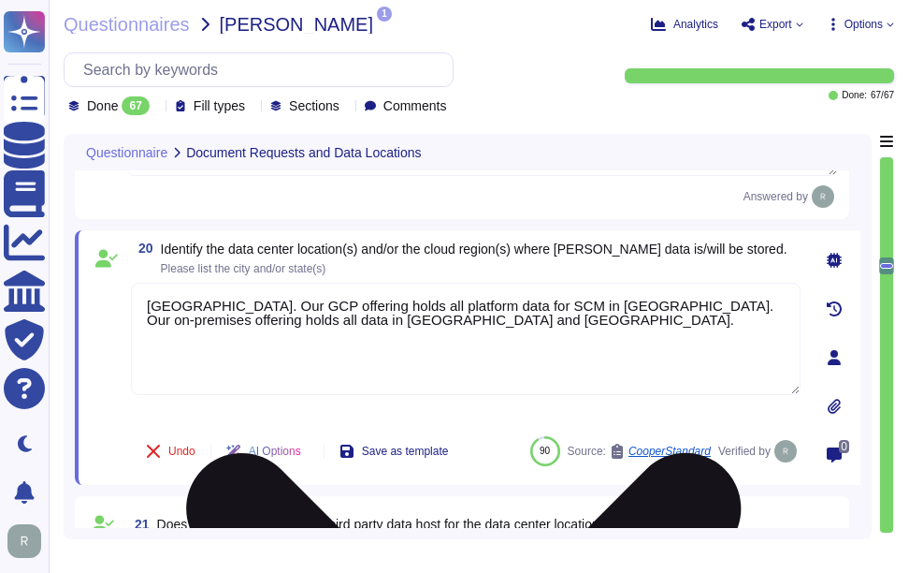
click at [207, 303] on textarea "[GEOGRAPHIC_DATA]. Our GCP offering holds all platform data for SCM in [GEOGRAP…" at bounding box center [466, 339] width 670 height 112
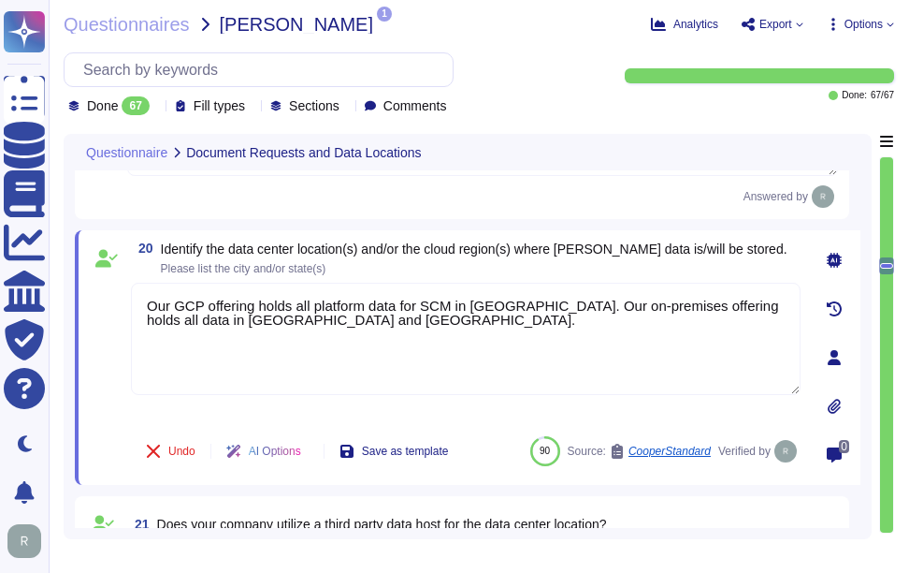
type textarea "Our GCP offering holds all platform data for SCM in [GEOGRAPHIC_DATA]. Our on-p…"
click at [506, 255] on span "Identify the data center location(s) and/or the cloud region(s) where [PERSON_N…" at bounding box center [474, 248] width 627 height 15
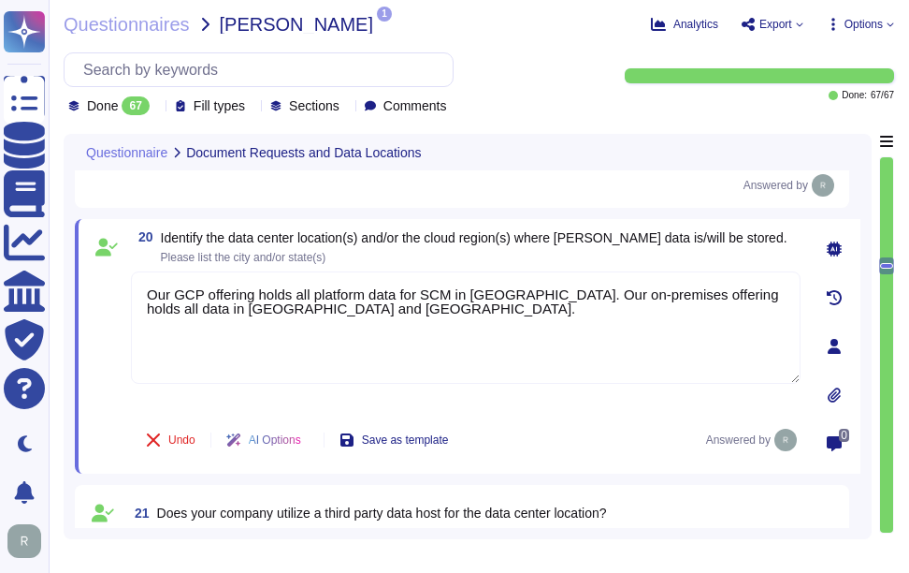
click at [512, 246] on span "Identify the data center location(s) and/or the cloud region(s) where [PERSON_N…" at bounding box center [474, 247] width 627 height 32
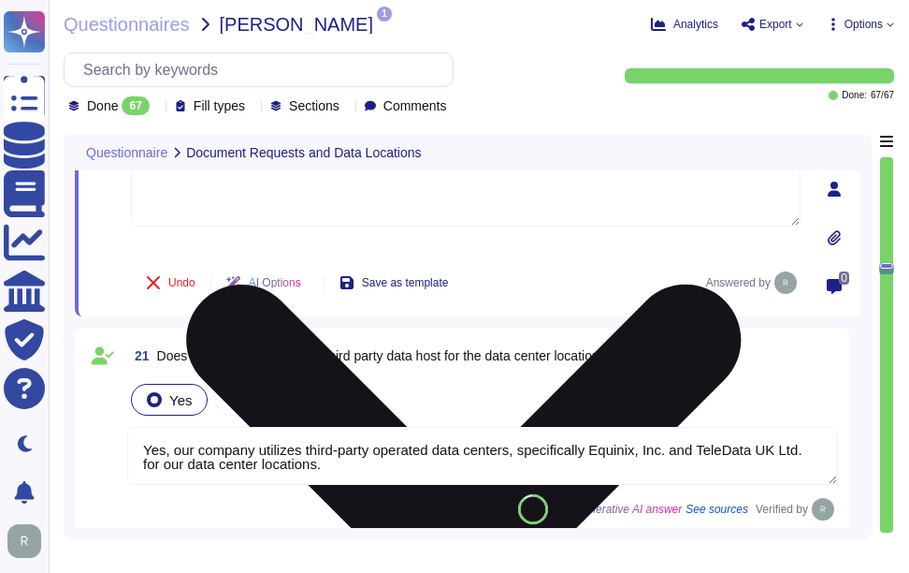
scroll to position [4196, 0]
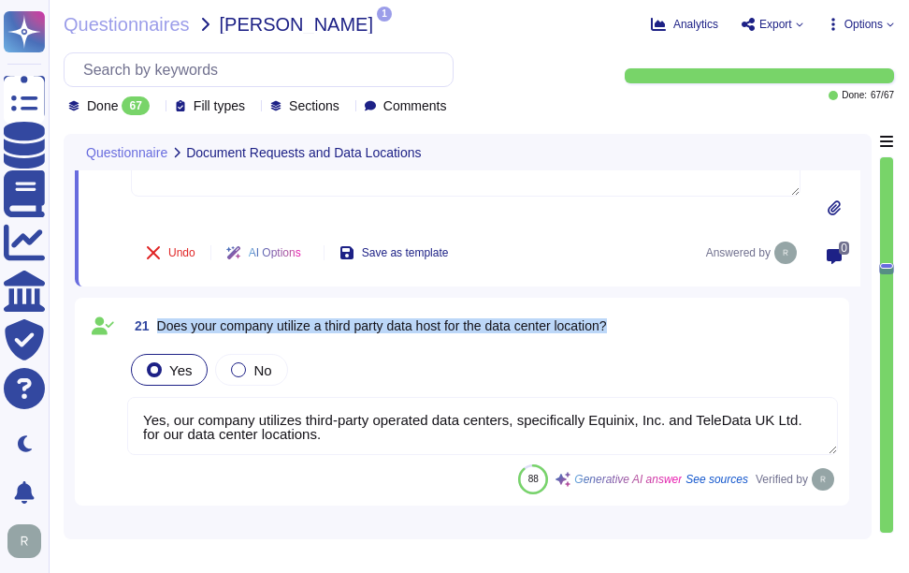
drag, startPoint x: 160, startPoint y: 326, endPoint x: 690, endPoint y: 317, distance: 529.7
click at [690, 317] on div "21 Does your company utilize a third party data host for the data center locati…" at bounding box center [482, 326] width 711 height 34
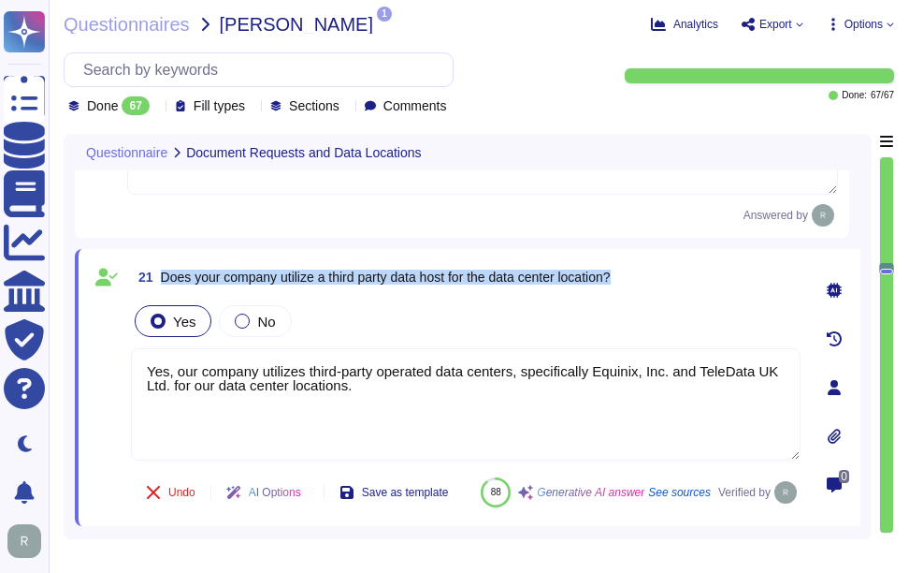
drag, startPoint x: 163, startPoint y: 277, endPoint x: 657, endPoint y: 267, distance: 494.1
click at [657, 267] on div "21 Does your company utilize a third party data host for the data center locati…" at bounding box center [466, 277] width 670 height 34
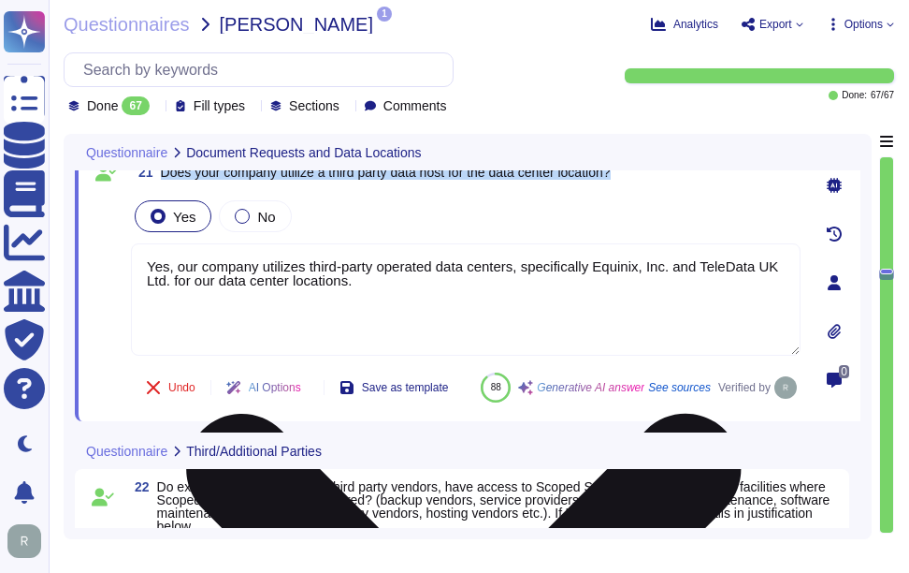
type textarea "Yes, we have legally binding confidentiality and non-disclosure agreements (NDA…"
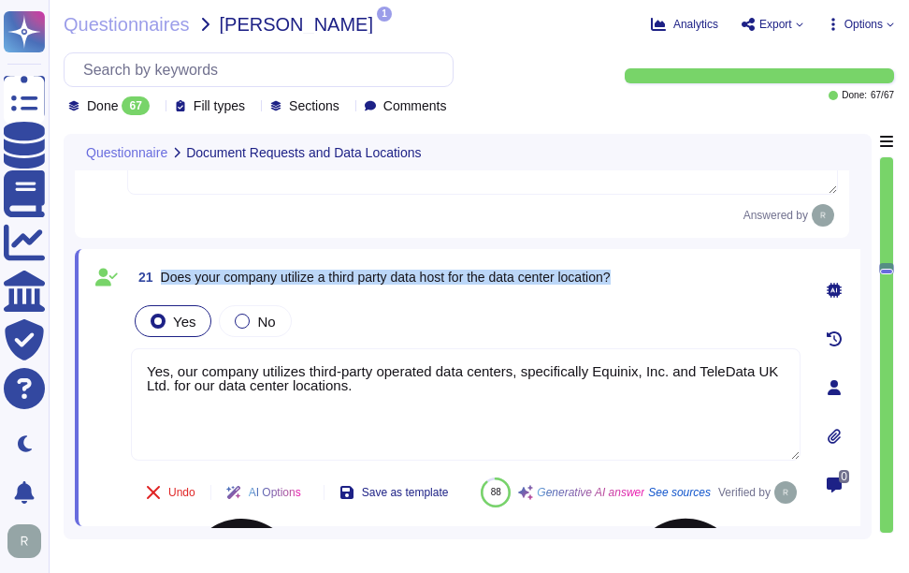
type textarea "Yes, our organization is ISO 27001 certified and holds a valid ISO/IEC 27001 ce…"
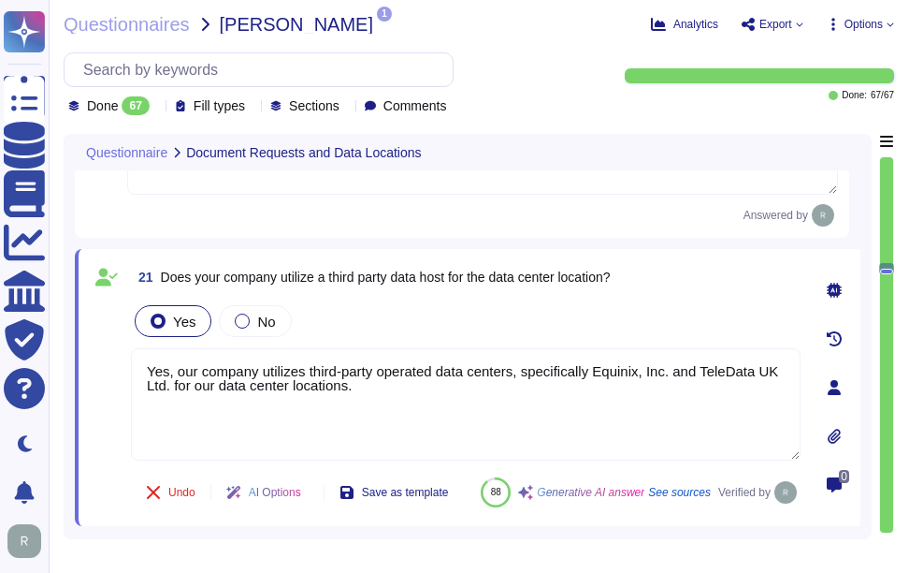
click at [498, 319] on div "Yes No" at bounding box center [466, 320] width 670 height 39
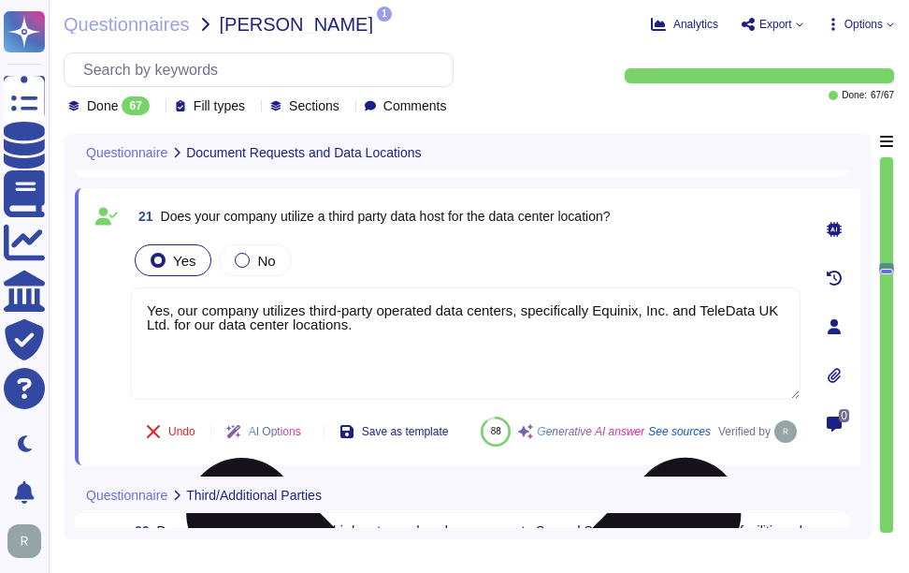
scroll to position [4289, 0]
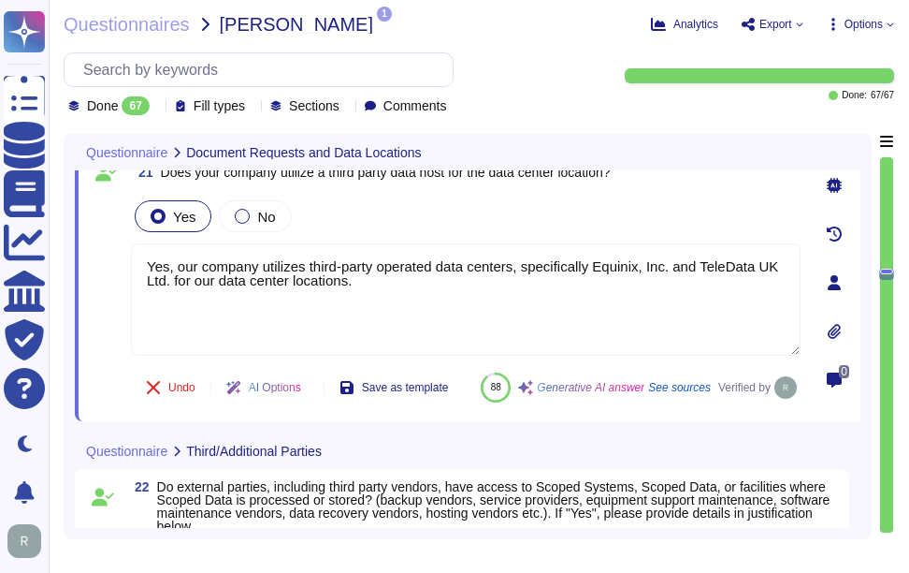
type textarea "Yes, we have legally binding confidentiality and non-disclosure agreements (NDA…"
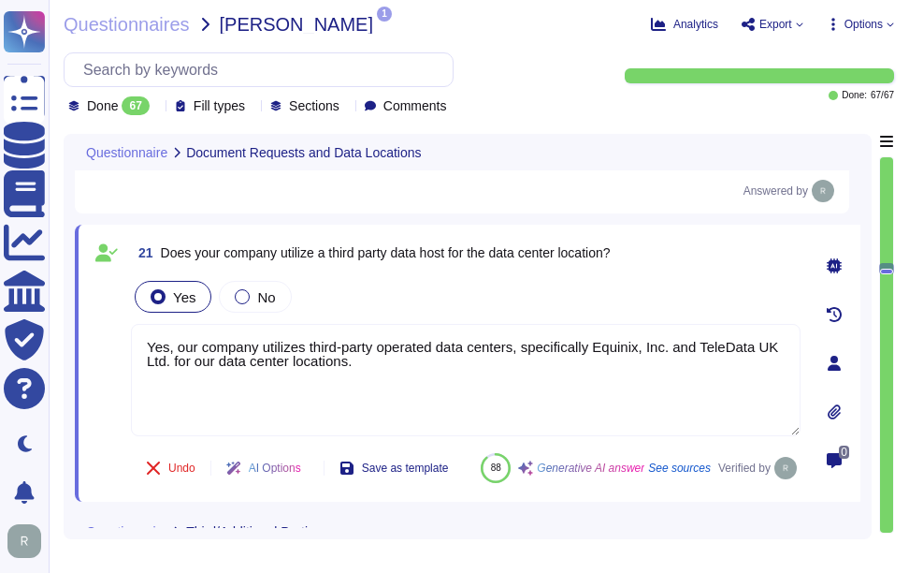
type textarea "Yes, our organization is ISO 27001 certified and holds a valid ISO/IEC 27001 ce…"
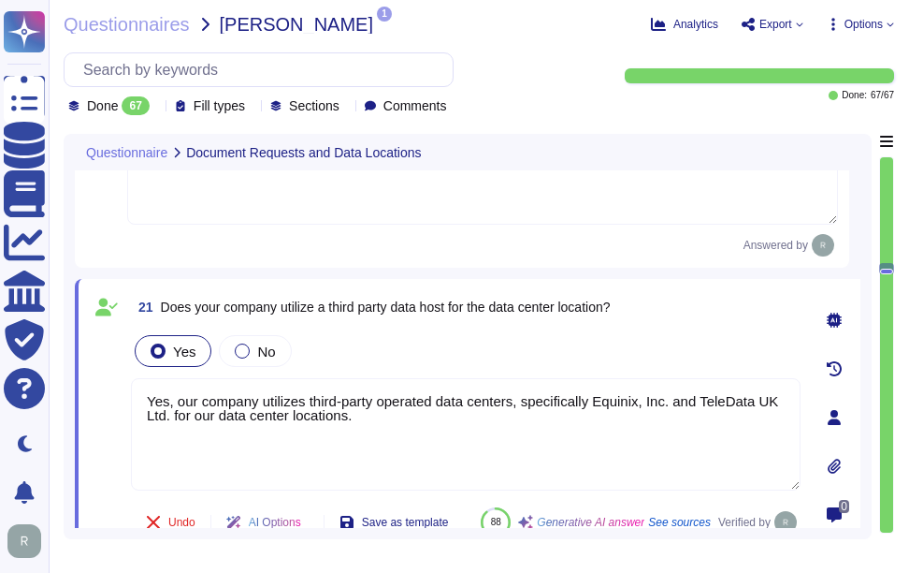
scroll to position [4196, 0]
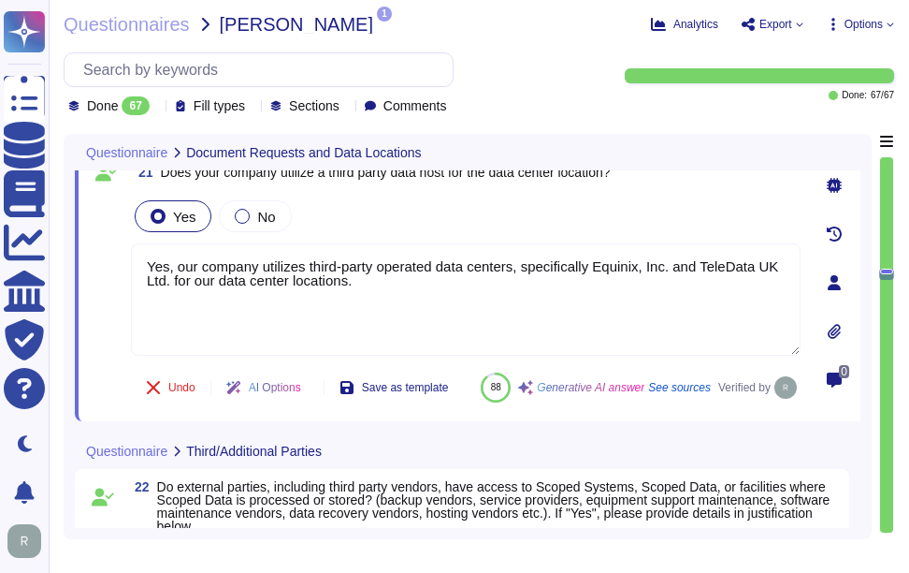
type textarea "Yes, we have legally binding confidentiality and non-disclosure agreements (NDA…"
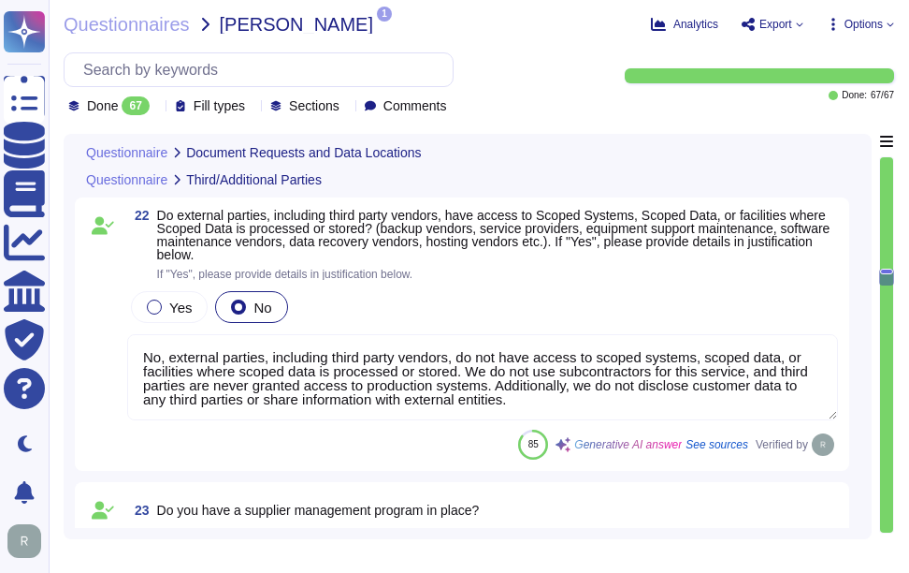
scroll to position [4570, 0]
type textarea "Yes, we have legally binding contractual agreements with suppliers and third pa…"
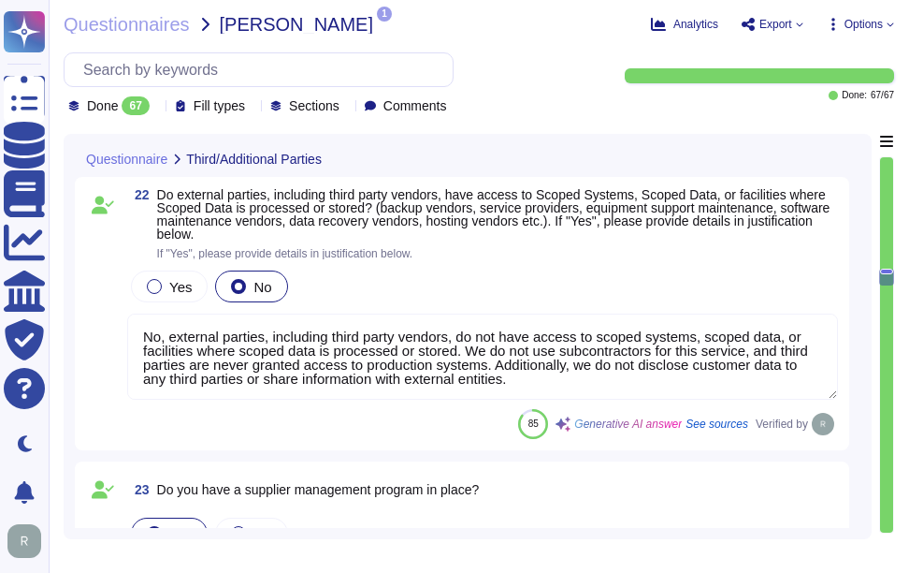
click at [160, 237] on span "Do external parties, including third party vendors, have access to Scoped Syste…" at bounding box center [494, 214] width 674 height 54
click at [160, 313] on textarea "No, external parties, including third party vendors, do not have access to scop…" at bounding box center [482, 356] width 711 height 86
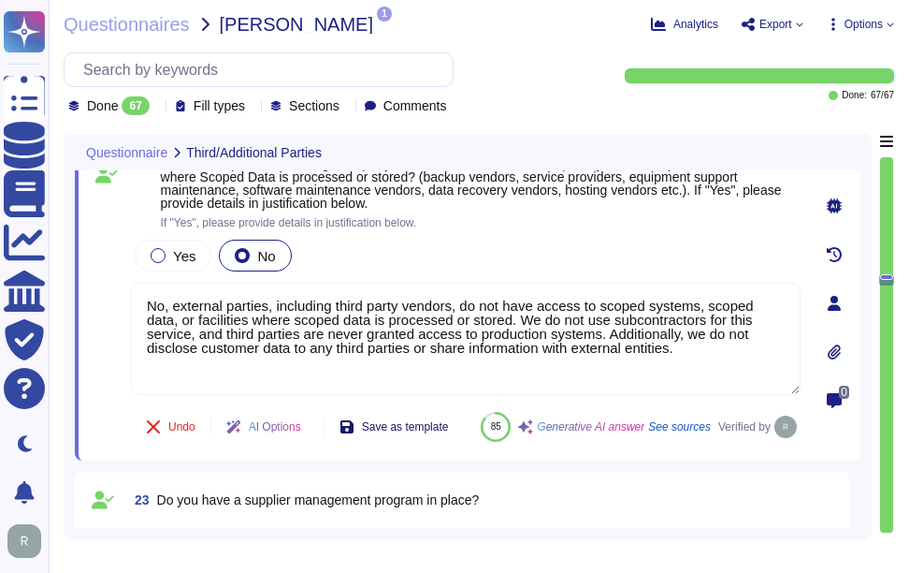
scroll to position [4424, 0]
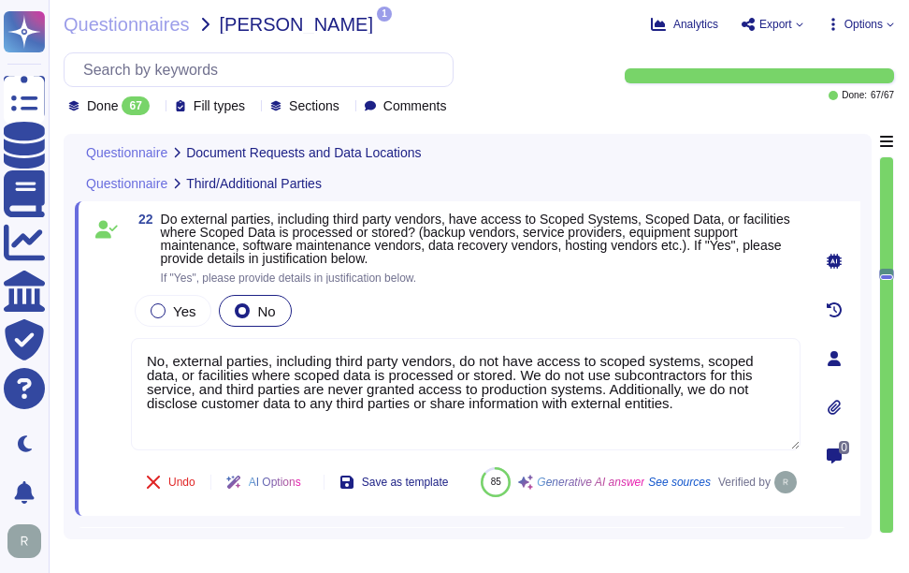
type textarea "Our GCP offering holds all platform data for SCM in [GEOGRAPHIC_DATA]. Our on-p…"
type textarea "Yes, our company utilizes third-party operated data centers, specifically Equin…"
type textarea "Yes, we have legally binding contractual agreements with suppliers and third pa…"
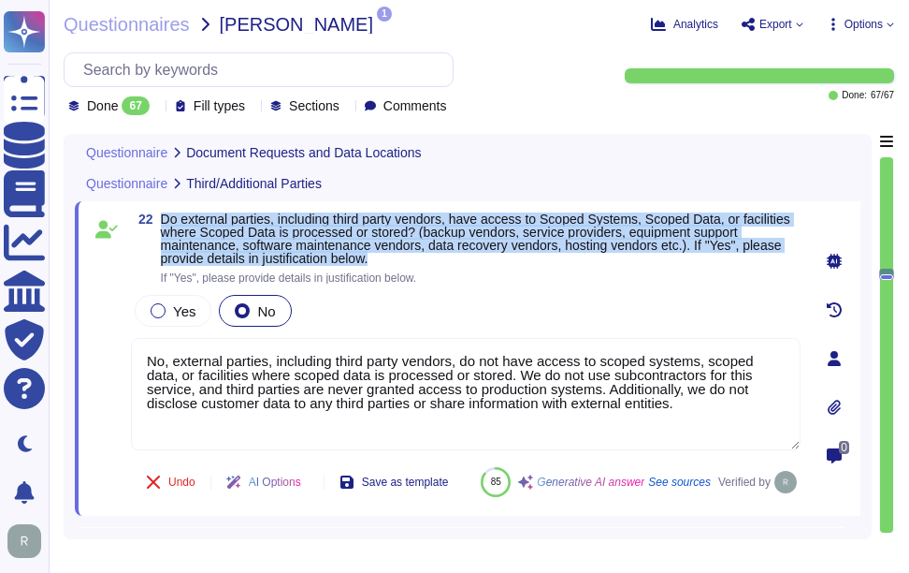
drag, startPoint x: 162, startPoint y: 220, endPoint x: 476, endPoint y: 260, distance: 317.0
click at [476, 260] on span "Do external parties, including third party vendors, have access to Scoped Syste…" at bounding box center [481, 238] width 640 height 52
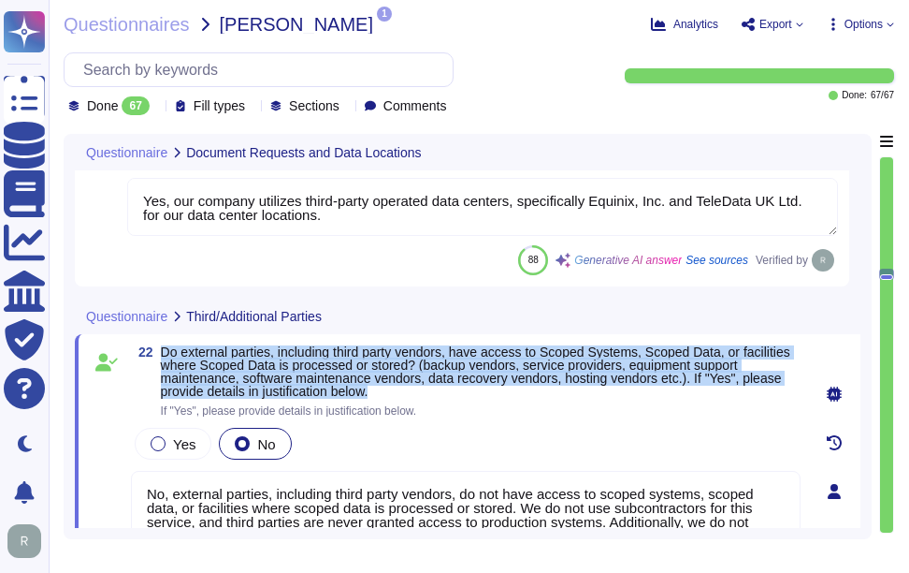
type textarea "Yes, we have completed SIG and CAIQ."
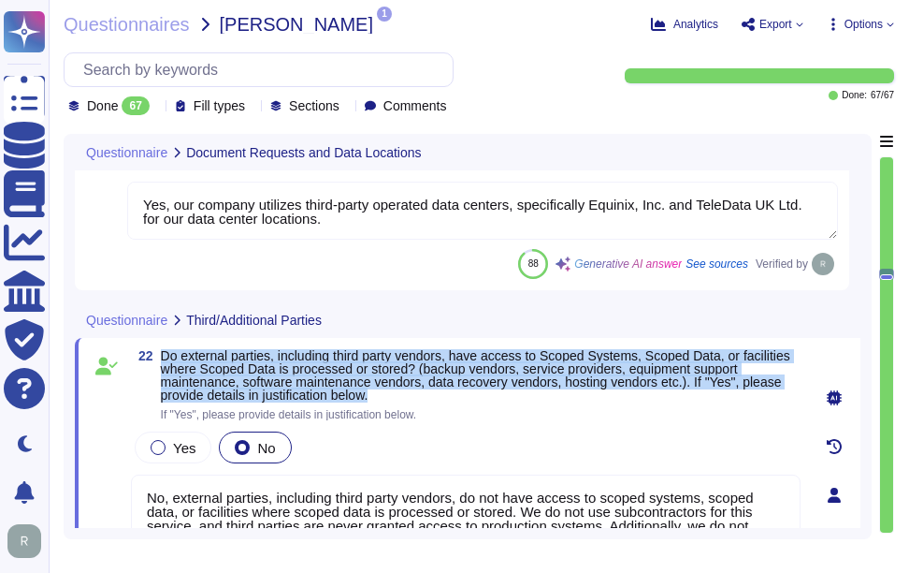
scroll to position [4330, 0]
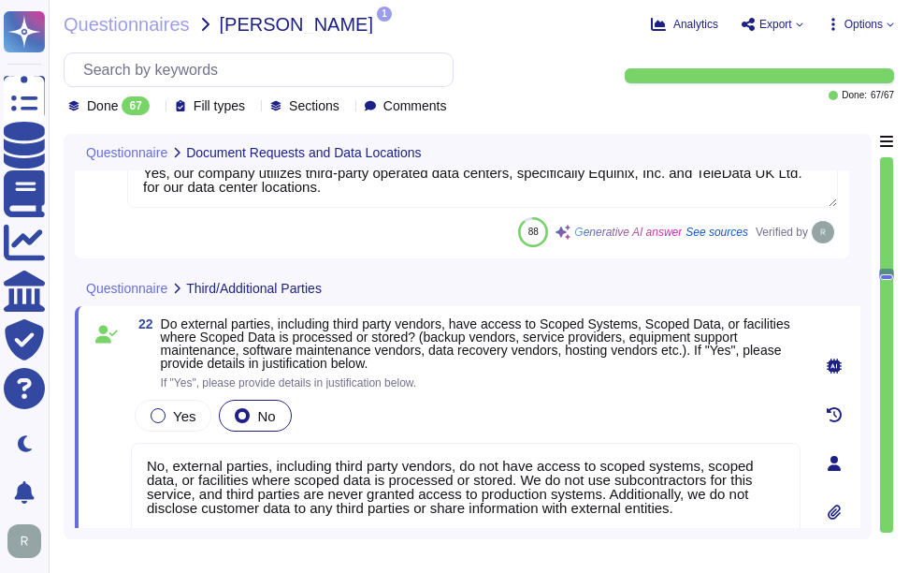
click at [379, 489] on textarea "No, external parties, including third party vendors, do not have access to scop…" at bounding box center [466, 499] width 670 height 112
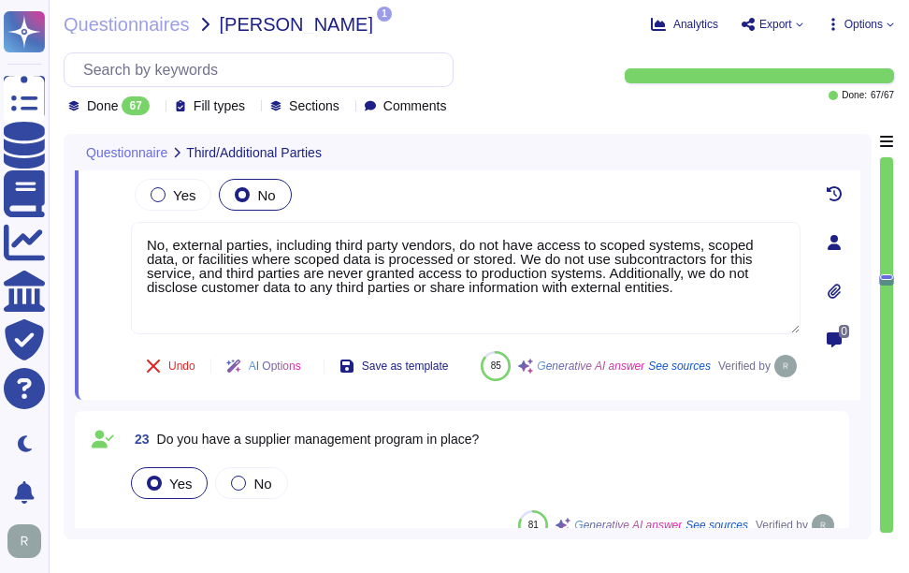
type textarea "Yes, we have legally binding contractual agreements with suppliers and third pa…"
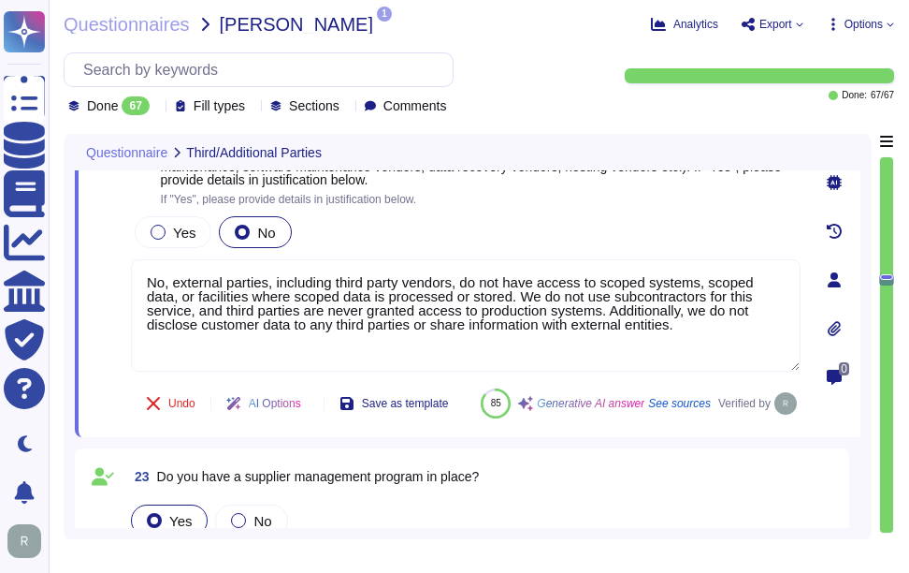
scroll to position [4424, 0]
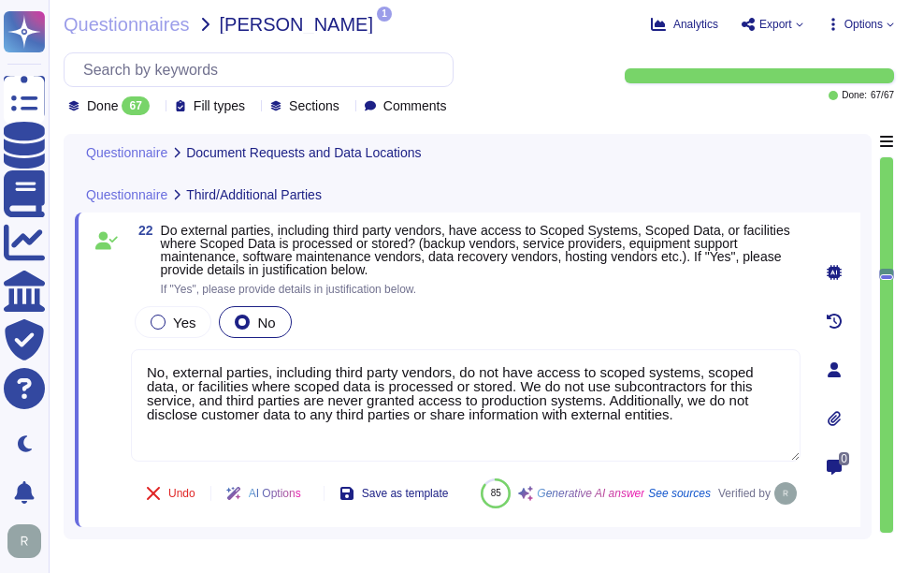
type textarea "Yes, we have completed SIG and CAIQ."
type textarea "Our GCP offering holds all platform data for SCM in [GEOGRAPHIC_DATA]. Our on-p…"
type textarea "Yes, our company utilizes third-party operated data centers, specifically Equin…"
click at [490, 318] on div "Yes No" at bounding box center [466, 321] width 670 height 39
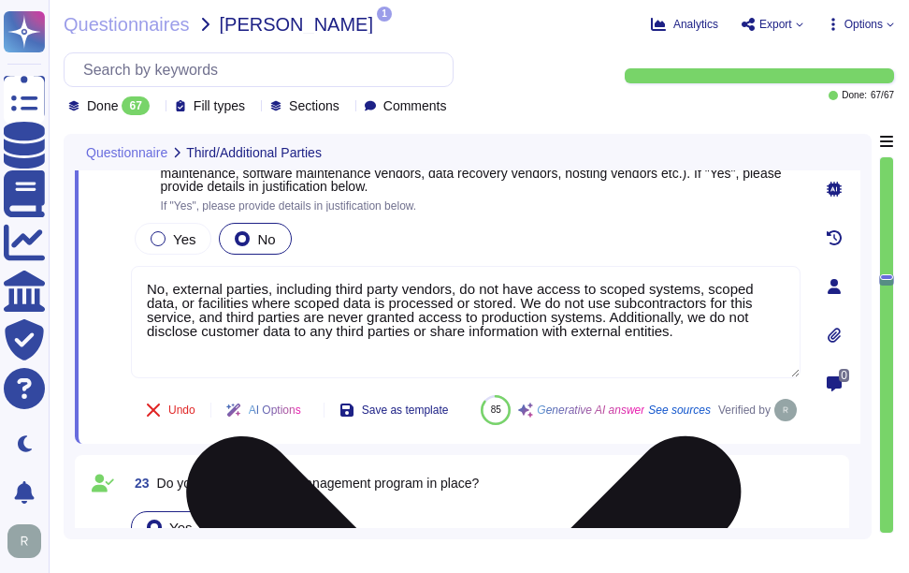
type textarea "Yes, we have legally binding contractual agreements with suppliers and third pa…"
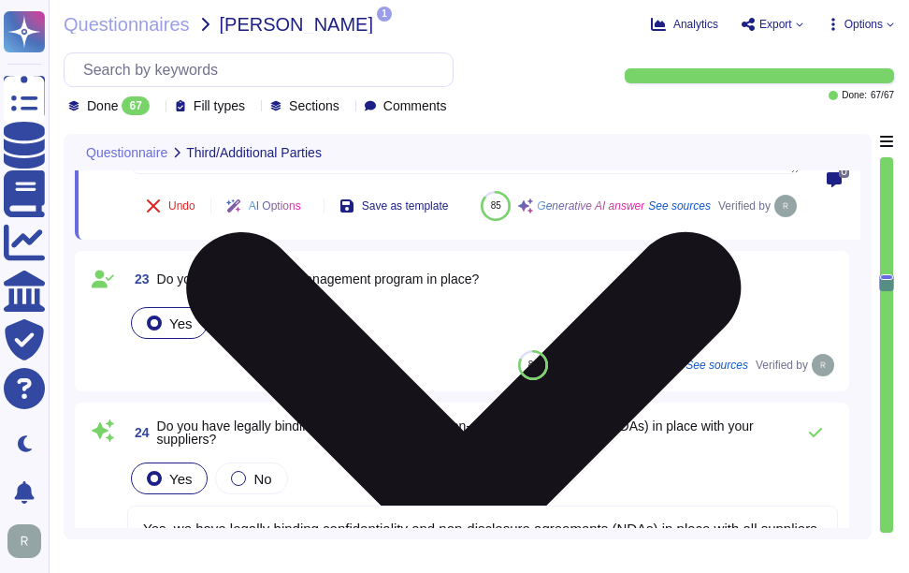
type textarea "Yes, anti-virus software is installed on all workstations and servers processin…"
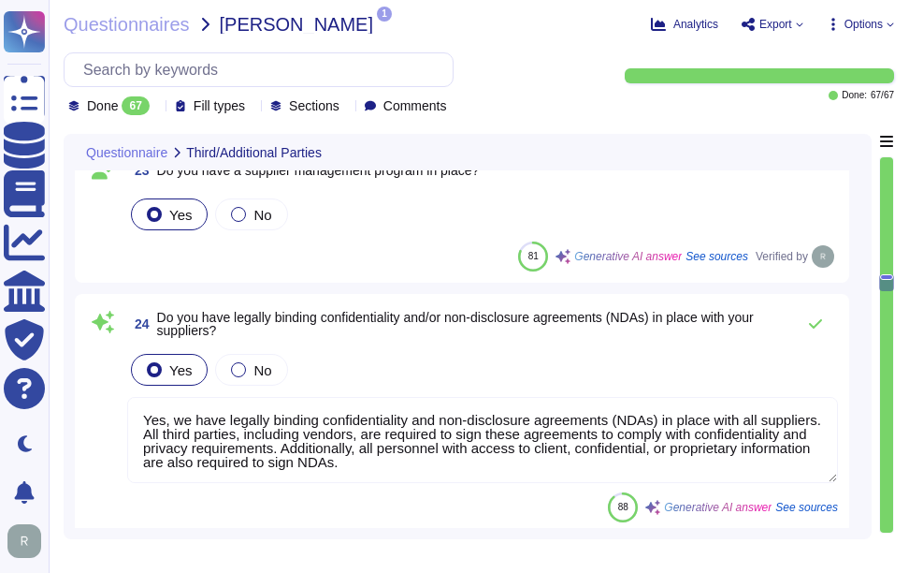
scroll to position [4798, 0]
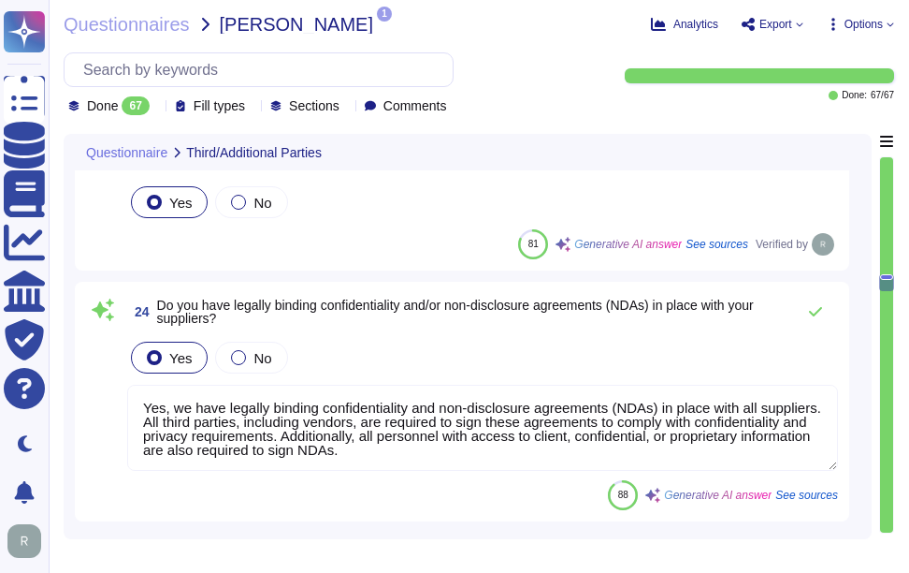
drag, startPoint x: 158, startPoint y: 198, endPoint x: 540, endPoint y: 192, distance: 381.8
click at [540, 175] on div "23 Do you have a supplier management program in place?" at bounding box center [482, 158] width 711 height 34
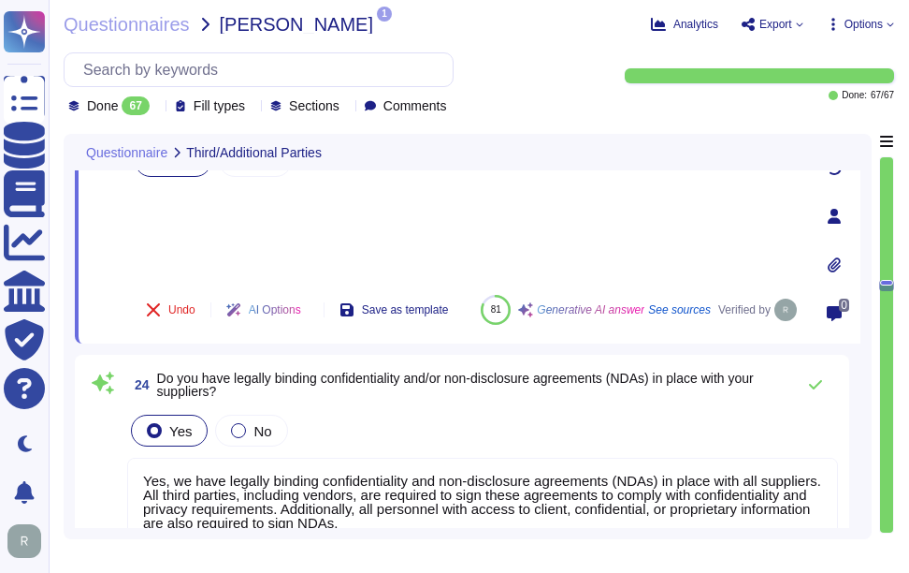
scroll to position [4705, 0]
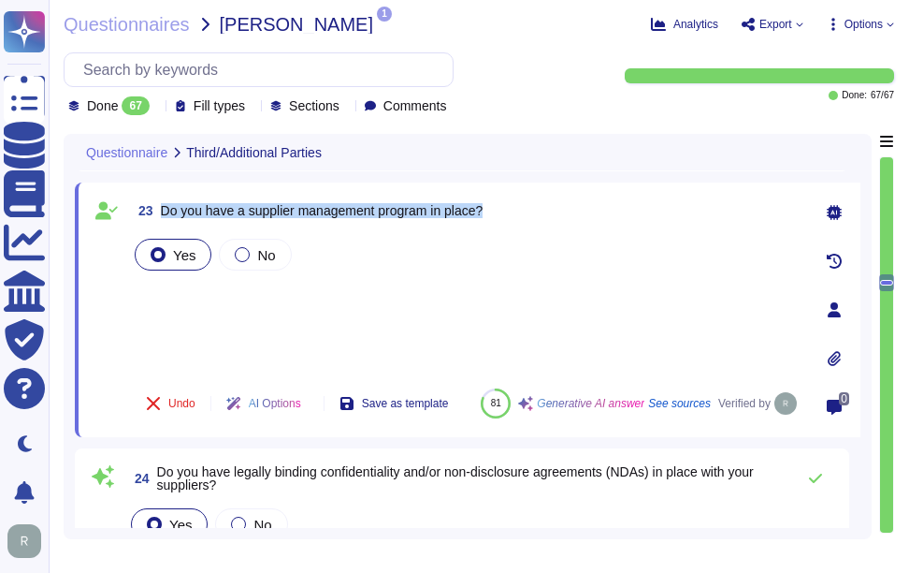
click at [464, 203] on span "Do you have a supplier management program in place?" at bounding box center [322, 210] width 323 height 15
drag, startPoint x: 163, startPoint y: 209, endPoint x: 521, endPoint y: 206, distance: 358.4
click at [521, 206] on div "23 Do you have a supplier management program in place?" at bounding box center [466, 211] width 670 height 34
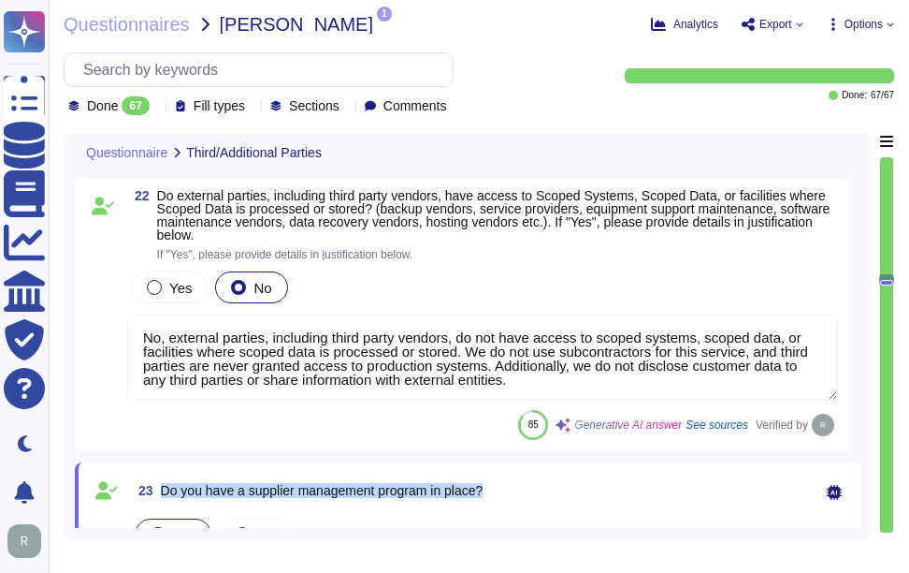
scroll to position [4424, 0]
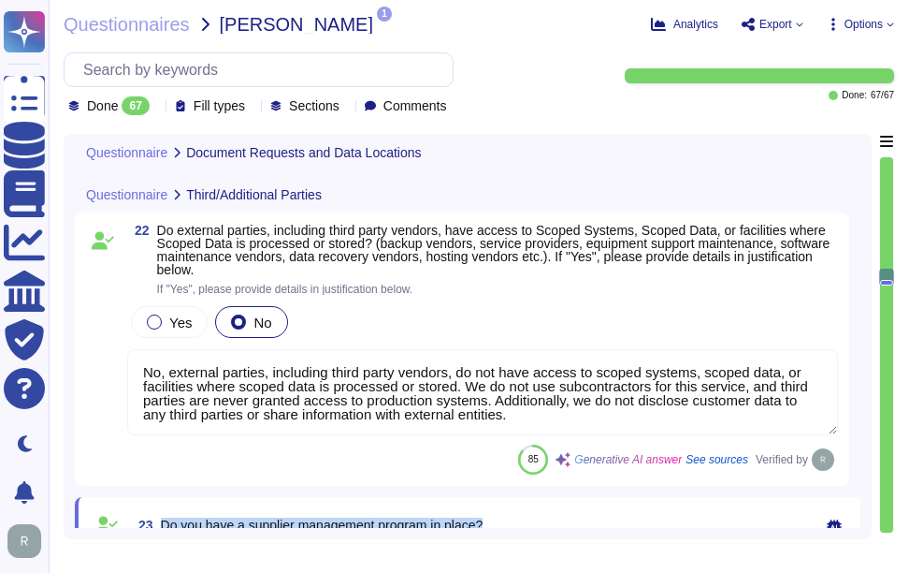
type textarea "Yes, we have completed SIG and CAIQ."
type textarea "Our GCP offering holds all platform data for SCM in [GEOGRAPHIC_DATA]. Our on-p…"
type textarea "Yes, our company utilizes third-party operated data centers, specifically Equin…"
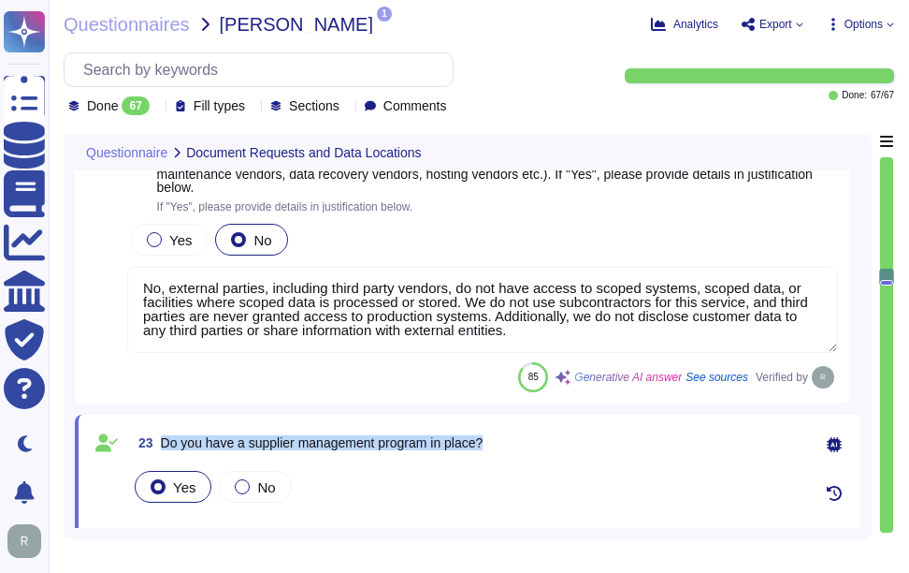
scroll to position [4611, 0]
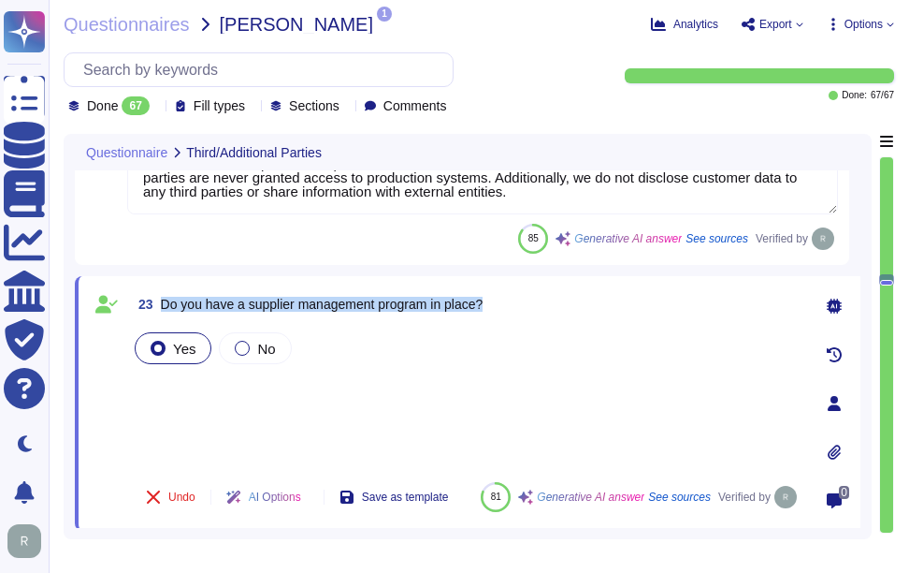
type textarea "Yes, we have legally binding contractual agreements with suppliers and third pa…"
click at [184, 383] on div "Yes No" at bounding box center [466, 397] width 670 height 138
click at [194, 406] on div "Yes No" at bounding box center [466, 397] width 670 height 138
click at [174, 380] on div "Yes No" at bounding box center [466, 397] width 670 height 138
click at [187, 407] on div "Yes No" at bounding box center [466, 397] width 670 height 138
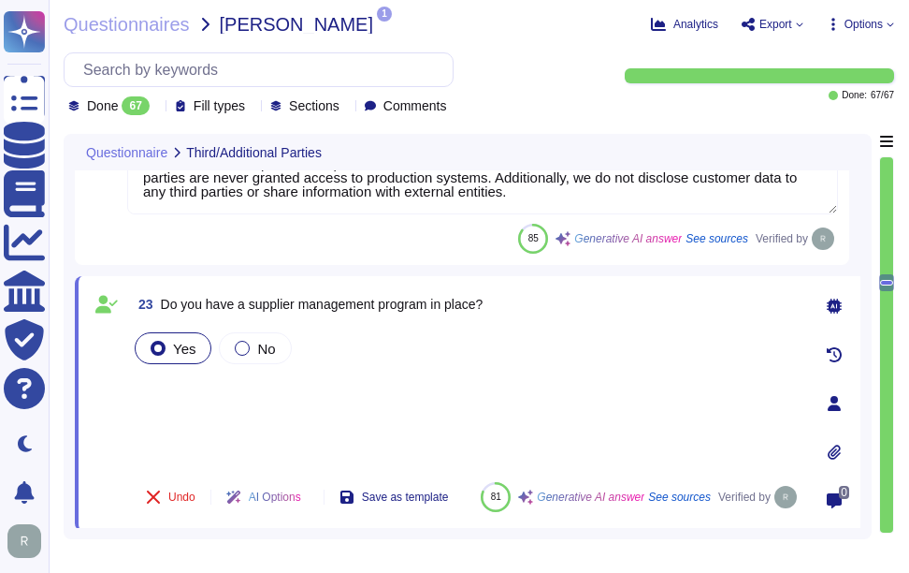
scroll to position [4705, 0]
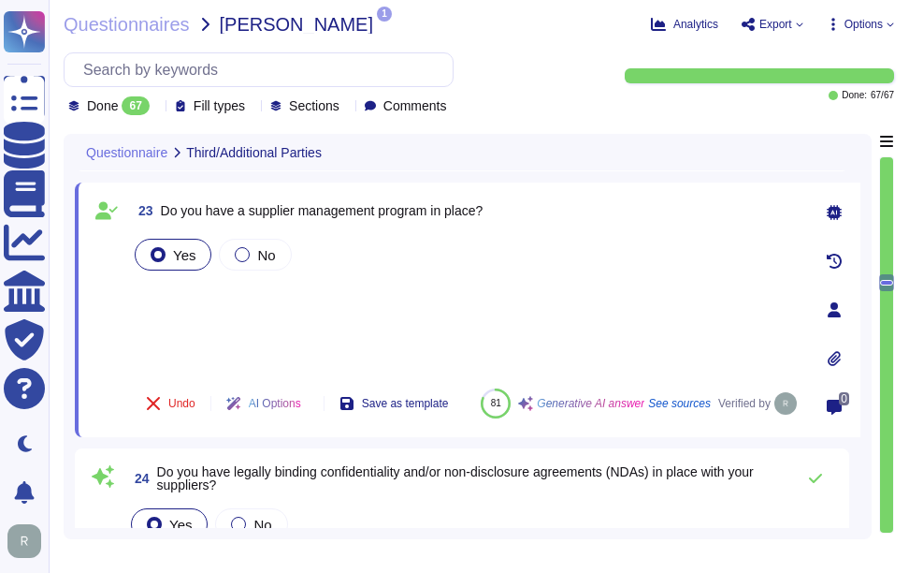
click at [189, 278] on div "Yes No" at bounding box center [466, 304] width 670 height 138
click at [182, 317] on div "Yes No" at bounding box center [466, 304] width 670 height 138
click at [182, 288] on div "Yes No" at bounding box center [466, 304] width 670 height 138
click at [284, 303] on div "Yes No" at bounding box center [466, 304] width 670 height 138
click at [167, 307] on div "Yes No" at bounding box center [466, 304] width 670 height 138
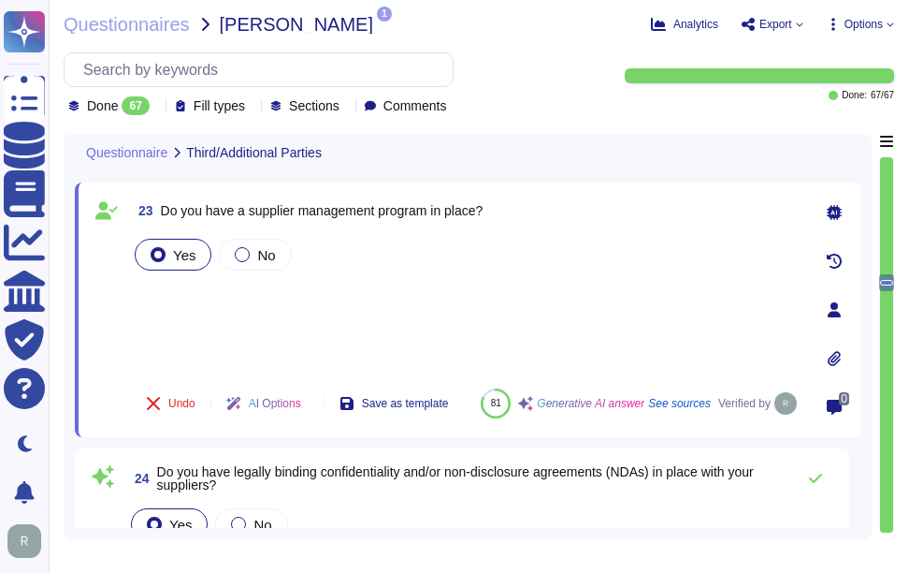
click at [212, 324] on div "Yes No" at bounding box center [466, 304] width 670 height 138
click at [198, 283] on div "Yes No" at bounding box center [466, 304] width 670 height 138
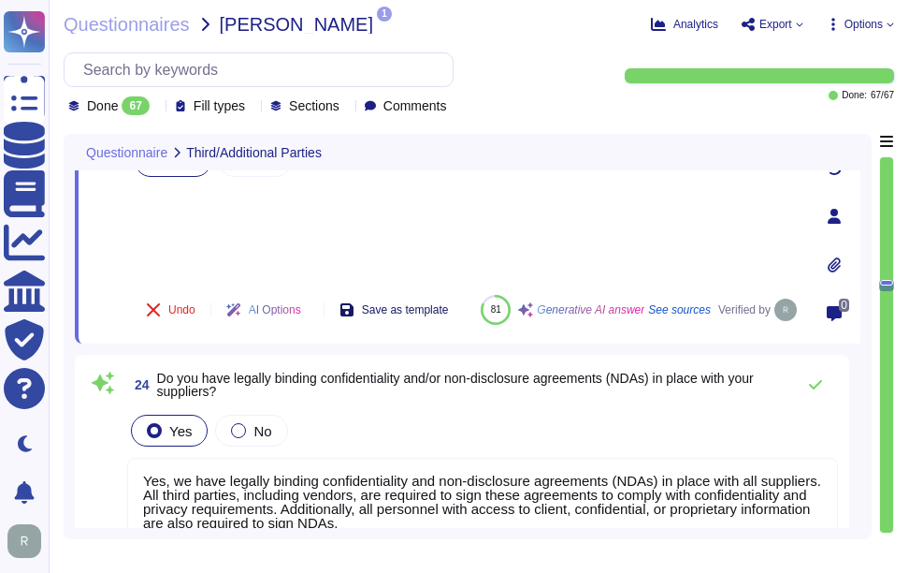
type textarea "Yes, anti-virus software is installed on all workstations and servers processin…"
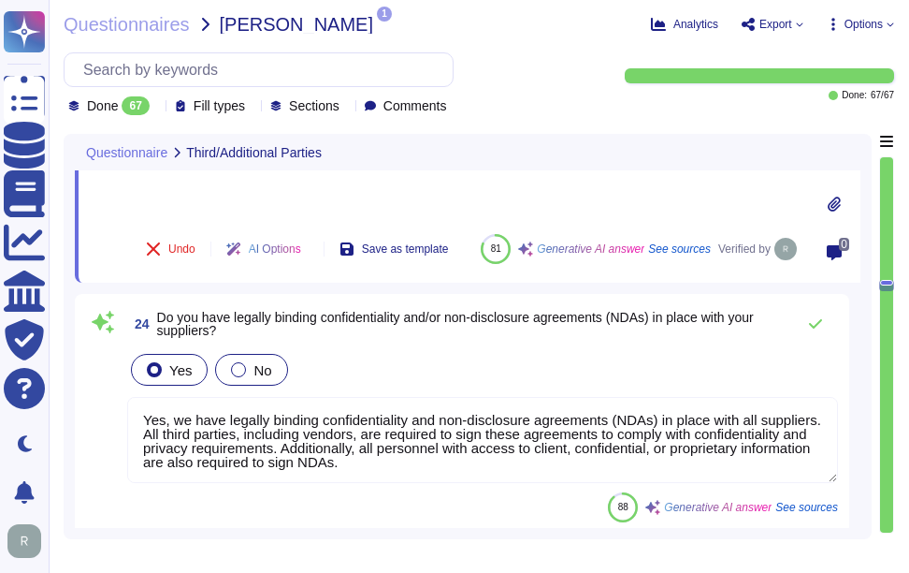
scroll to position [4892, 0]
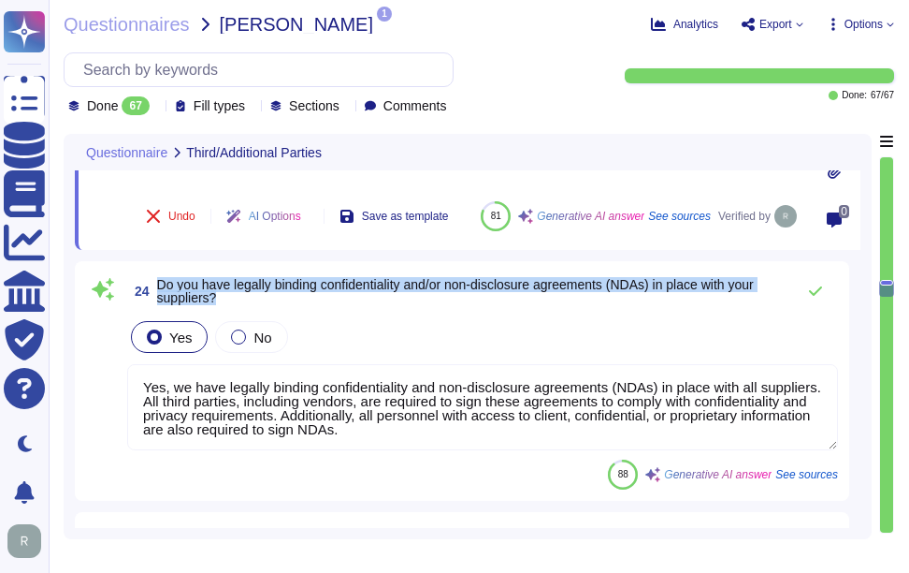
drag, startPoint x: 157, startPoint y: 282, endPoint x: 254, endPoint y: 297, distance: 97.5
click at [254, 297] on span "Do you have legally binding confidentiality and/or non-disclosure agreements (N…" at bounding box center [471, 291] width 629 height 26
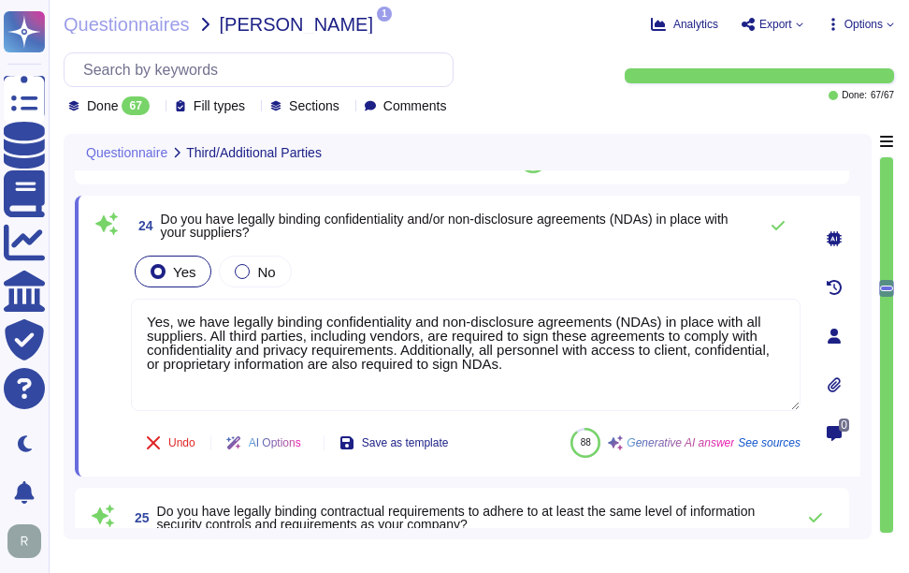
scroll to position [4798, 0]
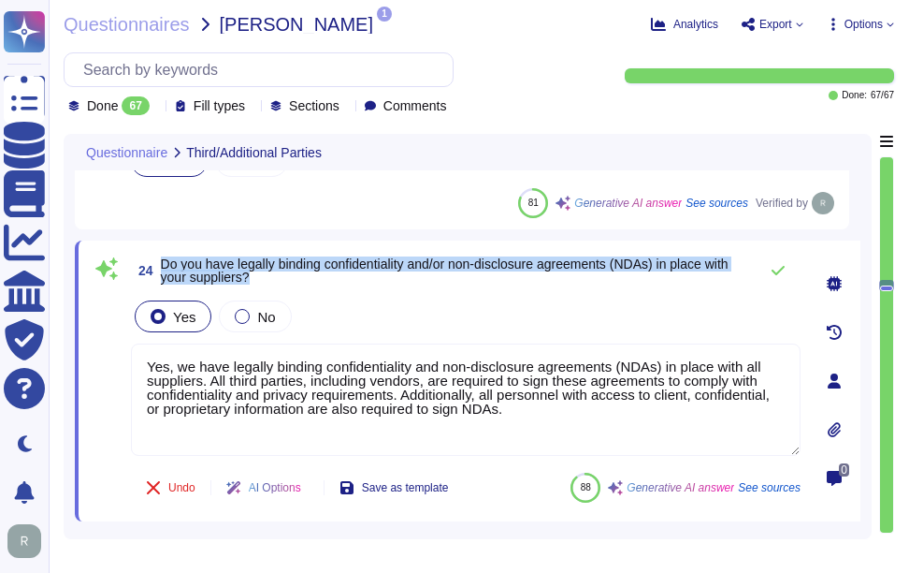
drag, startPoint x: 162, startPoint y: 261, endPoint x: 316, endPoint y: 278, distance: 155.3
click at [316, 278] on span "Do you have legally binding confidentiality and/or non-disclosure agreements (N…" at bounding box center [455, 270] width 588 height 26
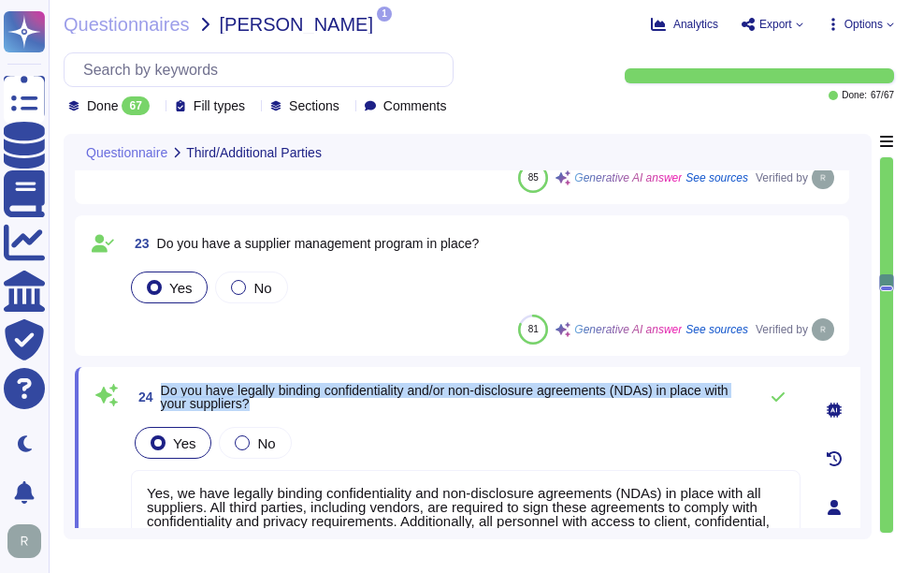
type textarea "Yes, anti-virus software is installed on all workstations and servers processin…"
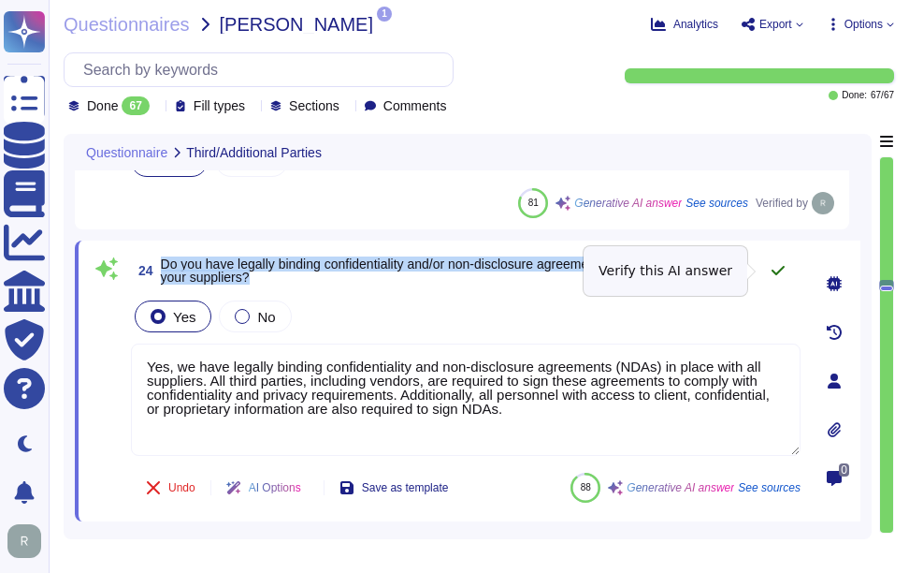
click at [782, 269] on icon at bounding box center [778, 270] width 13 height 9
click at [778, 272] on icon at bounding box center [778, 270] width 13 height 9
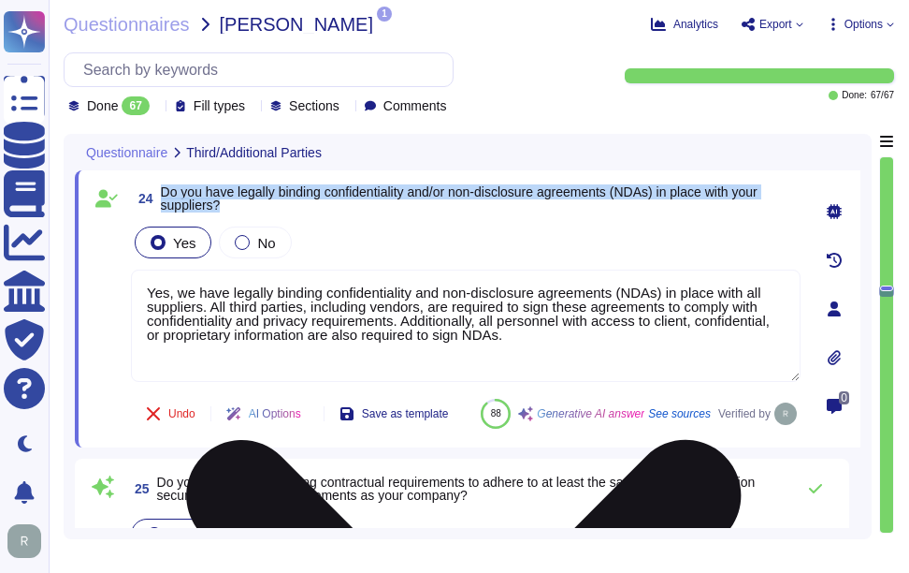
type textarea "Yes, firewalls are in use to protect both internal and external connections. Th…"
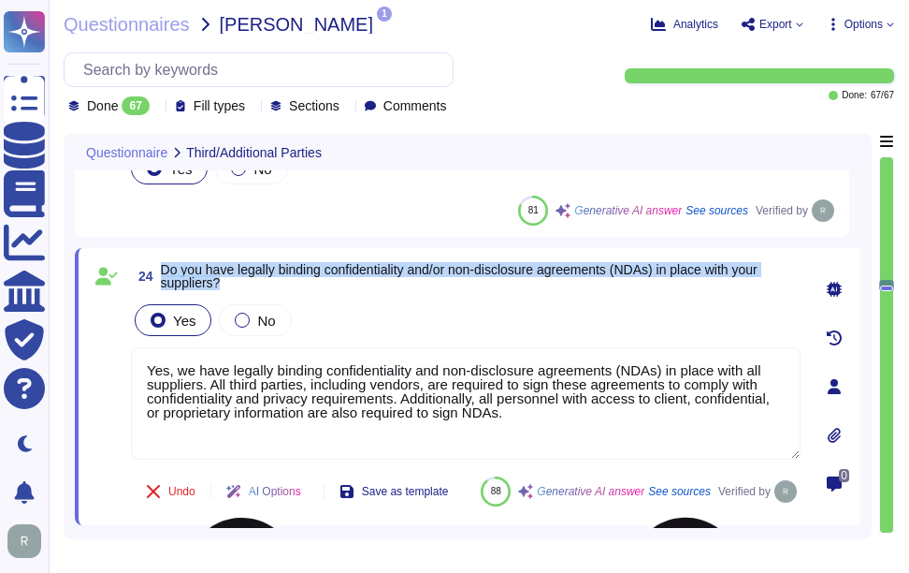
type textarea "Yes, anti-virus software is installed on all workstations and servers processin…"
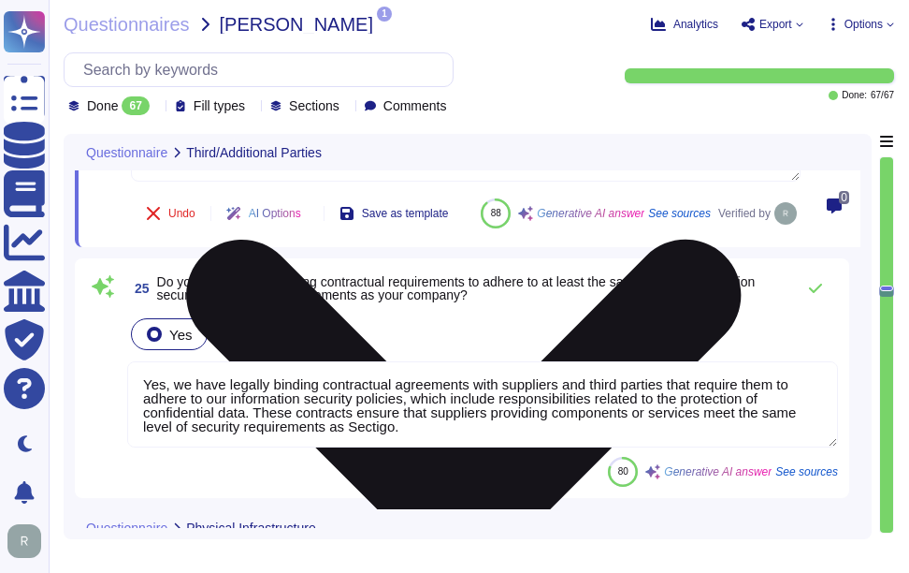
scroll to position [5079, 0]
type textarea "Yes, firewalls are in use to protect both internal and external connections. Th…"
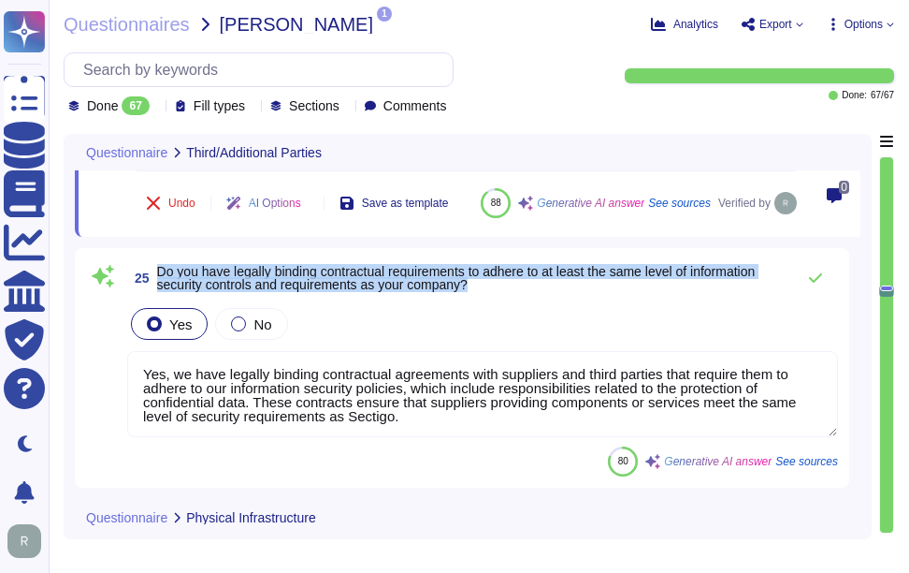
drag, startPoint x: 157, startPoint y: 315, endPoint x: 492, endPoint y: 333, distance: 335.4
click at [492, 291] on span "Do you have legally binding contractual requirements to adhere to at least the …" at bounding box center [471, 278] width 629 height 26
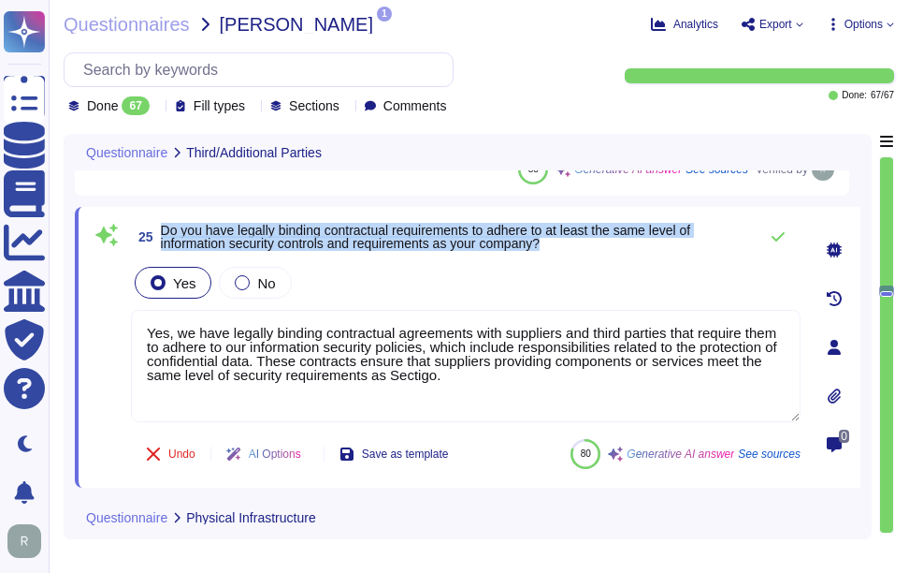
drag, startPoint x: 162, startPoint y: 230, endPoint x: 589, endPoint y: 243, distance: 426.9
click at [589, 243] on span "Do you have legally binding contractual requirements to adhere to at least the …" at bounding box center [455, 237] width 588 height 26
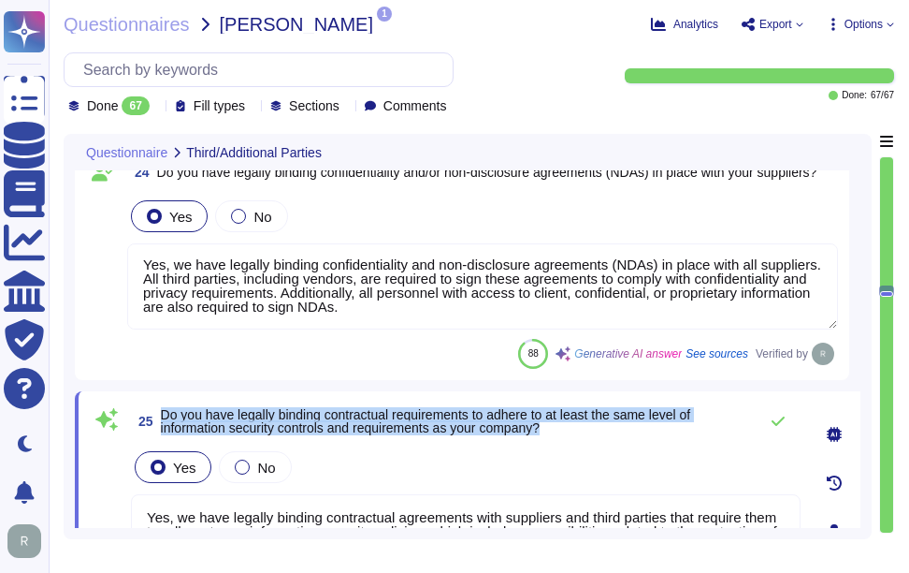
scroll to position [4985, 0]
type textarea "Yes, firewalls are in use to protect both internal and external connections. Th…"
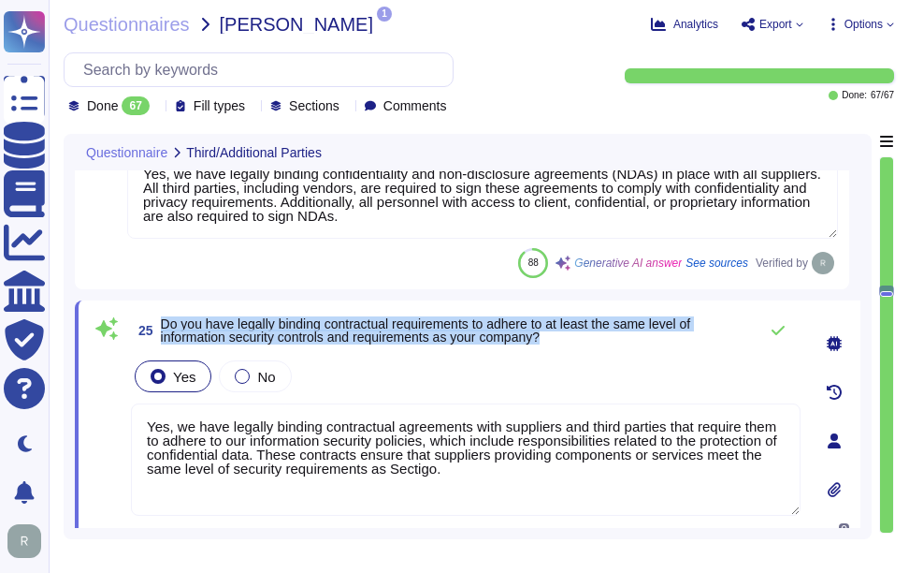
click at [185, 316] on span "Do you have legally binding contractual requirements to adhere to at least the …" at bounding box center [426, 330] width 531 height 28
drag, startPoint x: 162, startPoint y: 325, endPoint x: 573, endPoint y: 334, distance: 410.9
click at [573, 334] on span "Do you have legally binding contractual requirements to adhere to at least the …" at bounding box center [455, 330] width 588 height 26
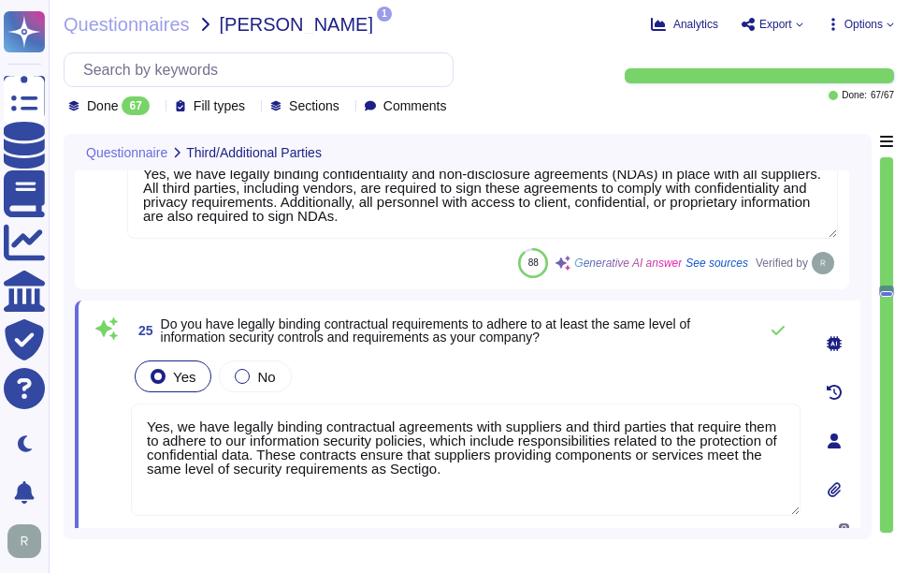
click at [555, 373] on div "Yes No" at bounding box center [466, 375] width 670 height 39
click at [349, 473] on textarea "Yes, we have legally binding contractual agreements with suppliers and third pa…" at bounding box center [466, 459] width 670 height 112
paste textarea "ensuring they meet the same level of security requirements as Sectigo. These co…"
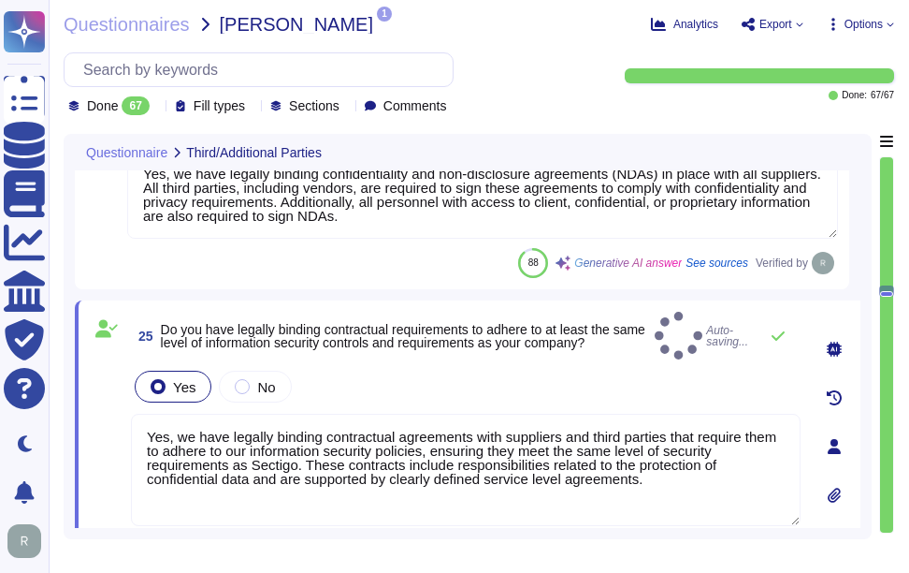
type textarea "Yes, we have legally binding contractual agreements with suppliers and third pa…"
click at [496, 385] on div "Yes No" at bounding box center [466, 386] width 670 height 39
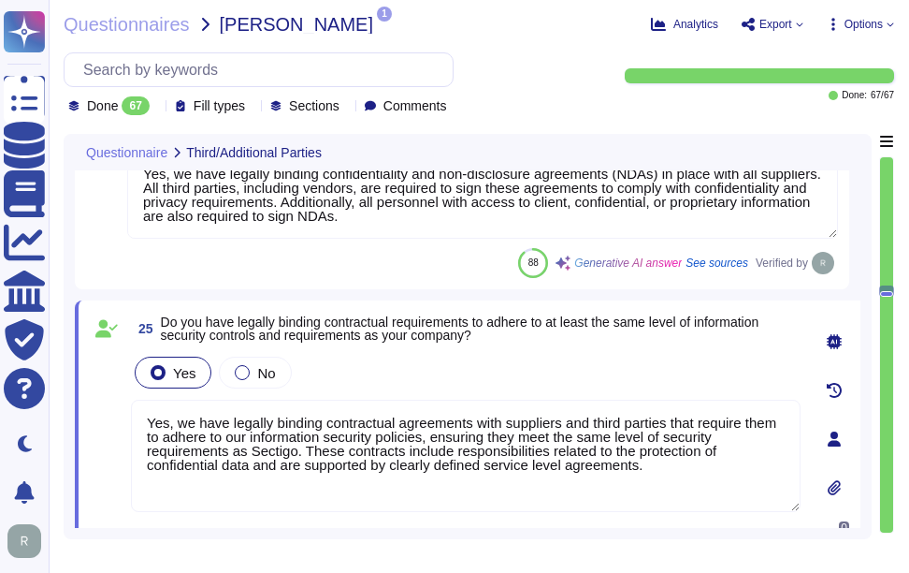
click at [593, 361] on div "Yes No" at bounding box center [466, 372] width 670 height 39
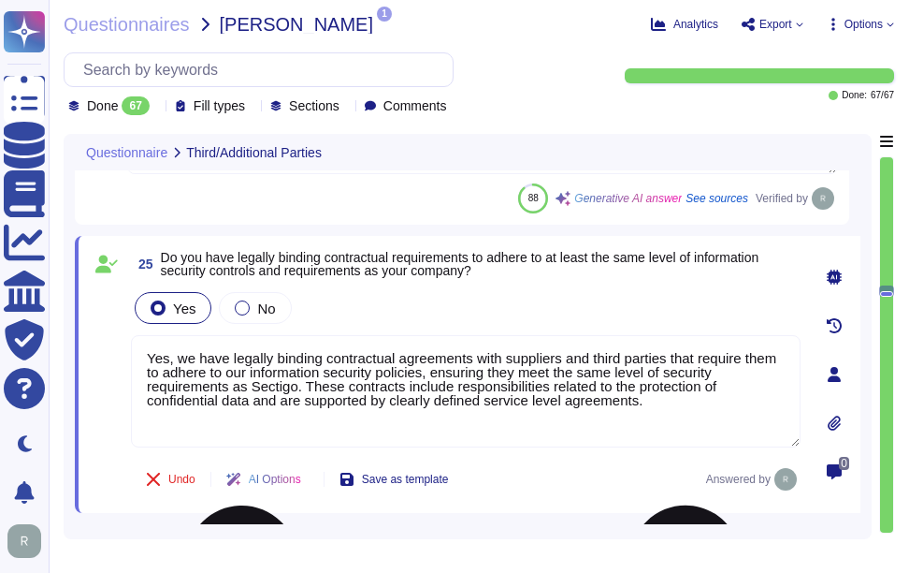
scroll to position [5079, 0]
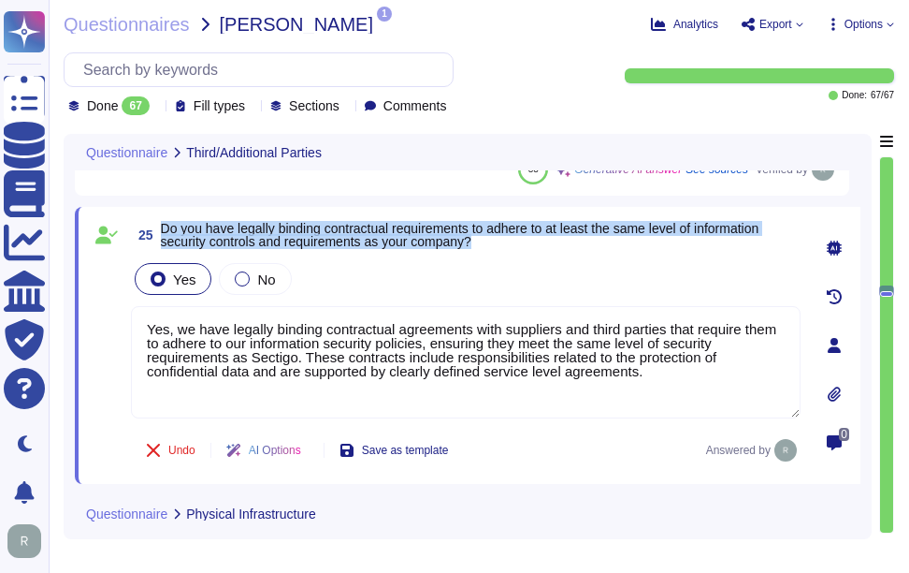
drag, startPoint x: 162, startPoint y: 225, endPoint x: 497, endPoint y: 243, distance: 335.4
click at [497, 243] on span "Do you have legally binding contractual requirements to adhere to at least the …" at bounding box center [481, 235] width 640 height 26
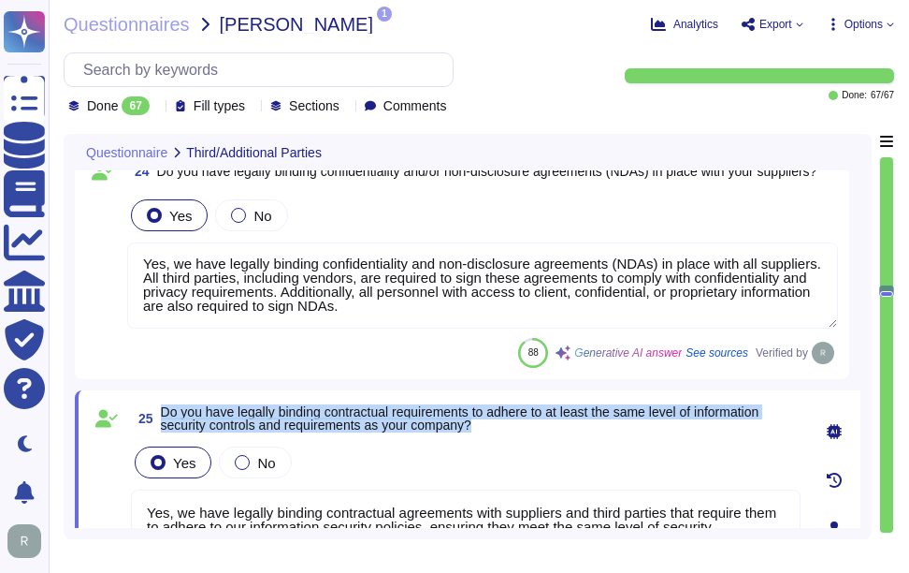
type textarea "Yes, firewalls are in use to protect both internal and external connections. Th…"
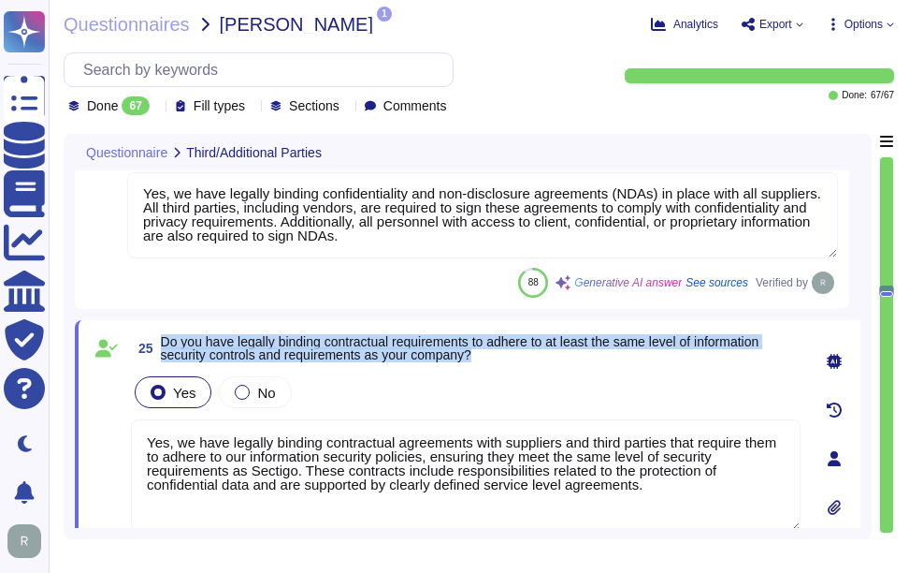
scroll to position [4985, 0]
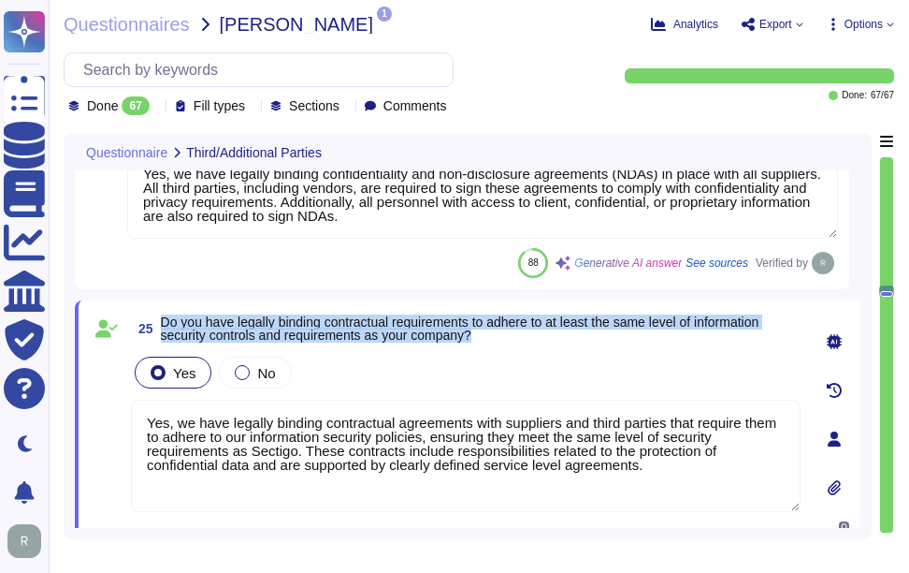
type textarea "Yes, firewalls are in use to protect both internal and external connections. Th…"
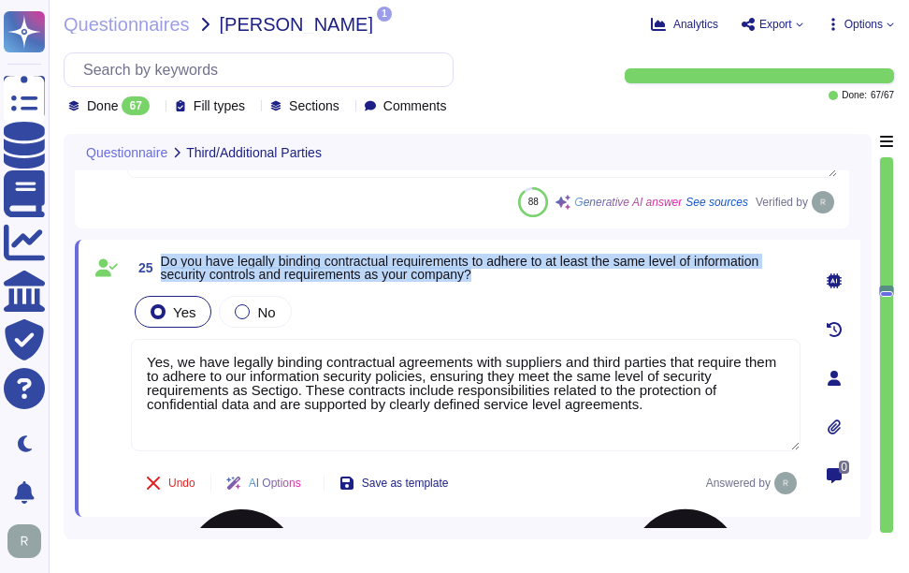
scroll to position [5079, 0]
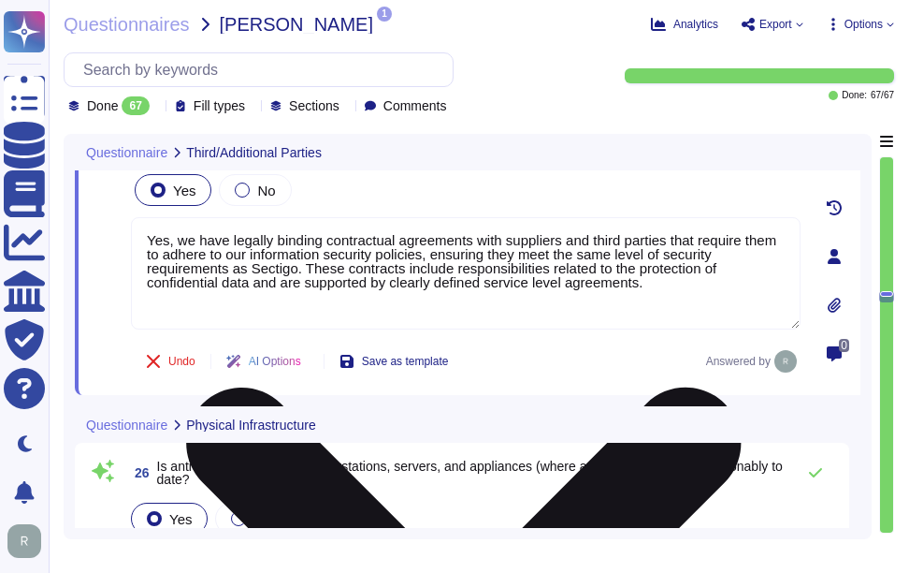
type textarea "Yes, network devices are configured to deny all access by default, implementing…"
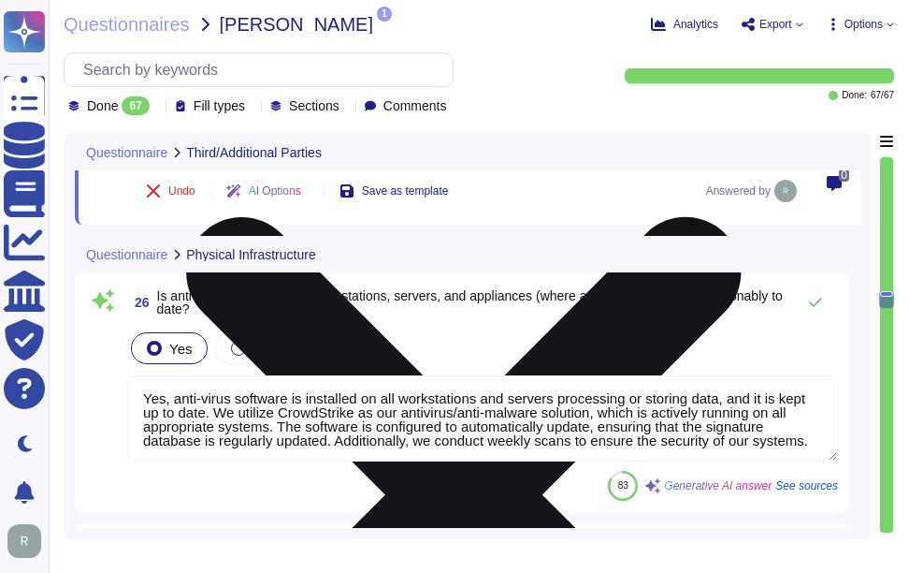
scroll to position [5360, 0]
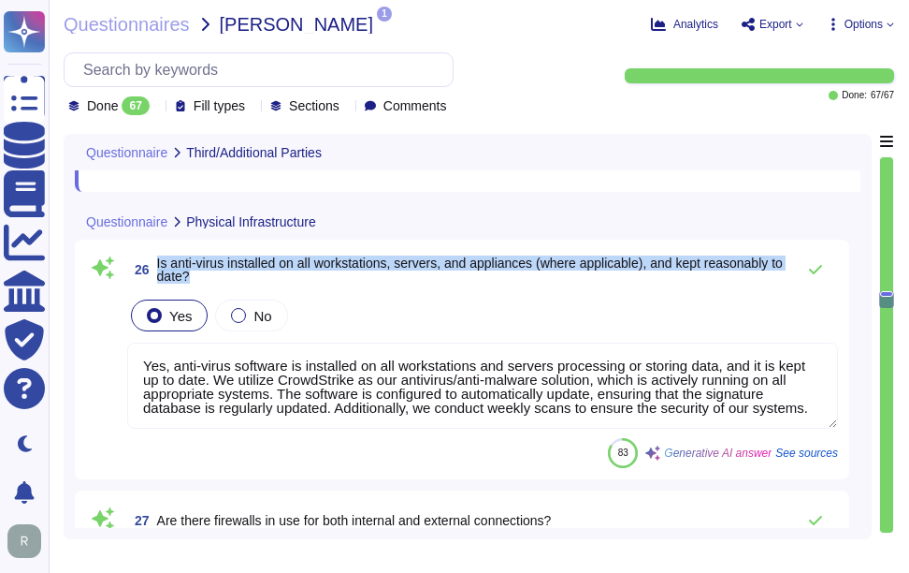
drag, startPoint x: 158, startPoint y: 263, endPoint x: 224, endPoint y: 273, distance: 66.3
click at [224, 273] on span "Is anti-virus installed on all workstations, servers, and appliances (where app…" at bounding box center [471, 269] width 629 height 26
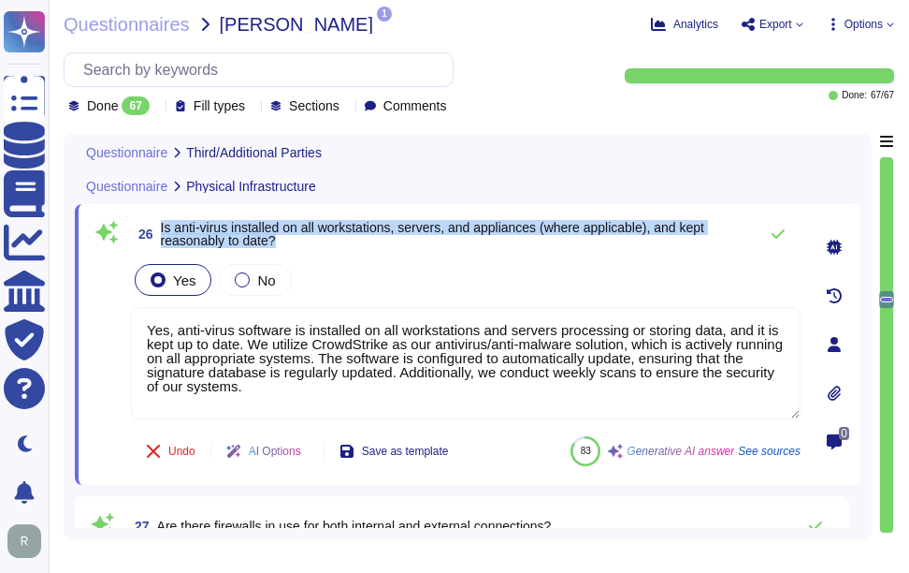
drag, startPoint x: 162, startPoint y: 230, endPoint x: 294, endPoint y: 248, distance: 133.1
click at [294, 247] on span "Is anti-virus installed on all workstations, servers, and appliances (where app…" at bounding box center [455, 234] width 588 height 26
click at [778, 239] on icon at bounding box center [778, 233] width 13 height 9
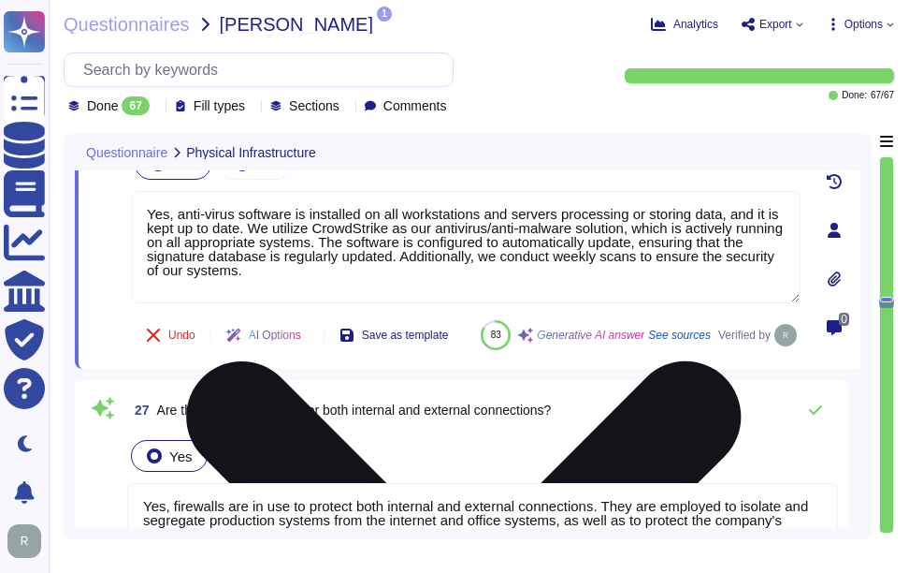
type textarea "Yes, critical network segments are isolated through network zoning. This is ach…"
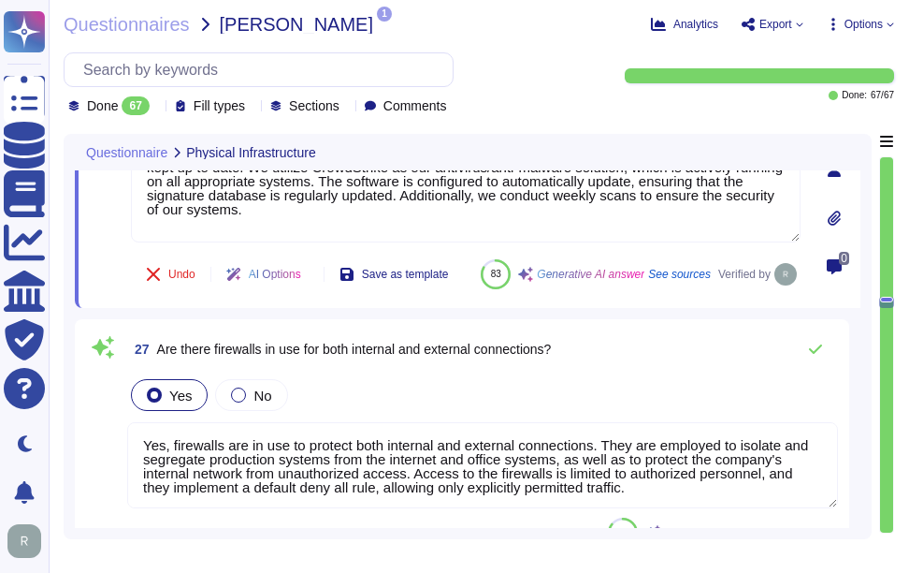
scroll to position [5547, 0]
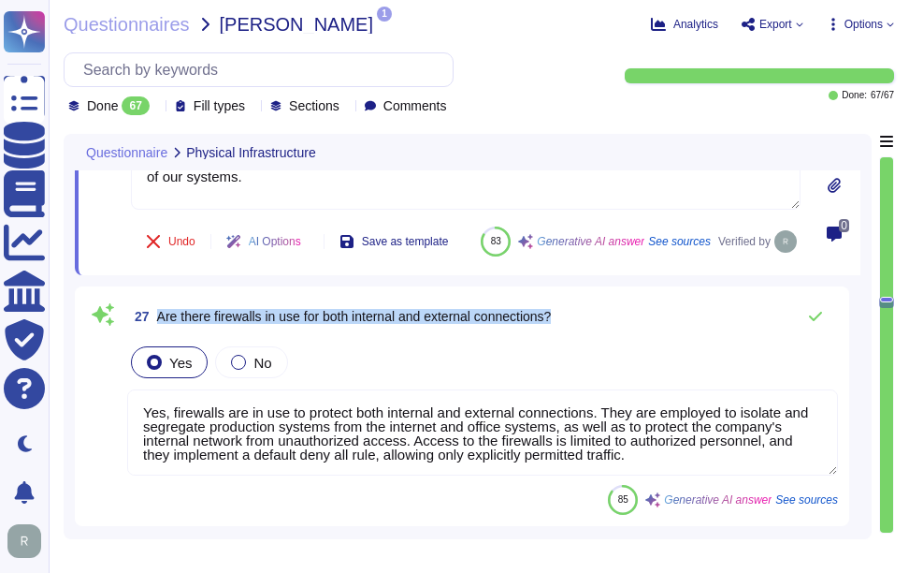
drag, startPoint x: 159, startPoint y: 358, endPoint x: 582, endPoint y: 344, distance: 423.2
click at [582, 335] on div "27 Are there firewalls in use for both internal and external connections?" at bounding box center [482, 316] width 711 height 37
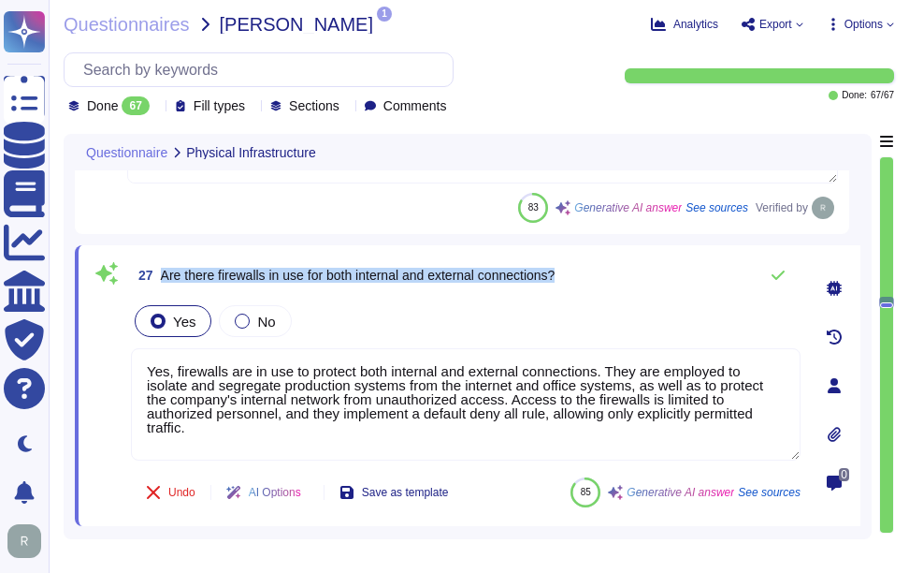
drag, startPoint x: 162, startPoint y: 273, endPoint x: 625, endPoint y: 259, distance: 463.4
click at [625, 259] on div "27 Are there firewalls in use for both internal and external connections?" at bounding box center [466, 274] width 670 height 37
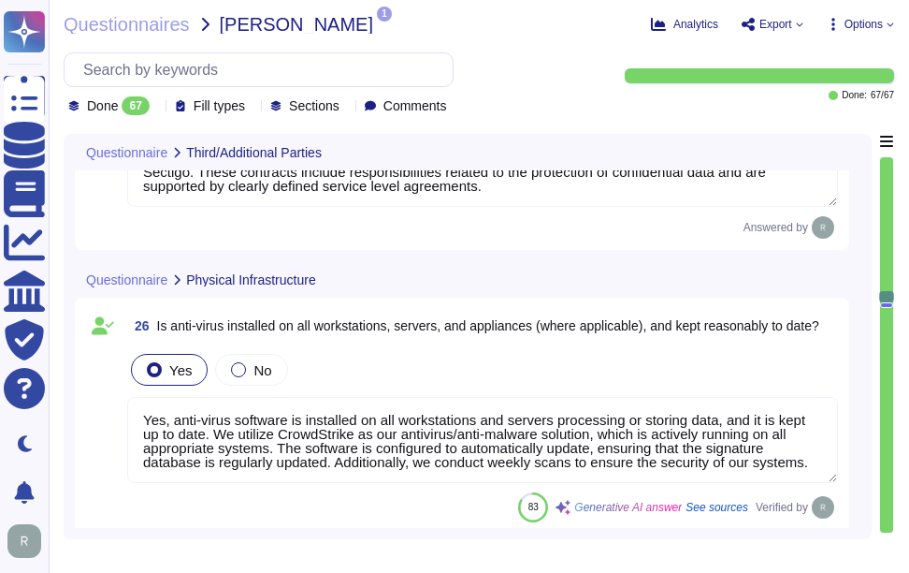
type textarea "Yes, we have legally binding confidentiality and non-disclosure agreements (NDA…"
type textarea "Yes, we have legally binding contractual agreements with suppliers and third pa…"
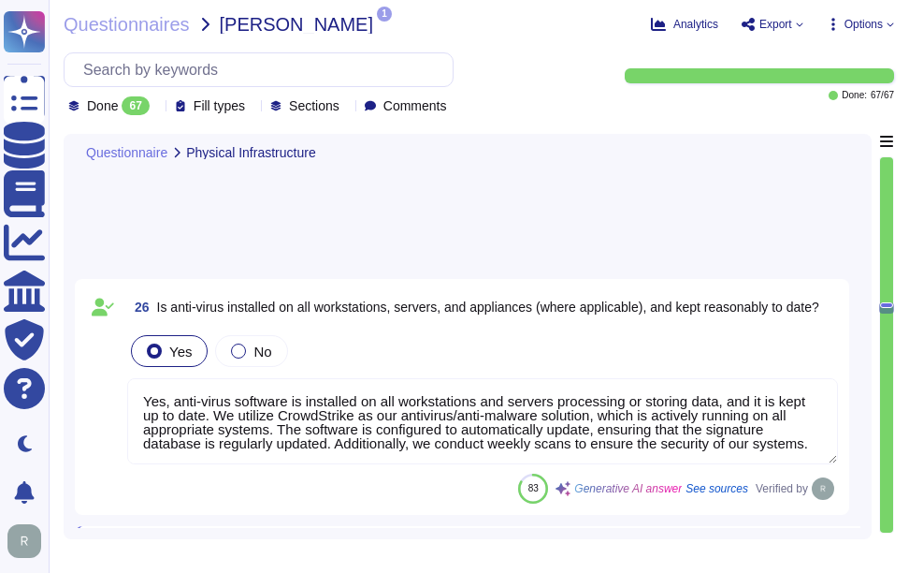
type textarea "Yes, critical network segments are isolated through network zoning. This is ach…"
type textarea "Yes, unauthorized devices are prevented from connecting to the network both phy…"
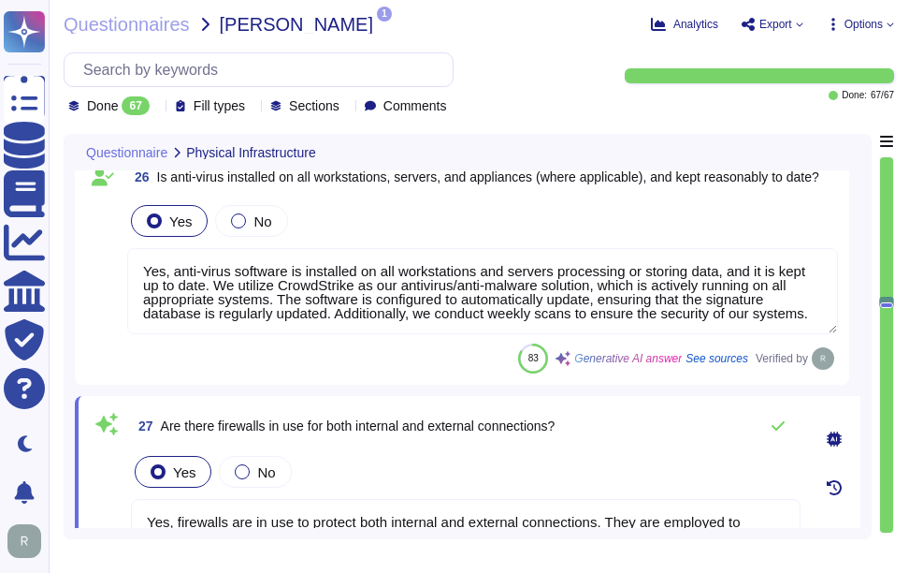
scroll to position [5324, 0]
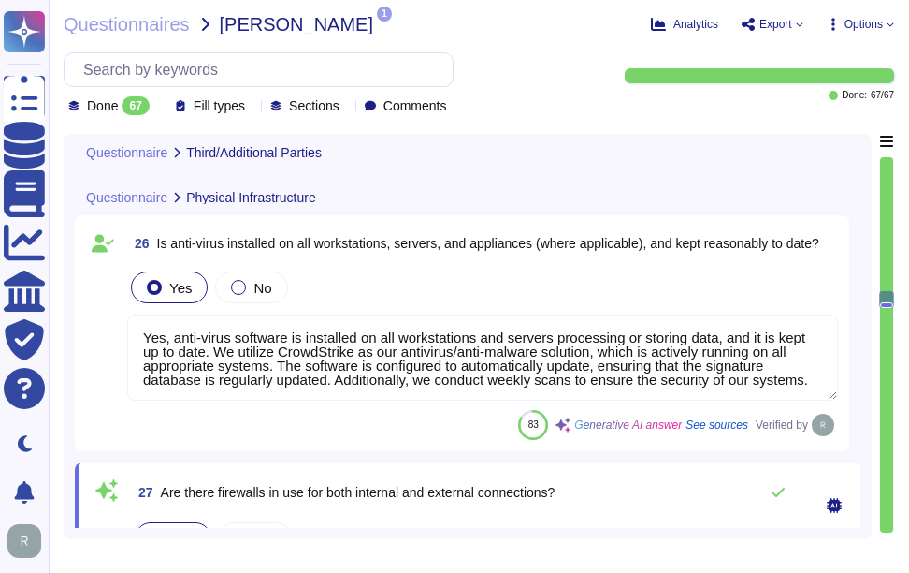
type textarea "Yes, we have legally binding confidentiality and non-disclosure agreements (NDA…"
type textarea "Yes, we have legally binding contractual agreements with suppliers and third pa…"
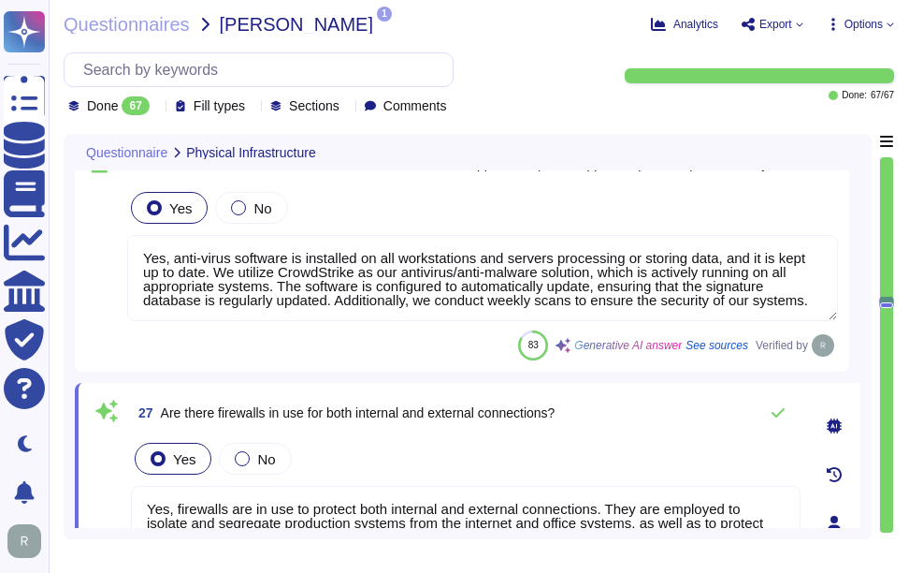
type textarea "Yes, critical network segments are isolated through network zoning. This is ach…"
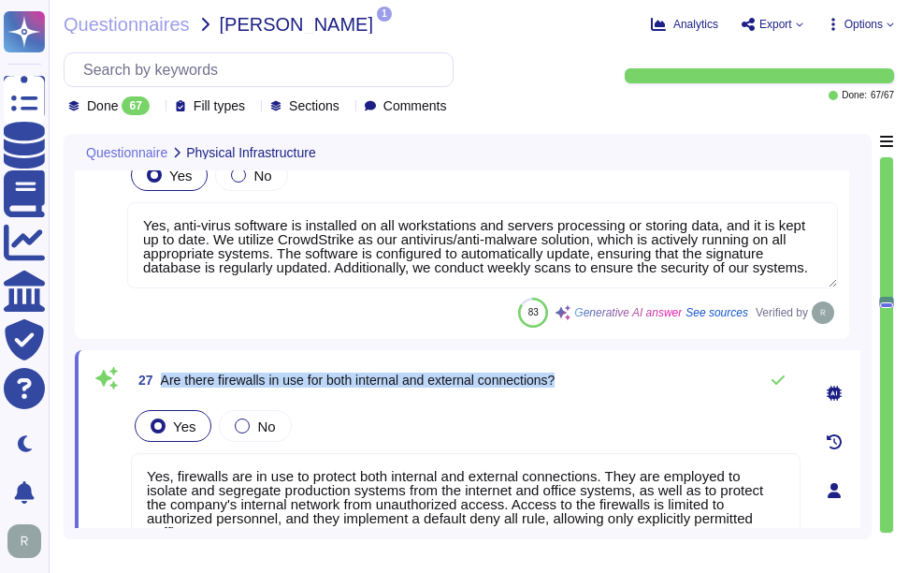
drag, startPoint x: 163, startPoint y: 379, endPoint x: 610, endPoint y: 372, distance: 447.3
click at [610, 372] on div "27 Are there firewalls in use for both internal and external connections?" at bounding box center [466, 379] width 670 height 37
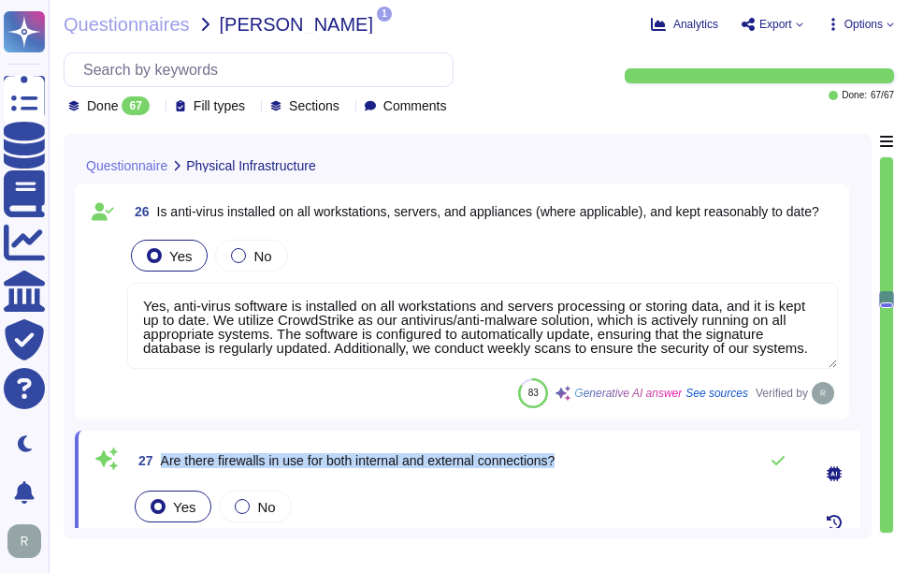
type textarea "Yes, we have legally binding confidentiality and non-disclosure agreements (NDA…"
type textarea "Yes, we have legally binding contractual agreements with suppliers and third pa…"
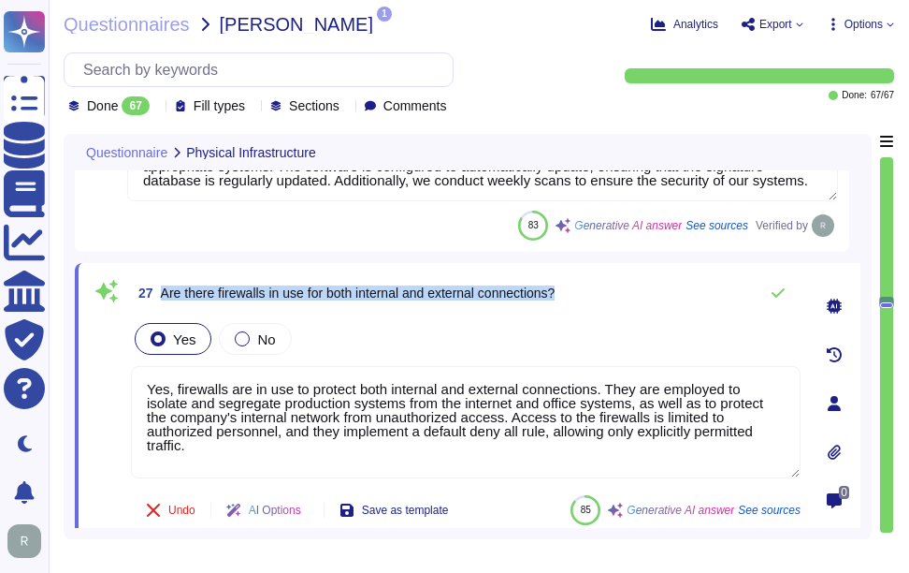
scroll to position [5511, 0]
type textarea "Yes, critical network segments are isolated through network zoning. This is ach…"
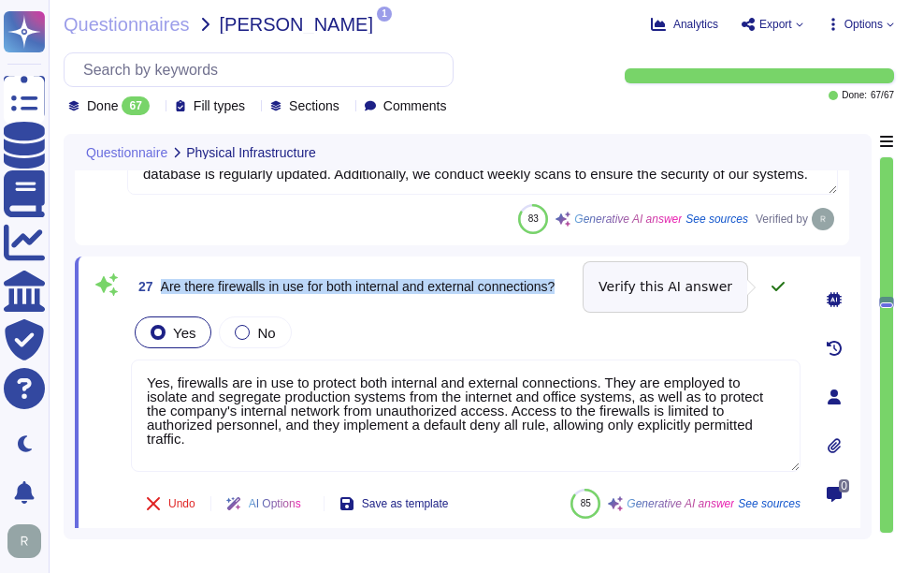
click at [785, 285] on icon at bounding box center [778, 286] width 15 height 15
click at [775, 288] on icon at bounding box center [778, 286] width 13 height 9
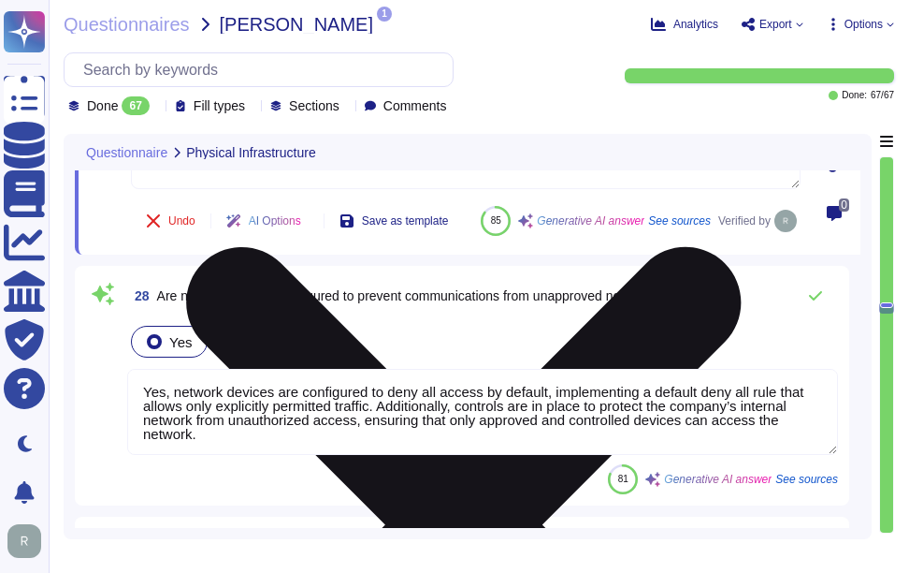
scroll to position [5792, 0]
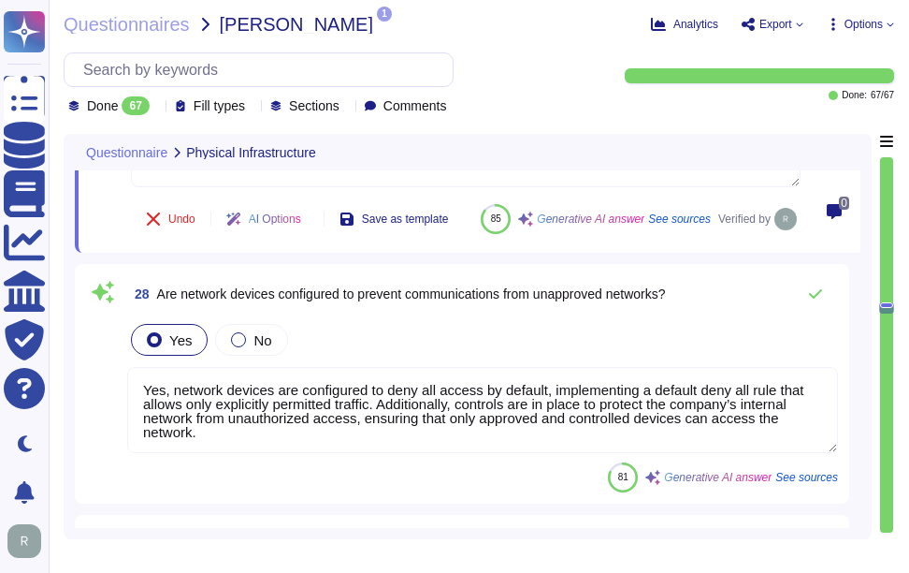
type textarea "Yes, unauthorized devices are prevented from connecting to the network both phy…"
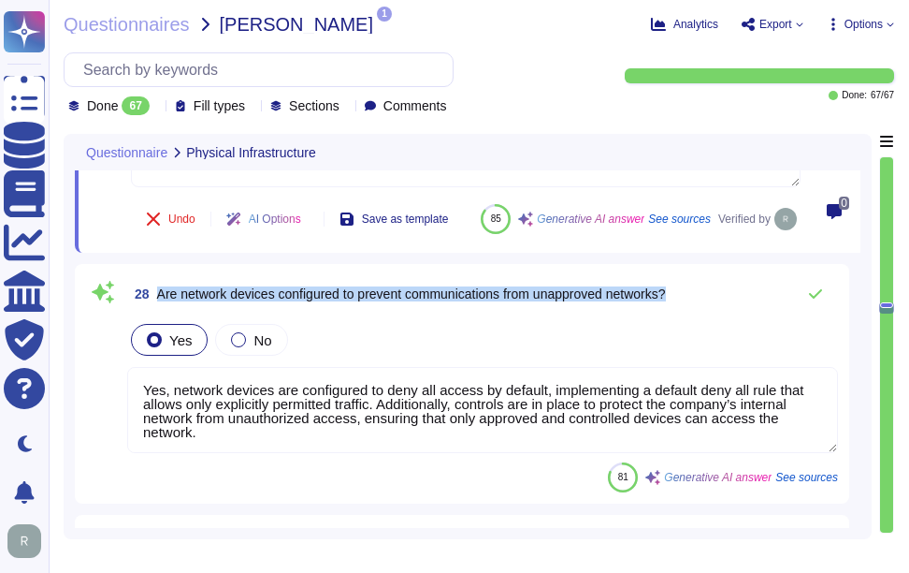
drag, startPoint x: 157, startPoint y: 338, endPoint x: 787, endPoint y: 299, distance: 630.9
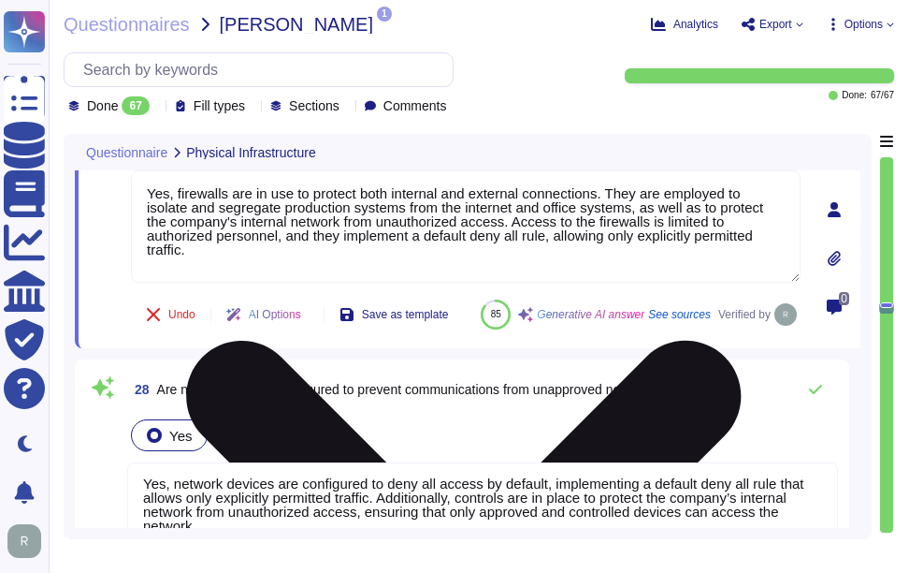
scroll to position [5728, 0]
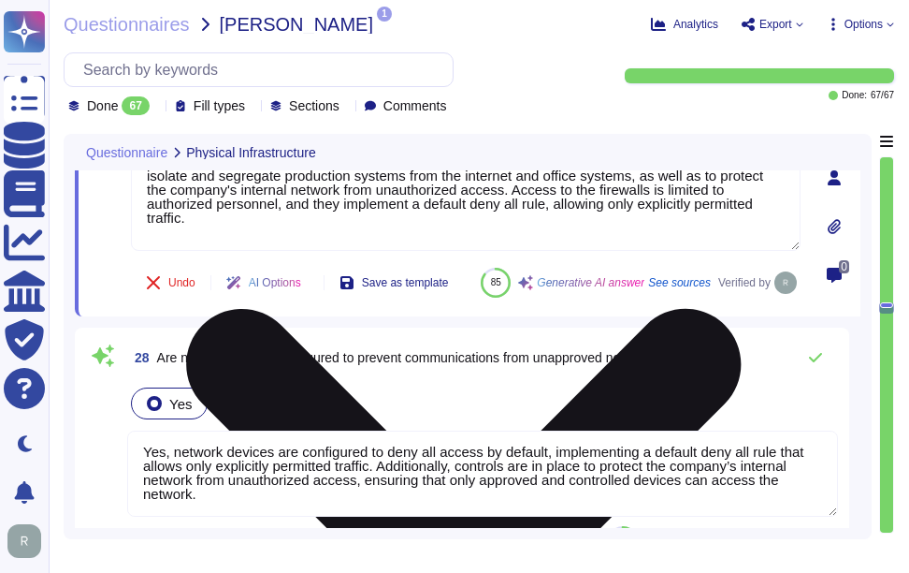
type textarea "Yes, unauthorized devices are prevented from connecting to the network both phy…"
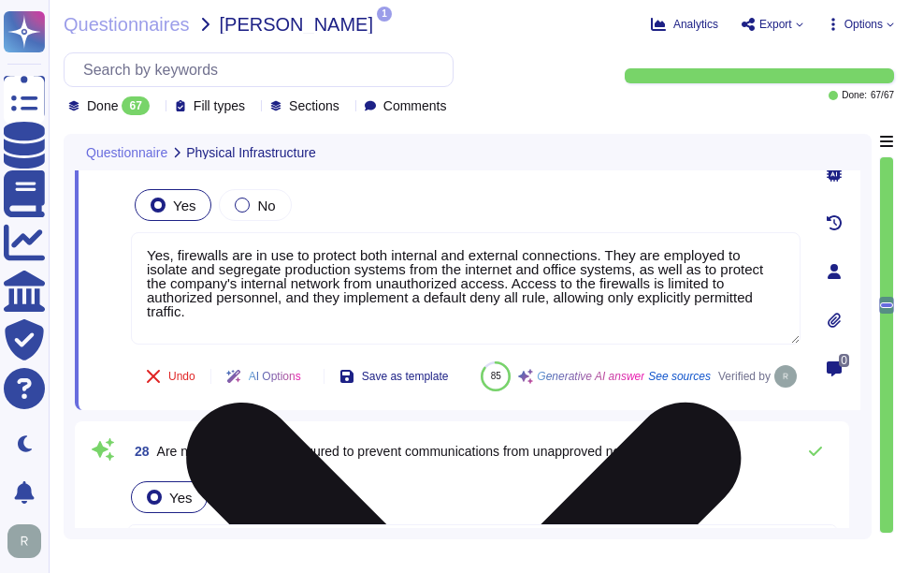
scroll to position [5541, 0]
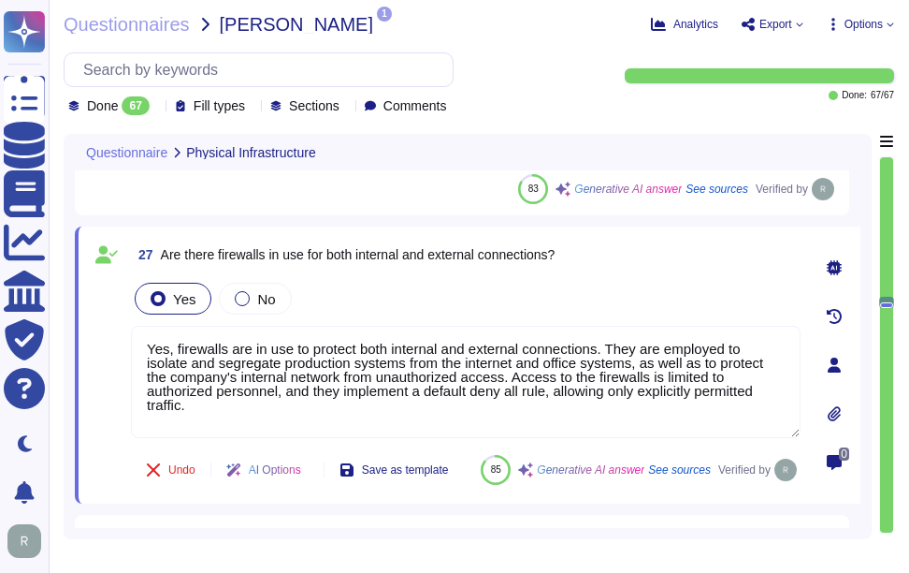
click at [560, 290] on div "Yes No" at bounding box center [466, 298] width 670 height 39
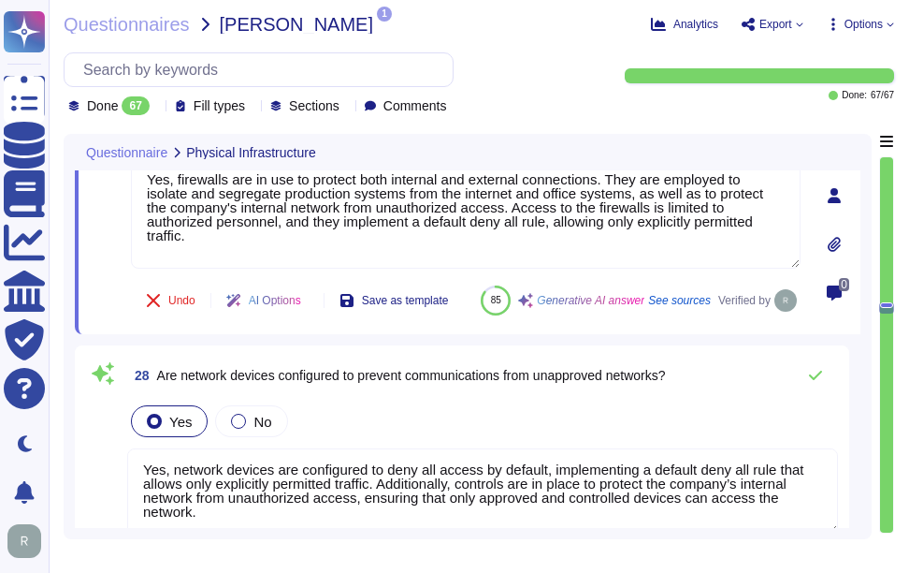
scroll to position [5728, 0]
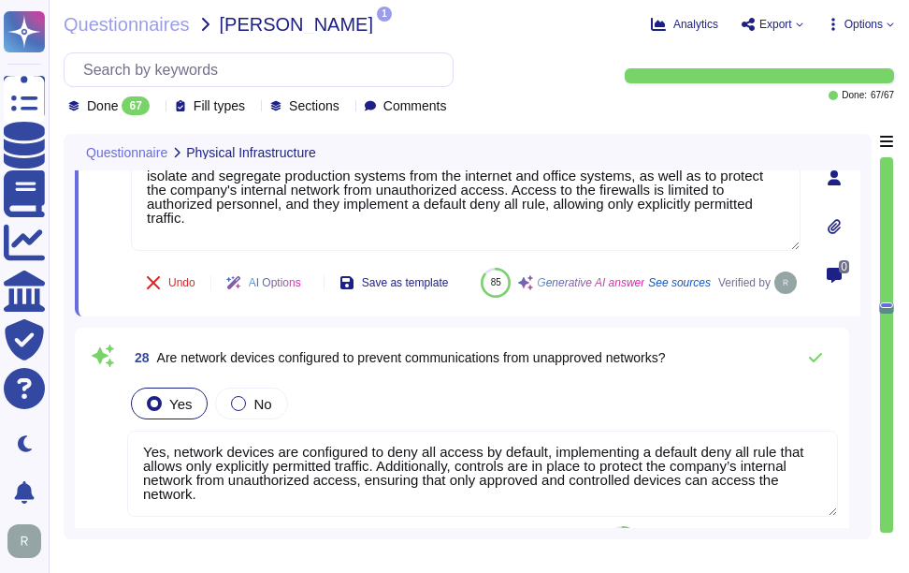
type textarea "Yes, unauthorized devices are prevented from connecting to the network both phy…"
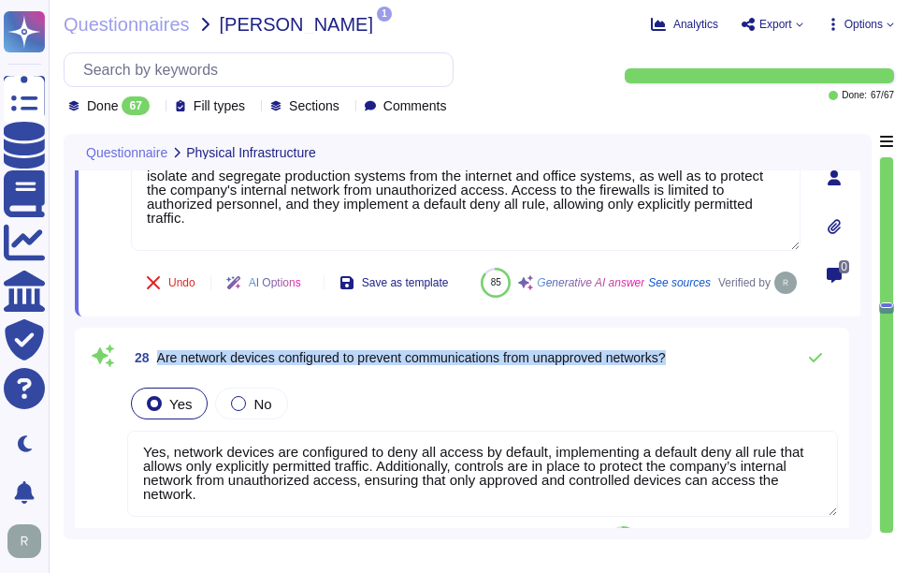
drag, startPoint x: 157, startPoint y: 400, endPoint x: 717, endPoint y: 385, distance: 559.7
click at [717, 376] on div "28 Are network devices configured to prevent communications from unapproved net…" at bounding box center [482, 357] width 711 height 37
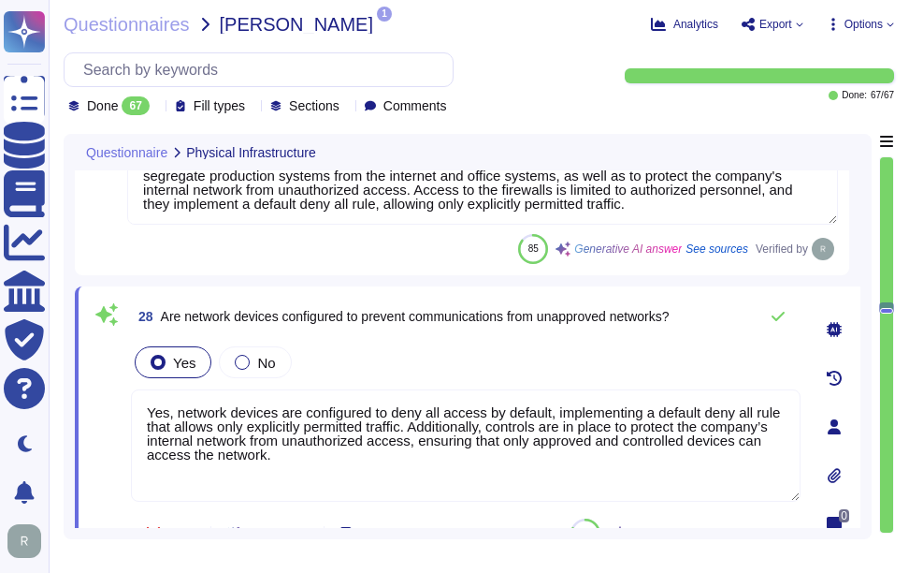
scroll to position [0, 0]
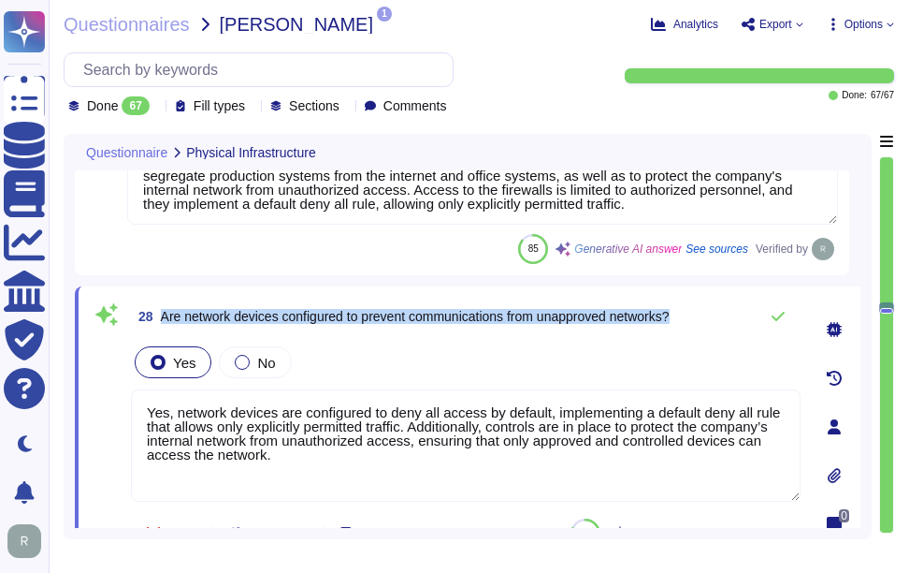
drag, startPoint x: 161, startPoint y: 317, endPoint x: 697, endPoint y: 304, distance: 536.3
click at [697, 304] on div "28 Are network devices configured to prevent communications from unapproved net…" at bounding box center [466, 316] width 670 height 37
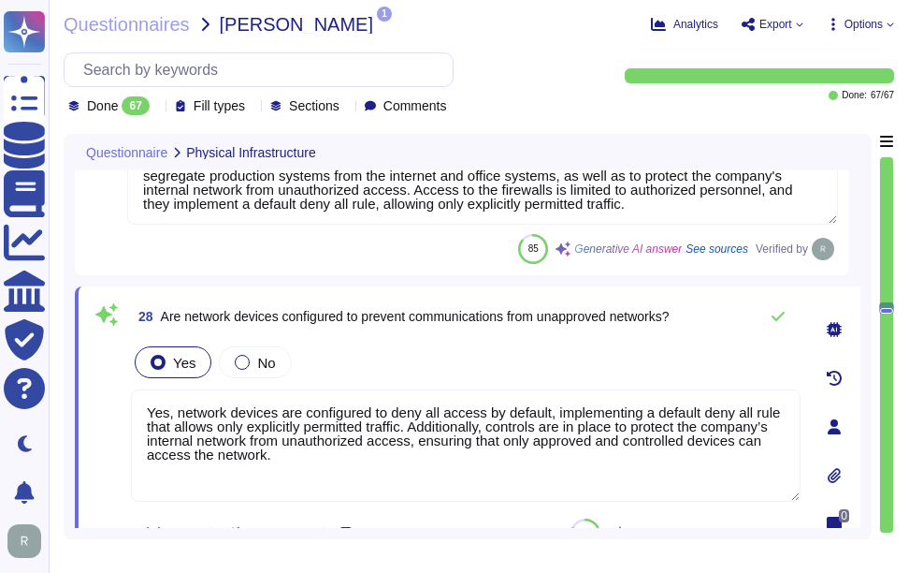
click at [513, 451] on textarea "Yes, network devices are configured to deny all access by default, implementing…" at bounding box center [466, 445] width 670 height 112
paste textarea "Firewalls are used to isolate critical systems and terminate external connectio…"
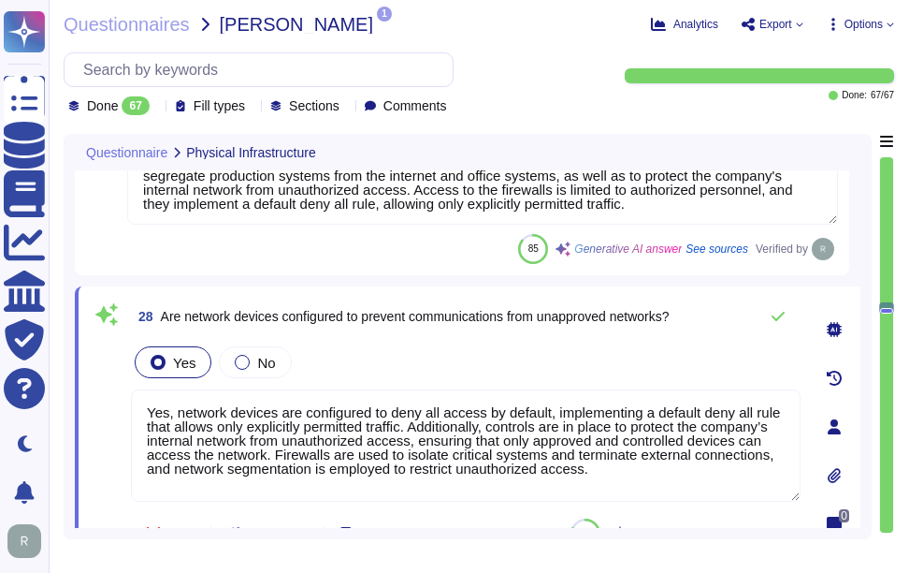
type textarea "Yes, network devices are configured to deny all access by default, implementing…"
click at [502, 350] on div "Yes No" at bounding box center [466, 361] width 670 height 39
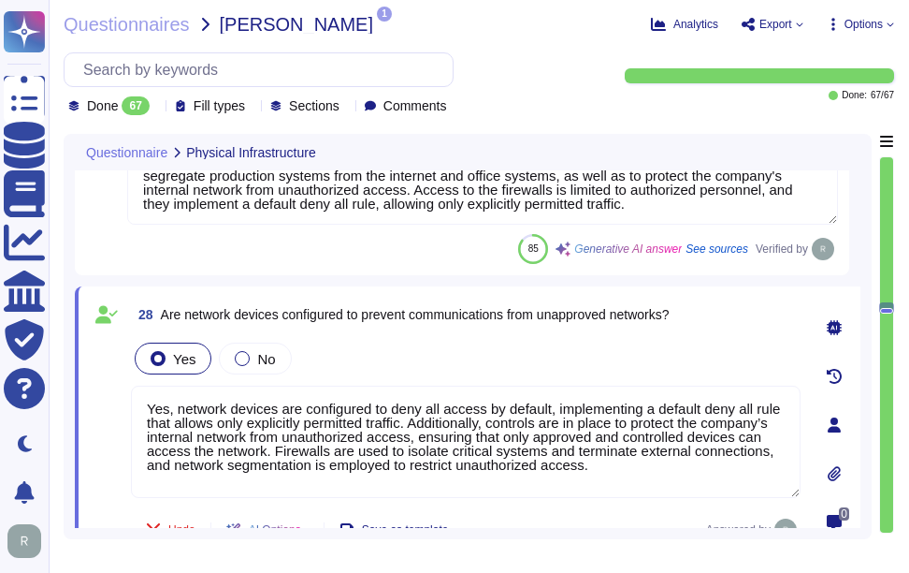
click at [502, 350] on div "Yes No" at bounding box center [466, 358] width 670 height 39
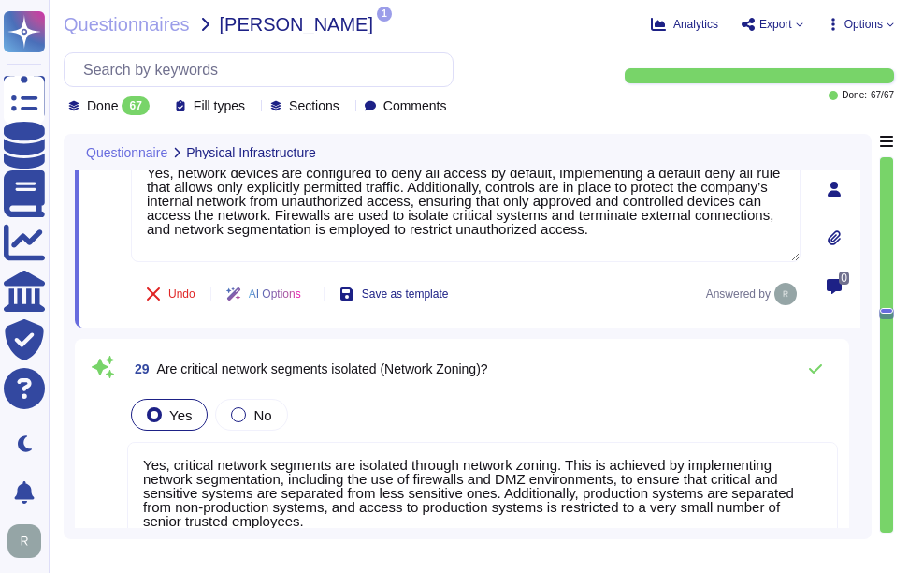
scroll to position [6009, 0]
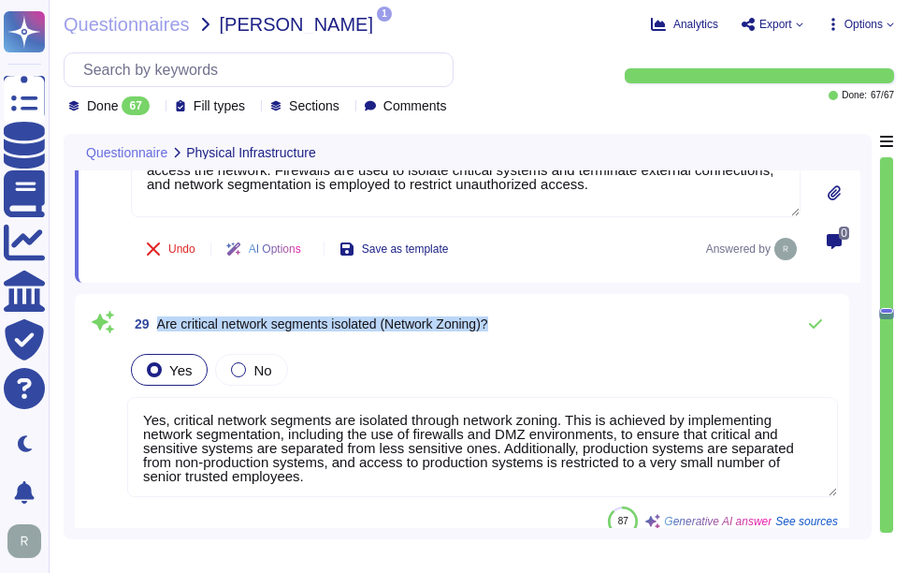
drag, startPoint x: 160, startPoint y: 324, endPoint x: 580, endPoint y: 320, distance: 420.1
click at [580, 320] on div "29 Are critical network segments isolated (Network Zoning)?" at bounding box center [482, 323] width 711 height 37
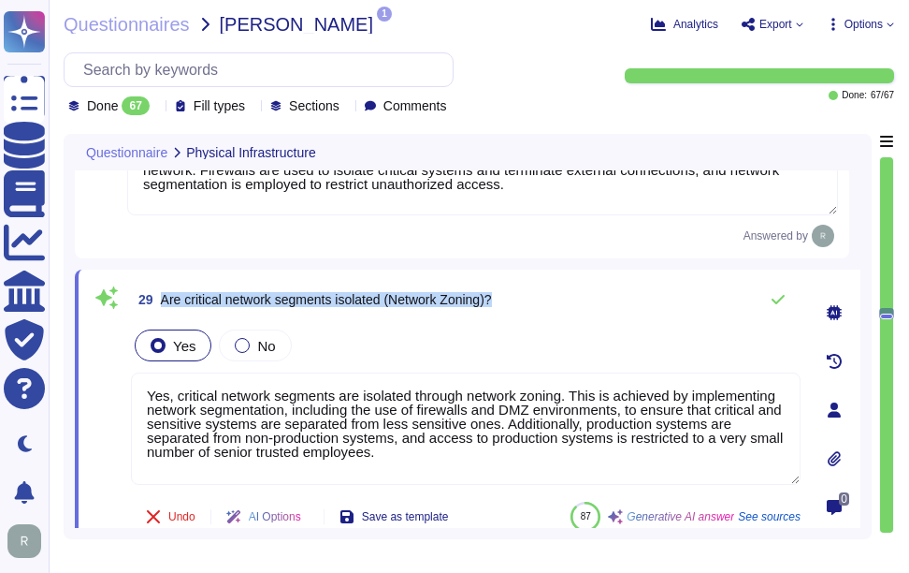
drag, startPoint x: 161, startPoint y: 298, endPoint x: 568, endPoint y: 294, distance: 407.0
click at [568, 294] on div "29 Are critical network segments isolated (Network Zoning)?" at bounding box center [466, 299] width 670 height 37
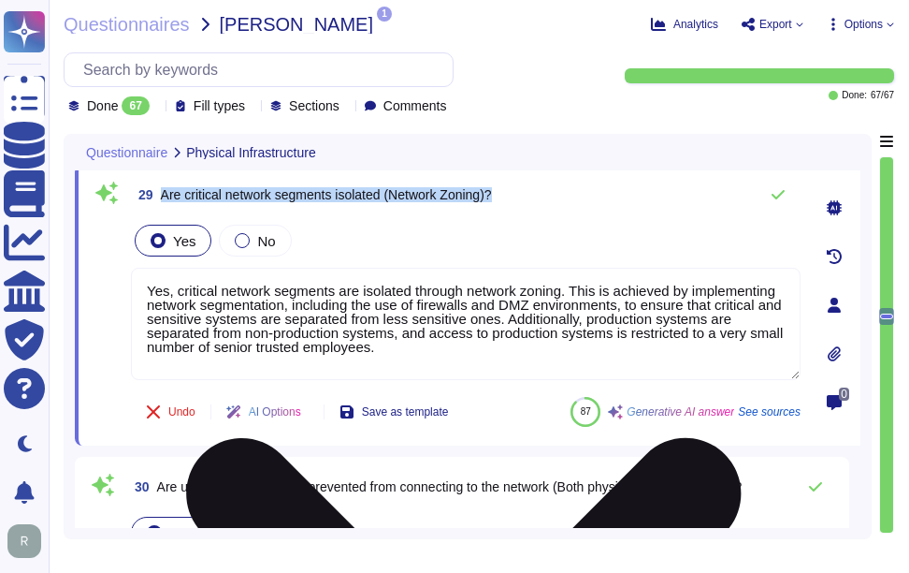
type textarea "No, Intrusion Detection and/or Prevention Systems (IDS/IPS) are not currently d…"
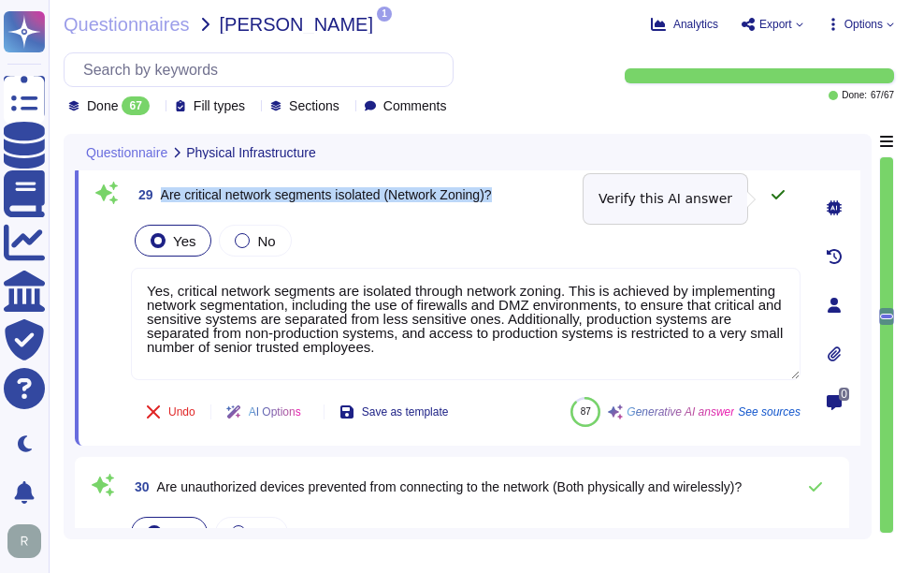
click at [778, 199] on icon at bounding box center [778, 194] width 13 height 9
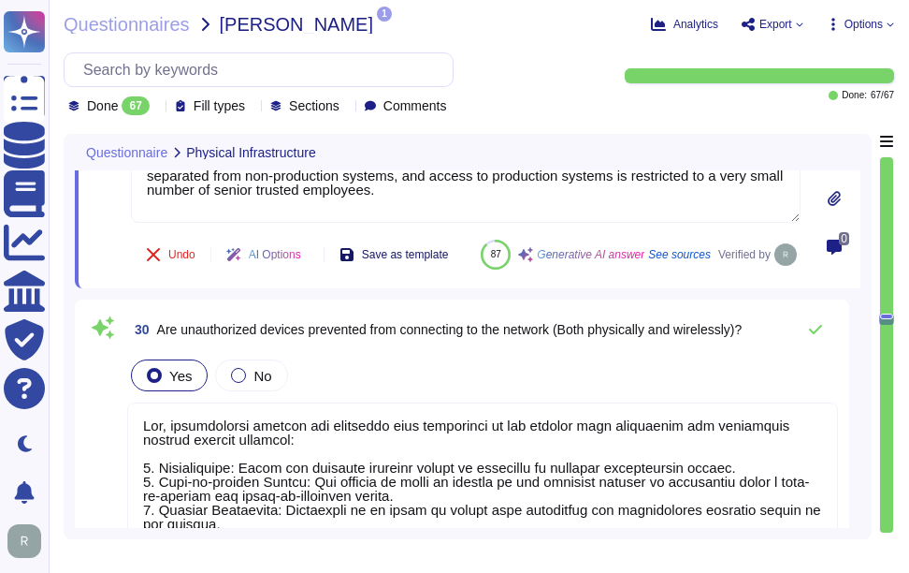
scroll to position [6290, 0]
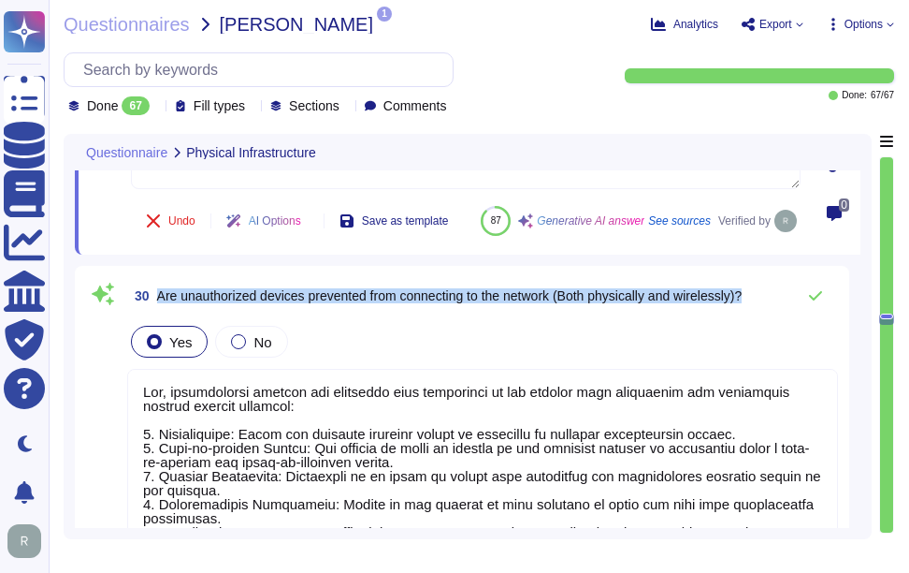
drag, startPoint x: 157, startPoint y: 342, endPoint x: 761, endPoint y: 336, distance: 603.6
click at [761, 314] on div "30 Are unauthorized devices prevented from connecting to the network (Both phys…" at bounding box center [482, 295] width 711 height 37
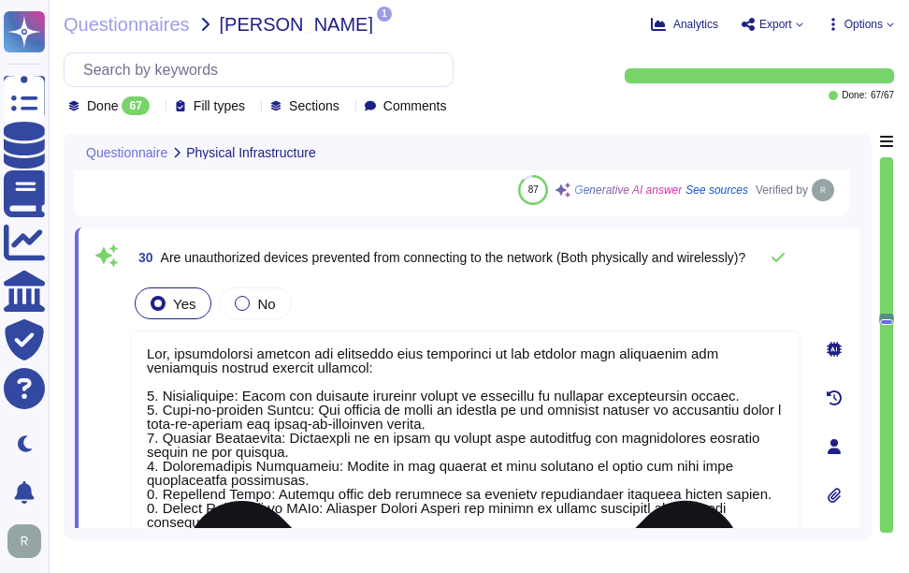
type textarea "Yes, all wireless networks are password protected and encrypted using strong en…"
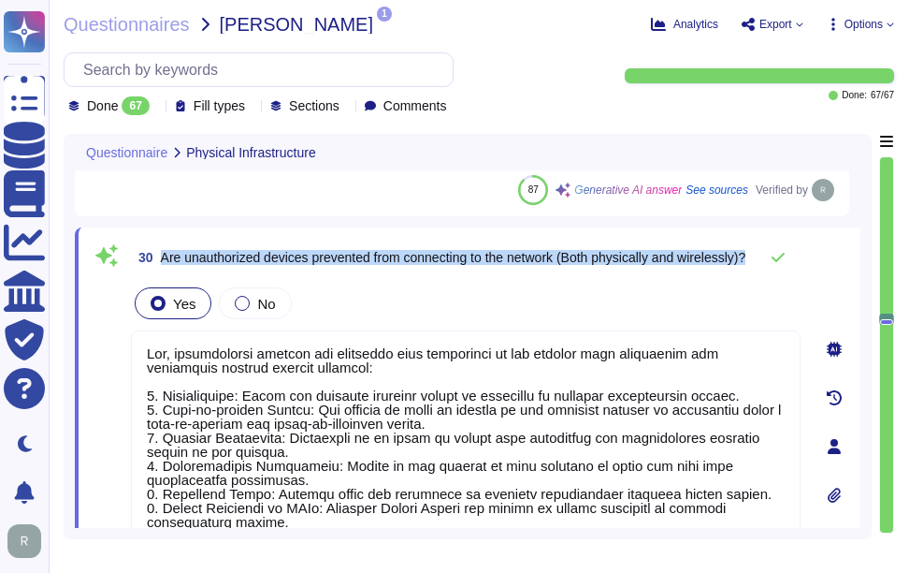
drag, startPoint x: 161, startPoint y: 252, endPoint x: 311, endPoint y: 276, distance: 151.7
click at [311, 274] on span "30 Are unauthorized devices prevented from connecting to the network (Both phys…" at bounding box center [438, 257] width 615 height 34
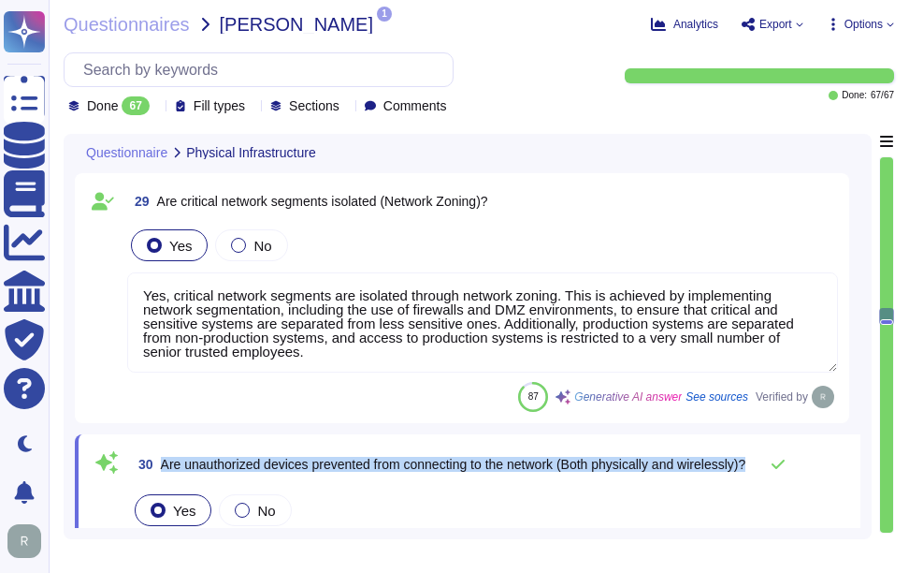
scroll to position [6009, 0]
type textarea "Yes, firewalls are in use to protect both internal and external connections. Th…"
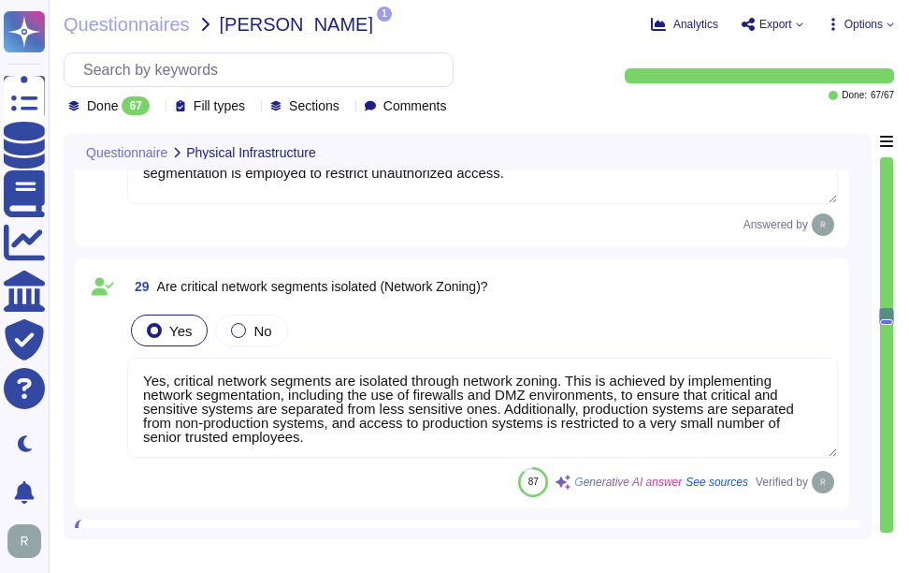
scroll to position [2, 0]
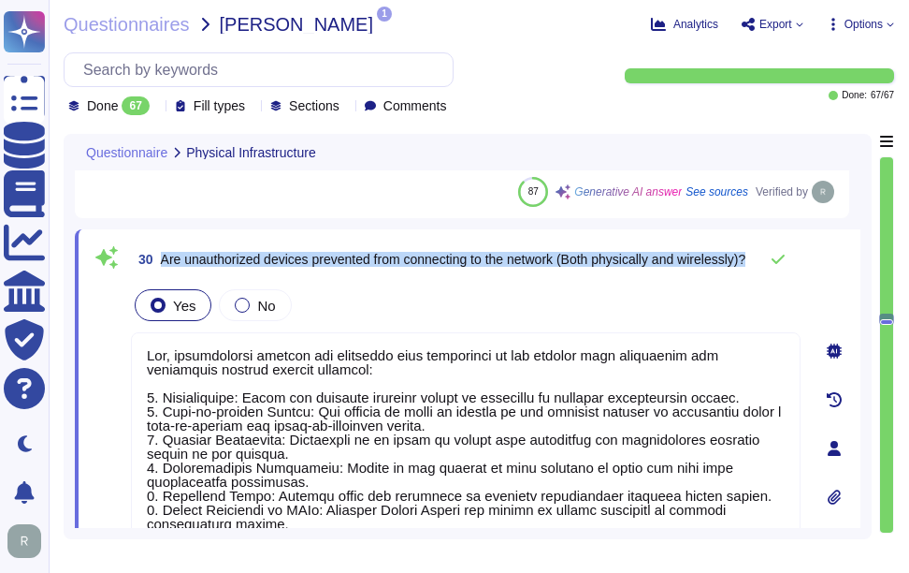
type textarea "Yes, all wireless networks are password protected and encrypted using strong en…"
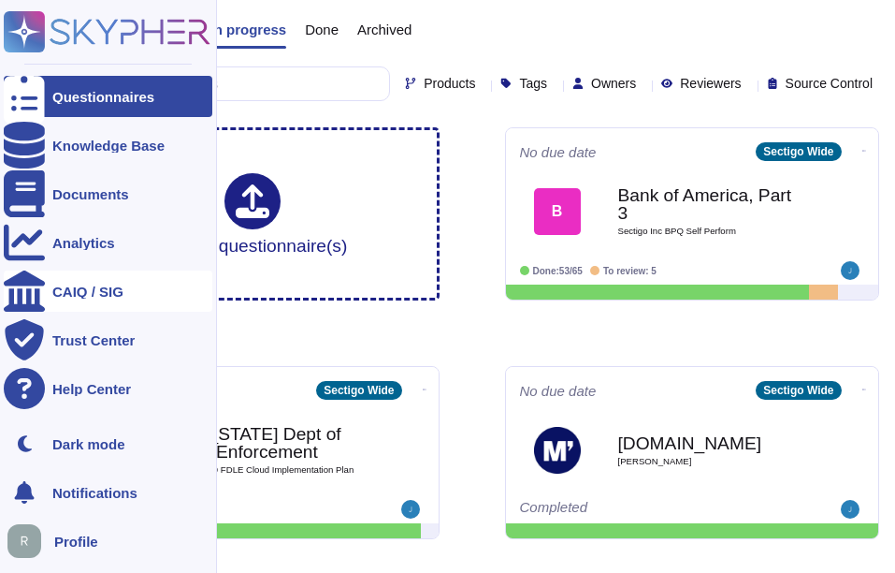
click at [103, 299] on div "CAIQ / SIG" at bounding box center [108, 290] width 209 height 41
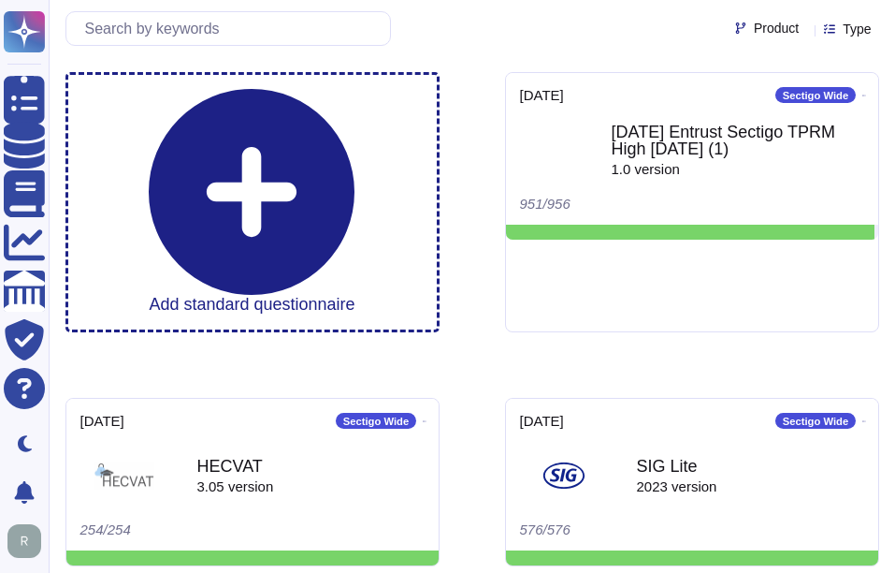
scroll to position [1, 0]
